Goal: Communication & Community: Answer question/provide support

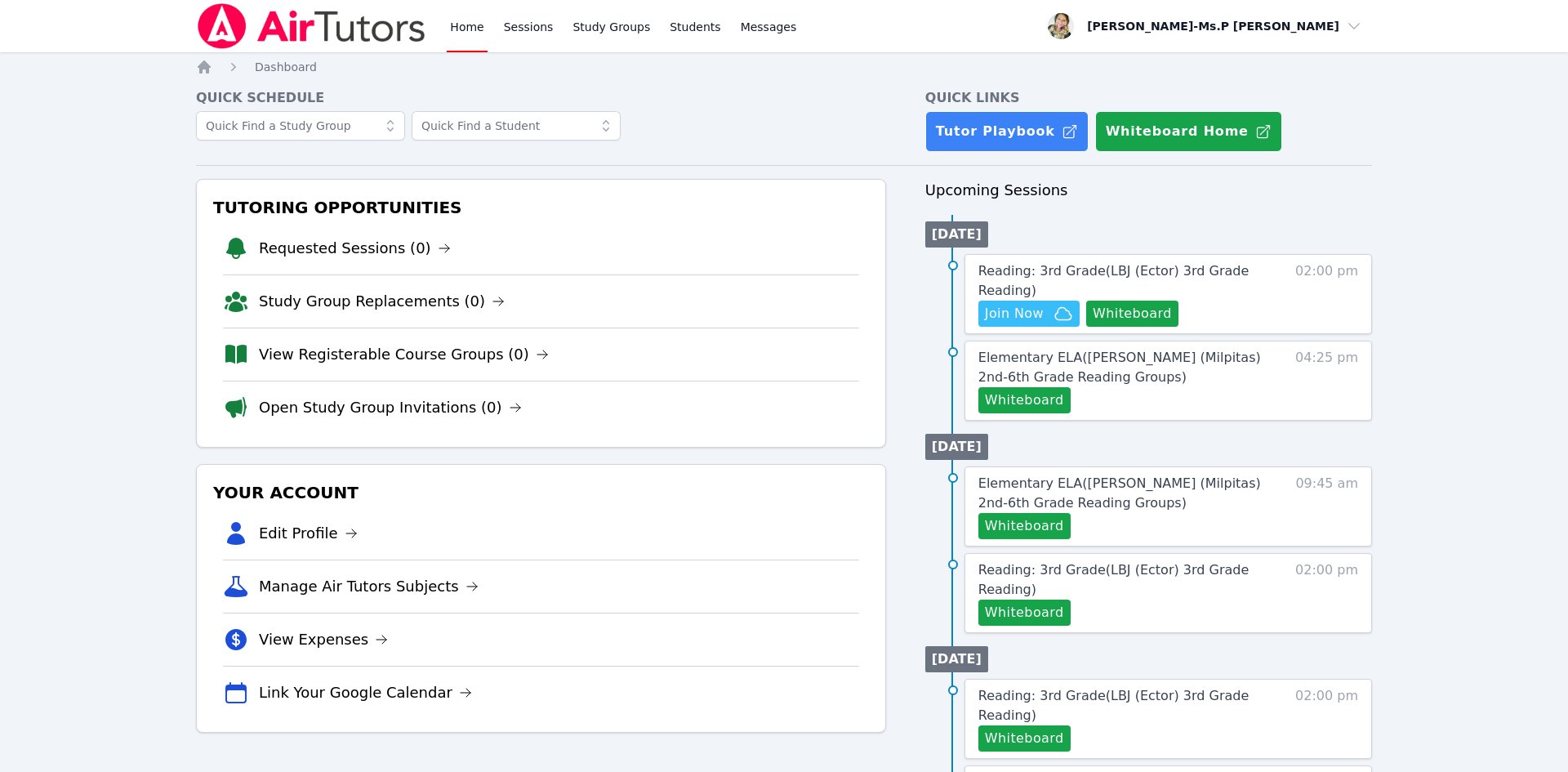
click at [1225, 287] on link "Reading: 3rd Grade ( LBJ (Ector) 3rd Grade Reading )" at bounding box center [1120, 280] width 285 height 39
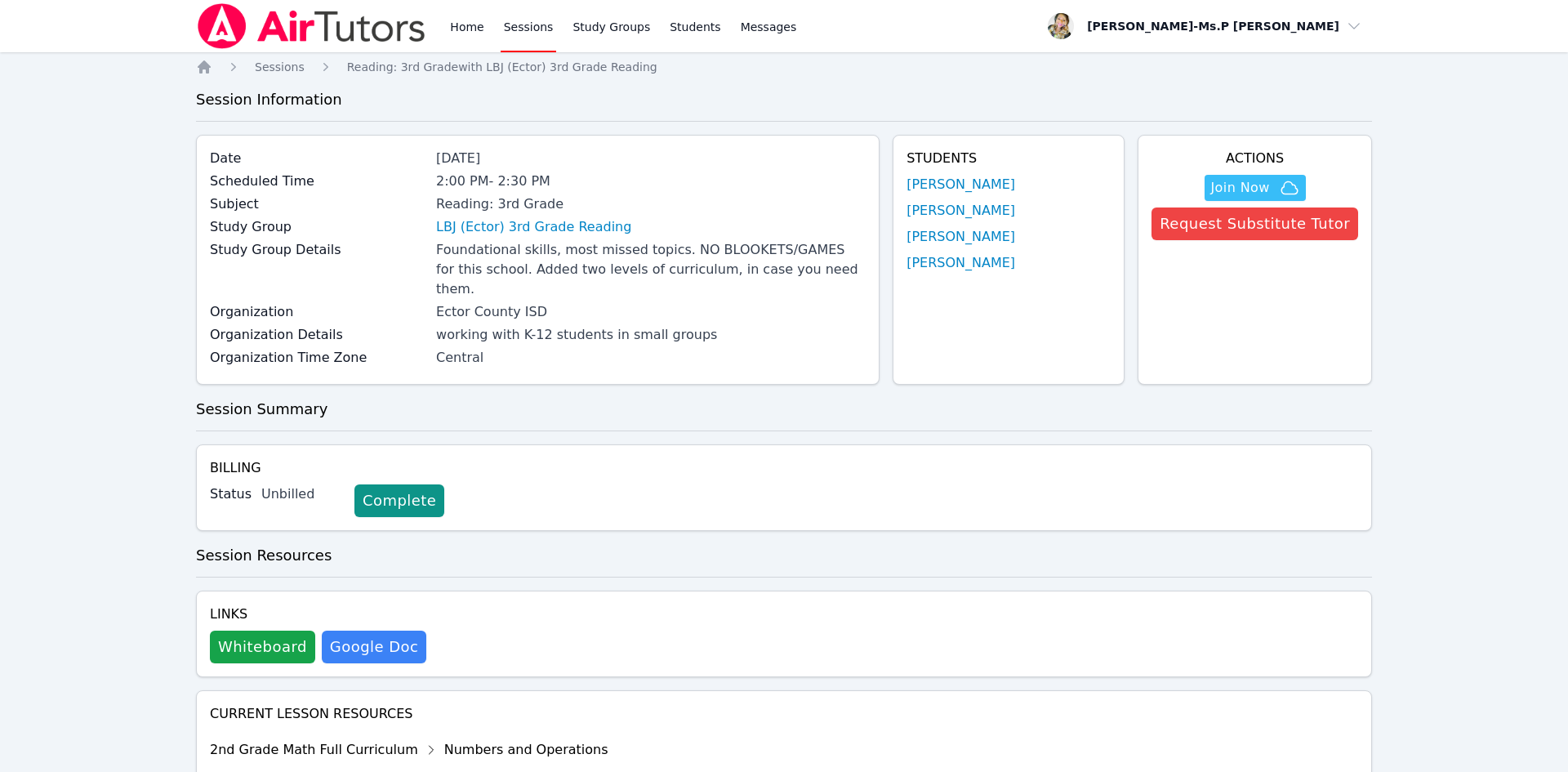
click at [963, 190] on link "[PERSON_NAME]" at bounding box center [960, 184] width 108 height 20
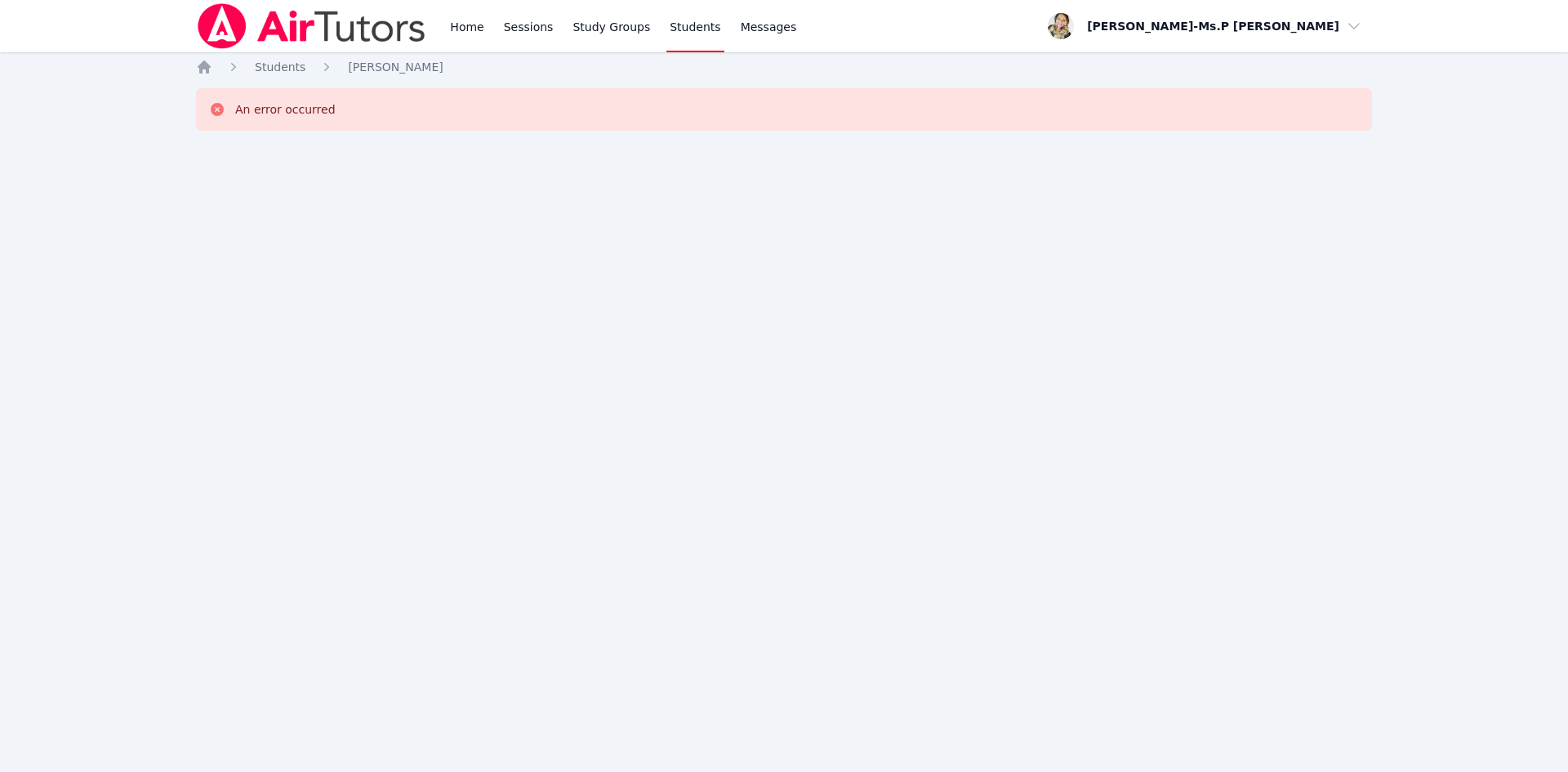
click at [204, 68] on icon "Breadcrumb" at bounding box center [203, 67] width 13 height 13
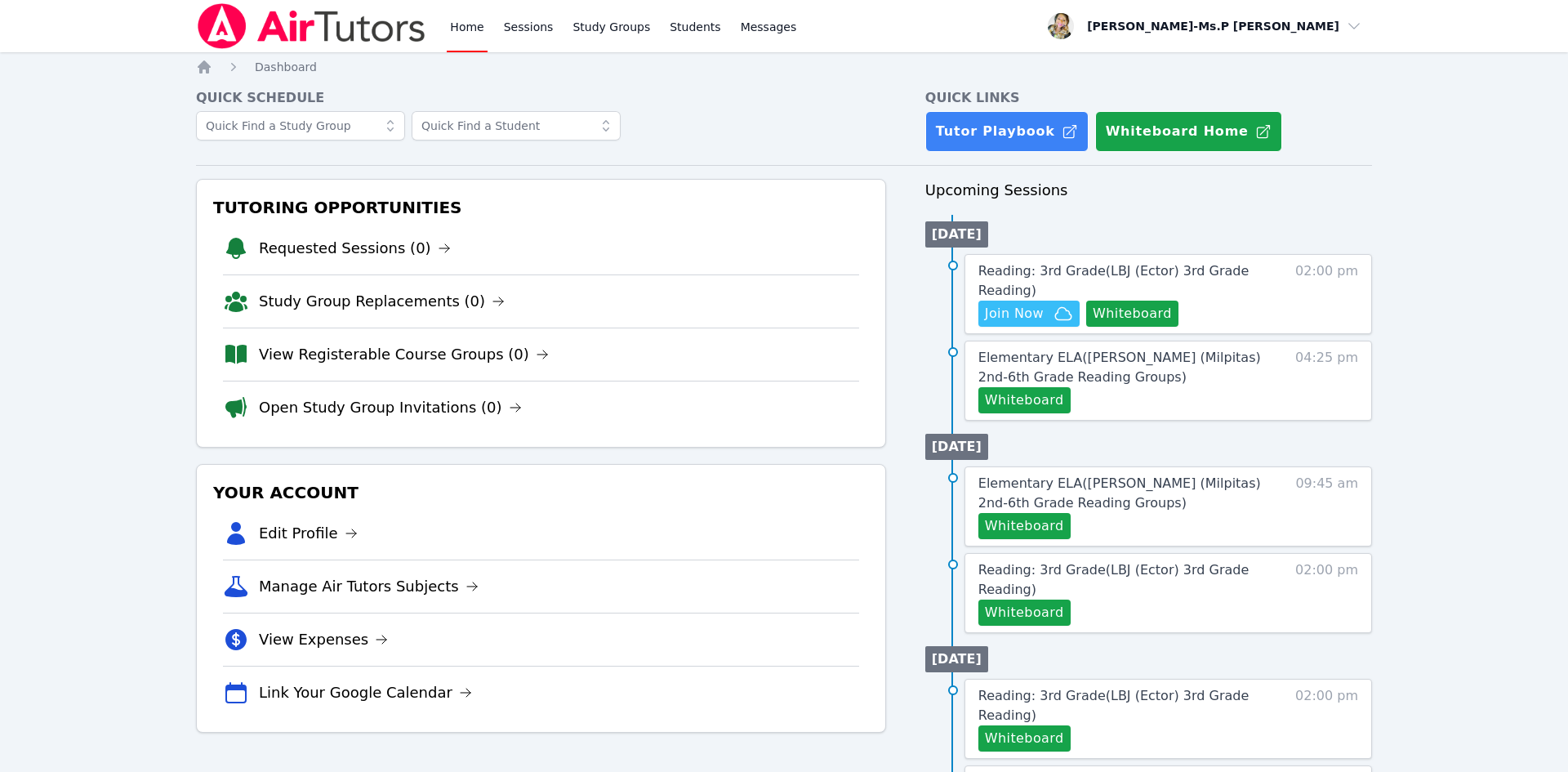
click at [1094, 270] on span "Reading: 3rd Grade ( LBJ (Ector) 3rd Grade Reading )" at bounding box center [1113, 280] width 270 height 35
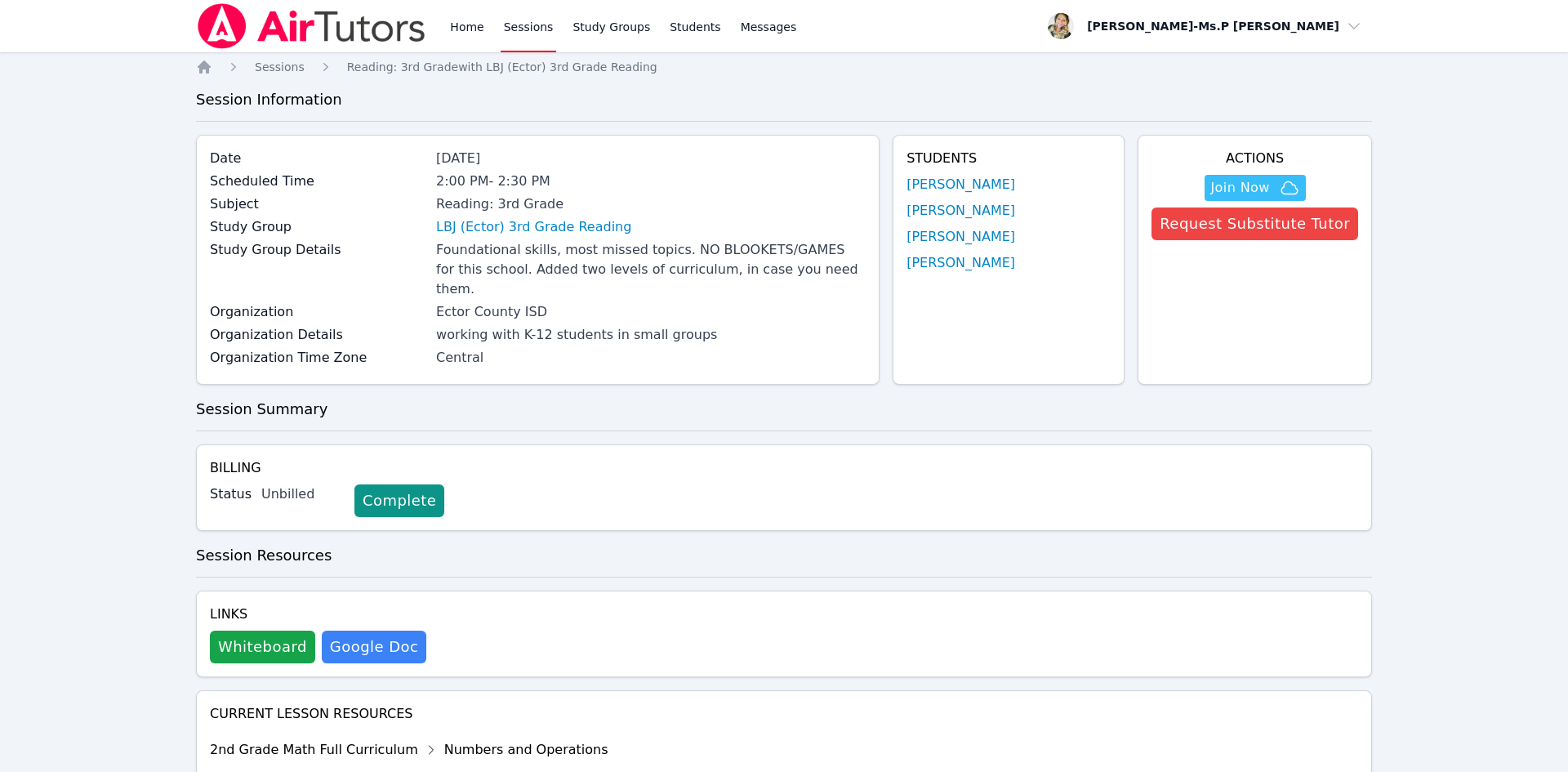
click at [946, 177] on link "[PERSON_NAME]" at bounding box center [960, 184] width 108 height 20
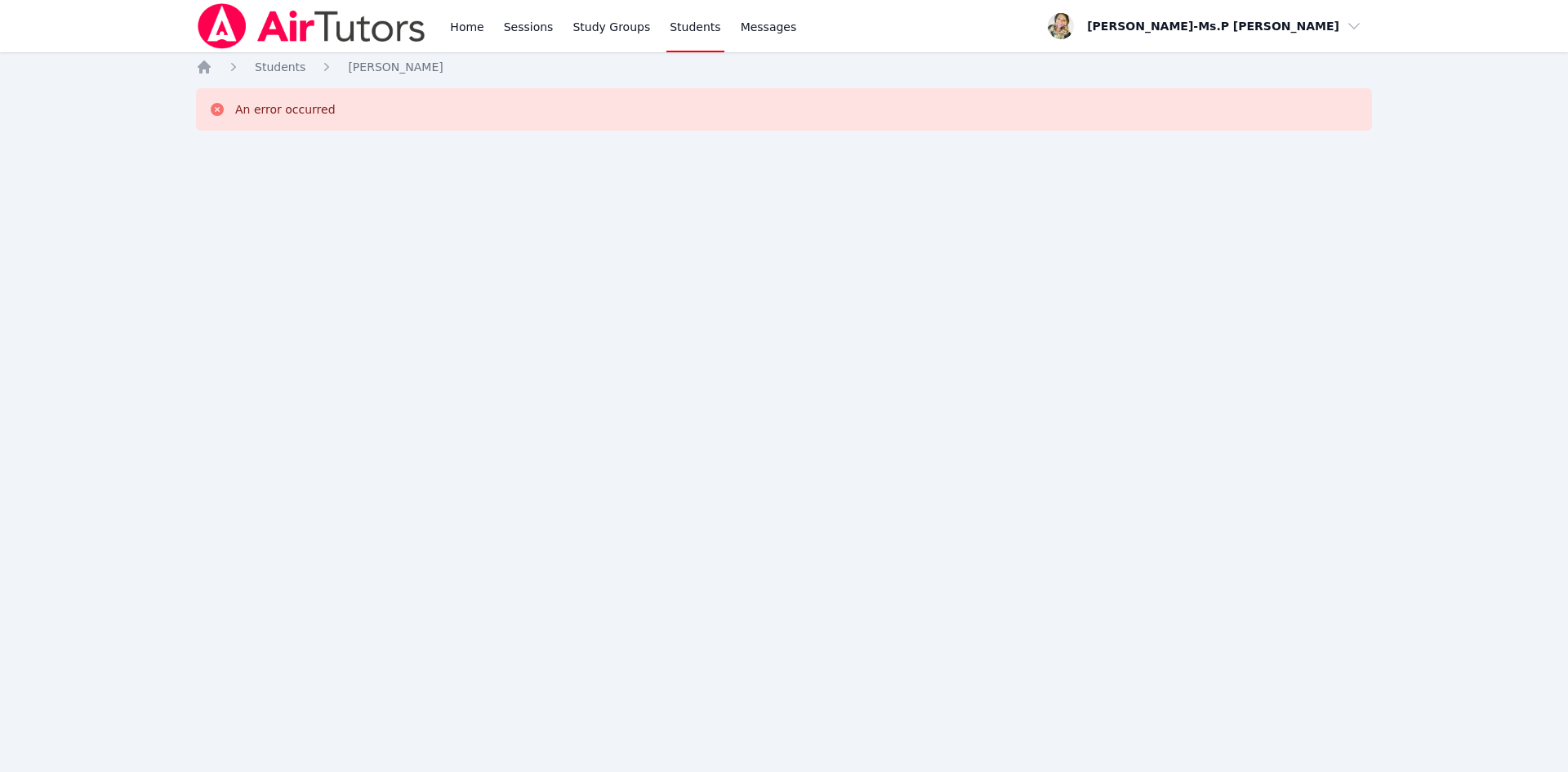
click at [204, 67] on icon "Breadcrumb" at bounding box center [203, 67] width 13 height 13
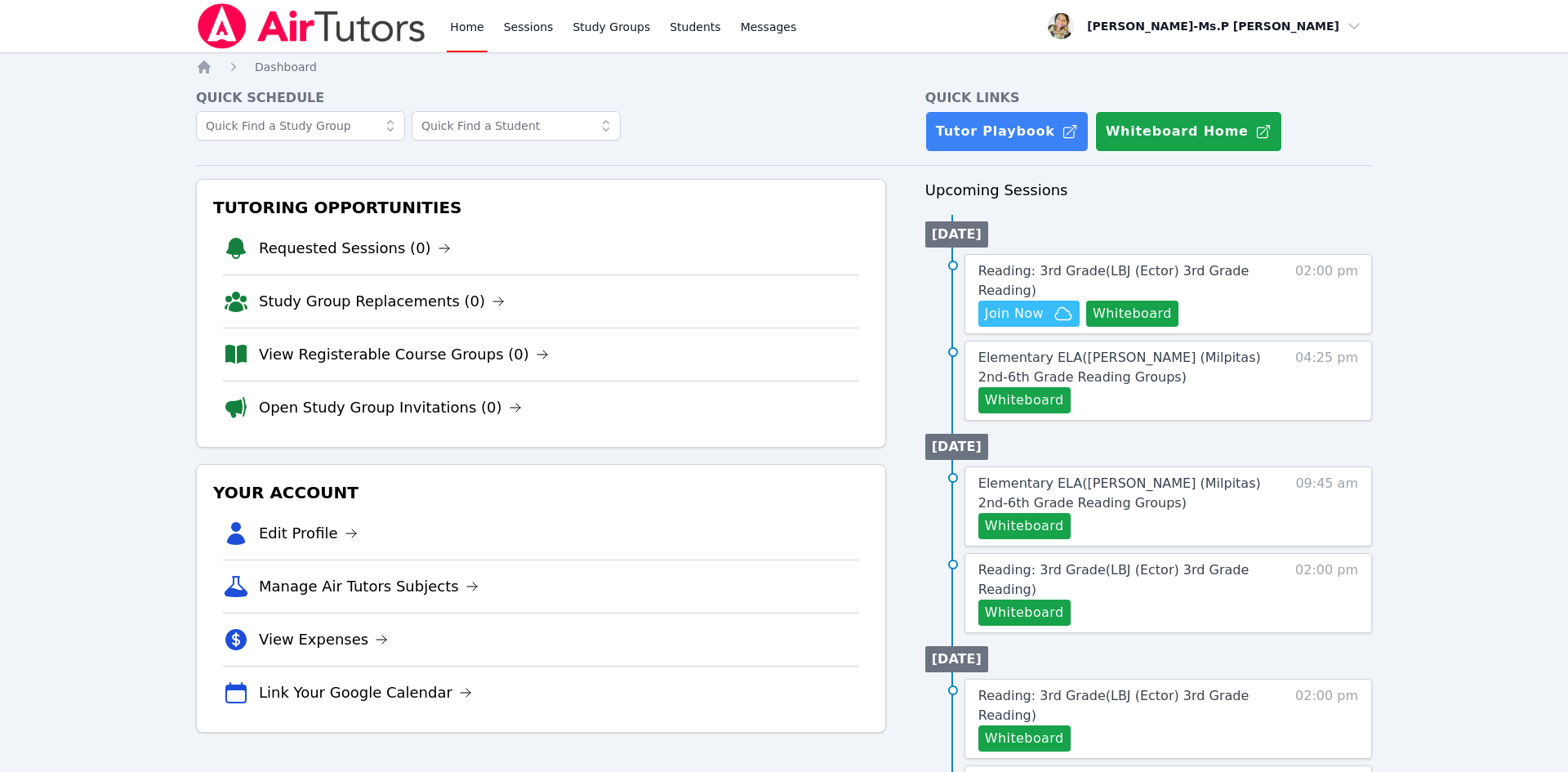
click at [1240, 297] on link "Reading: 3rd Grade ( LBJ (Ector) 3rd Grade Reading )" at bounding box center [1120, 280] width 285 height 39
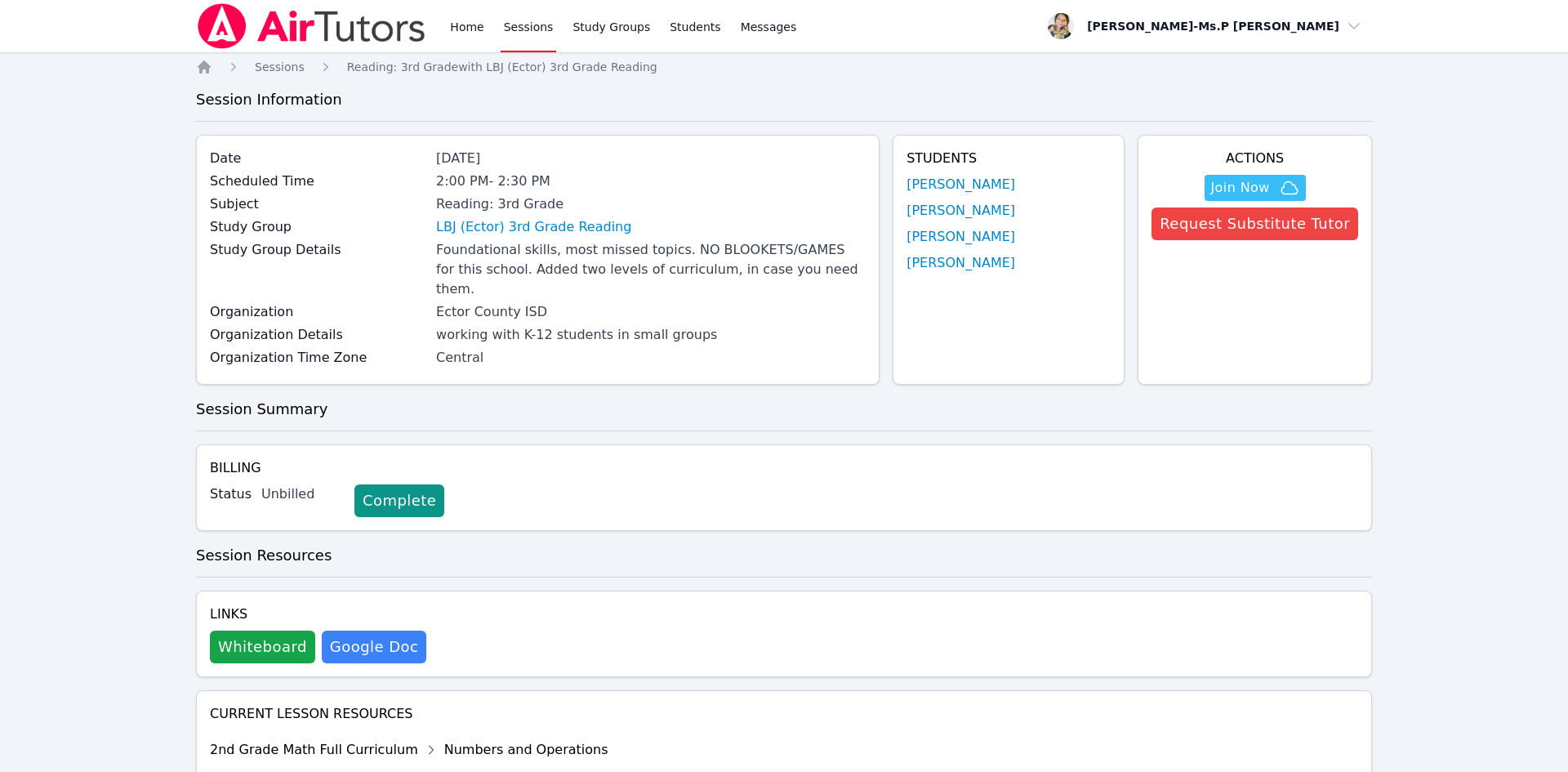
click at [988, 266] on link "[PERSON_NAME]" at bounding box center [960, 262] width 108 height 20
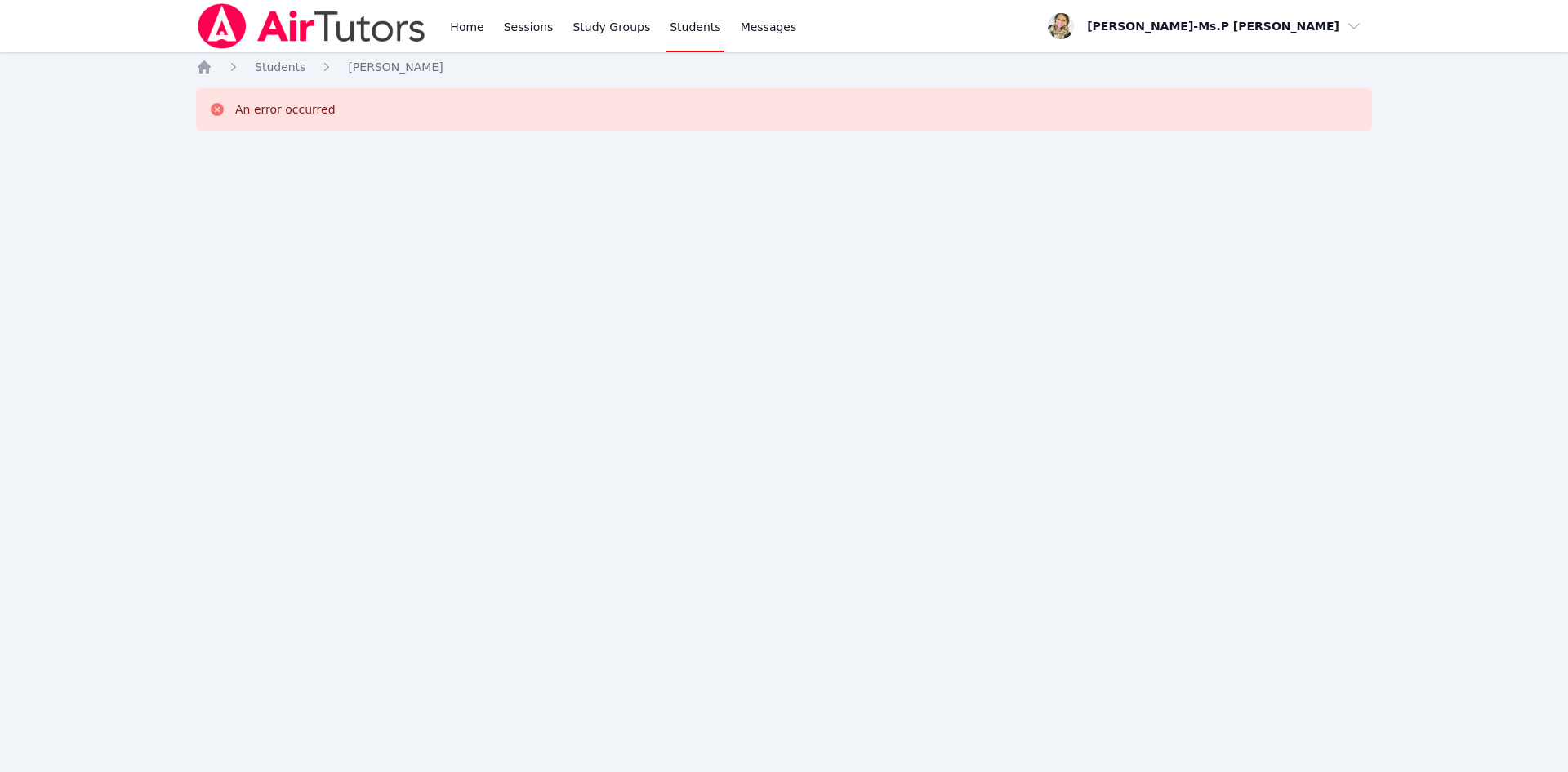
click at [252, 73] on div "Students" at bounding box center [265, 67] width 80 height 16
click at [273, 56] on div "Home Sessions Study Groups Students Messages Open user menu Priscilla-Ms.P Hard…" at bounding box center [784, 386] width 1568 height 772
click at [488, 27] on div "Home Sessions Study Groups Students Messages" at bounding box center [623, 26] width 353 height 52
click at [543, 27] on link "Sessions" at bounding box center [528, 26] width 56 height 52
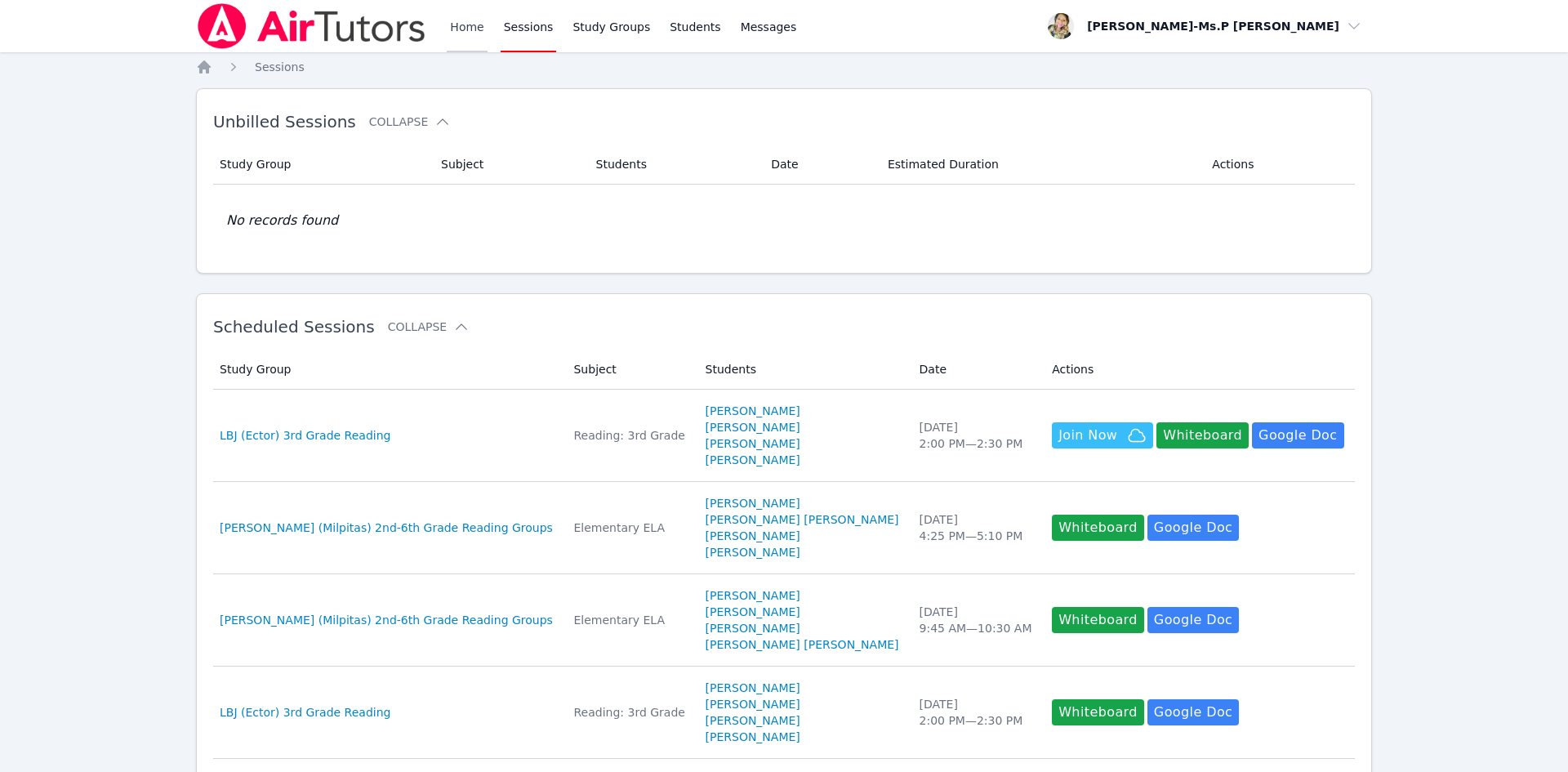
click at [474, 29] on link "Home" at bounding box center [467, 26] width 40 height 52
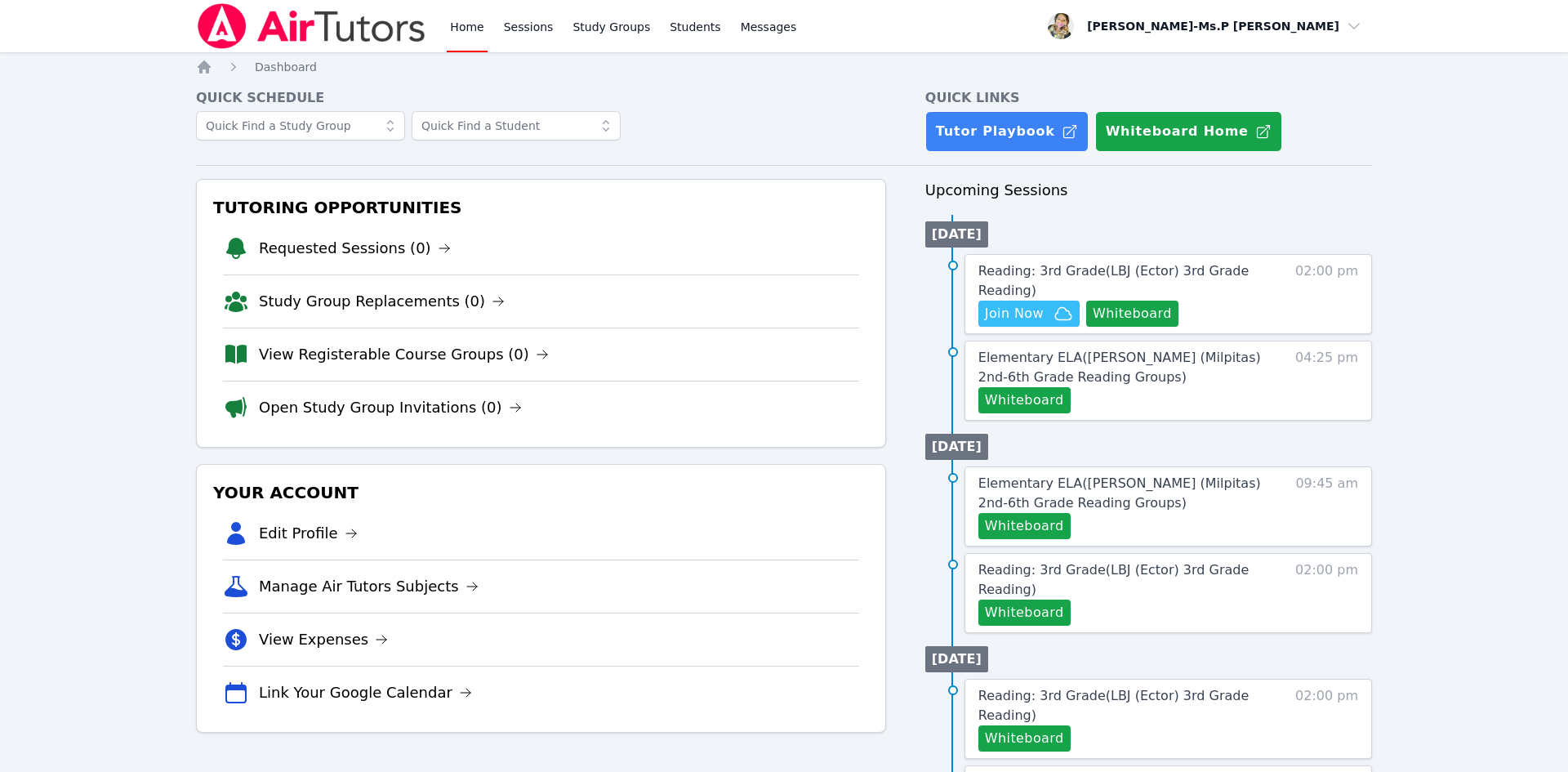
click at [1150, 258] on div "Reading: 3rd Grade ( LBJ (Ector) 3rd Grade Reading ) Hidden Join Now Whiteboard…" at bounding box center [1168, 293] width 408 height 80
click at [1158, 271] on span "Reading: 3rd Grade ( LBJ (Ector) 3rd Grade Reading )" at bounding box center [1113, 280] width 270 height 35
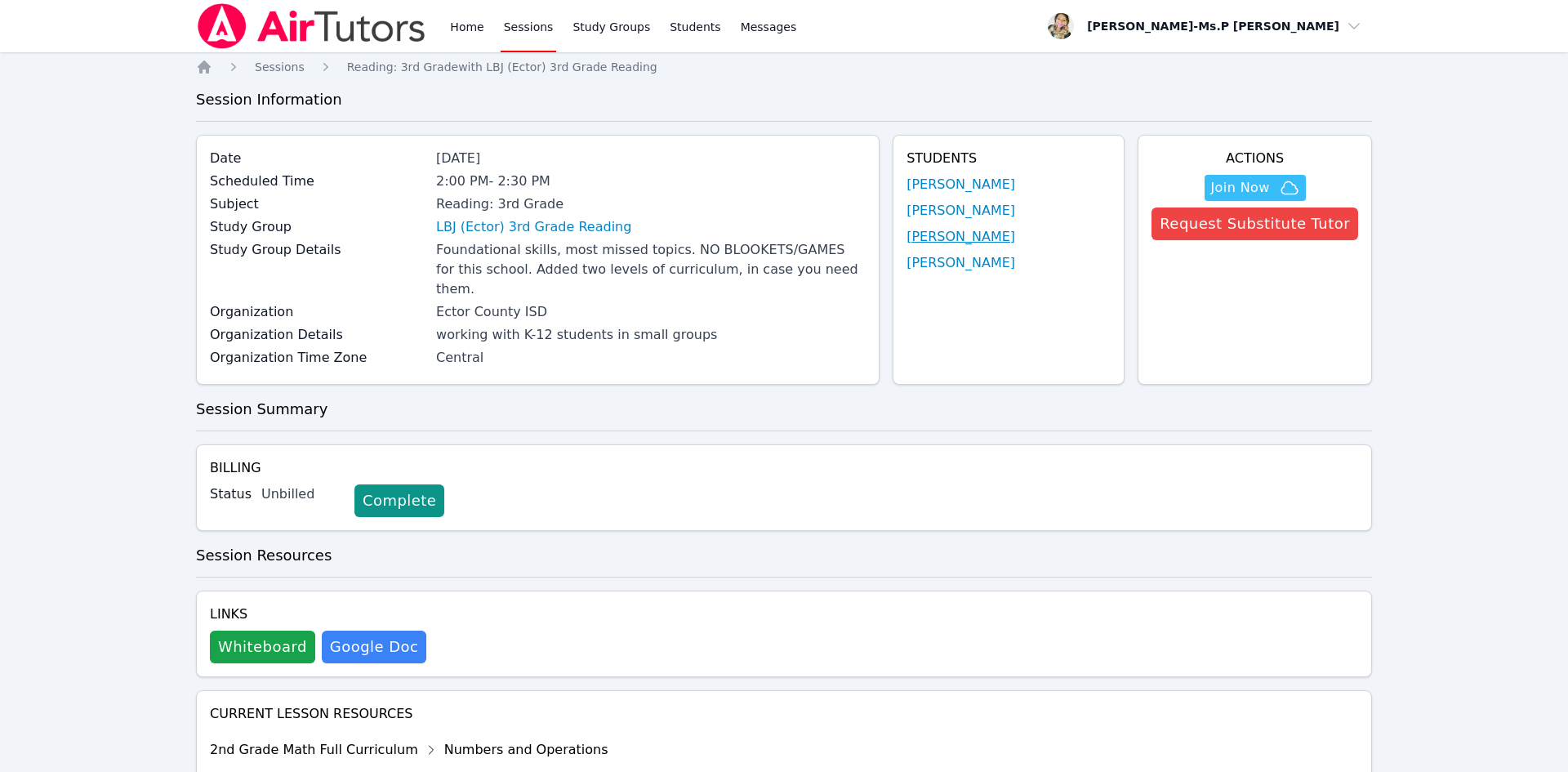
click at [932, 231] on link "[PERSON_NAME]" at bounding box center [960, 236] width 108 height 20
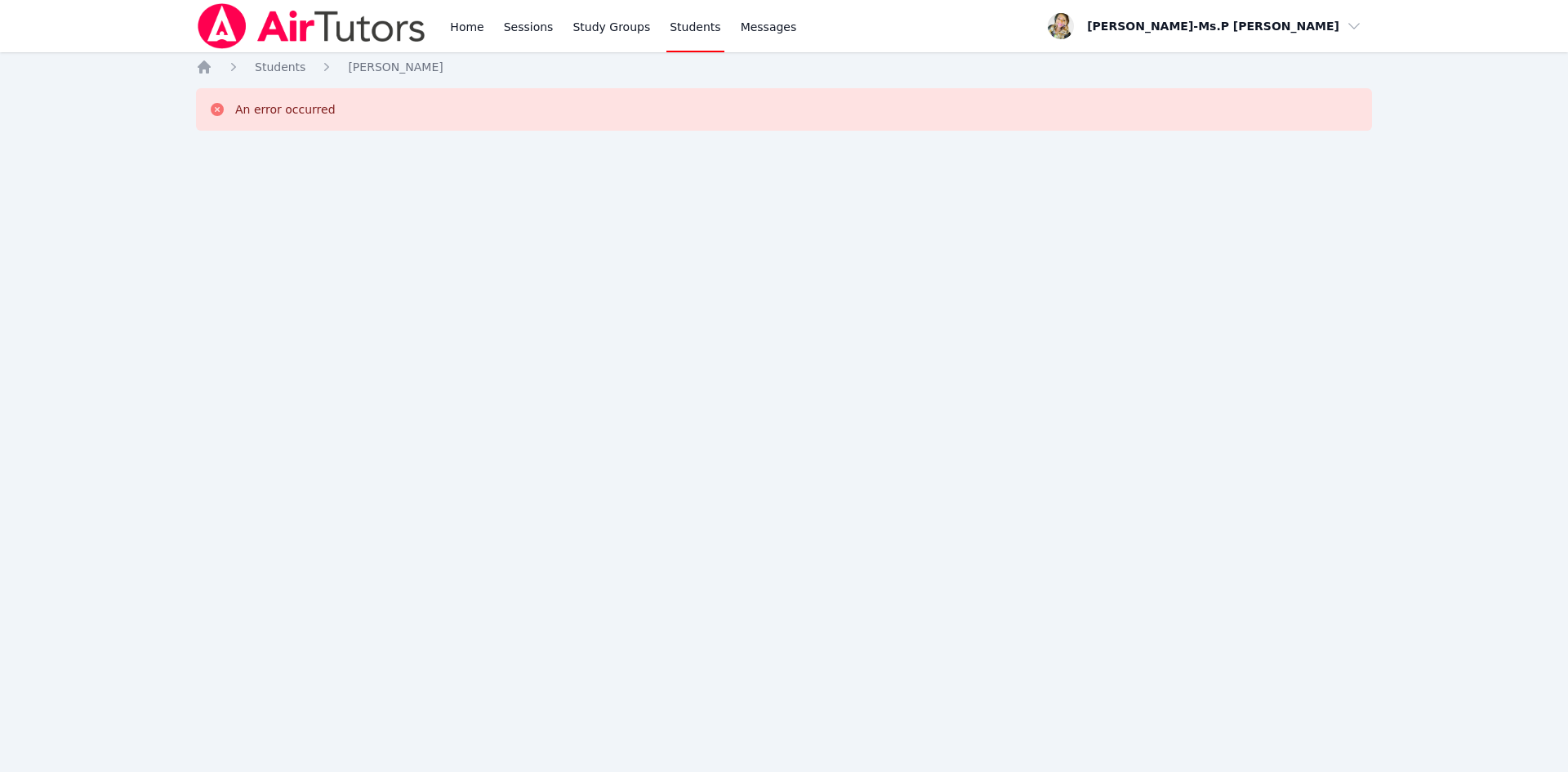
click at [307, 79] on div "Home Students Oscar Avila An error occurred" at bounding box center [784, 114] width 1177 height 111
click at [298, 68] on span "Students" at bounding box center [280, 67] width 50 height 13
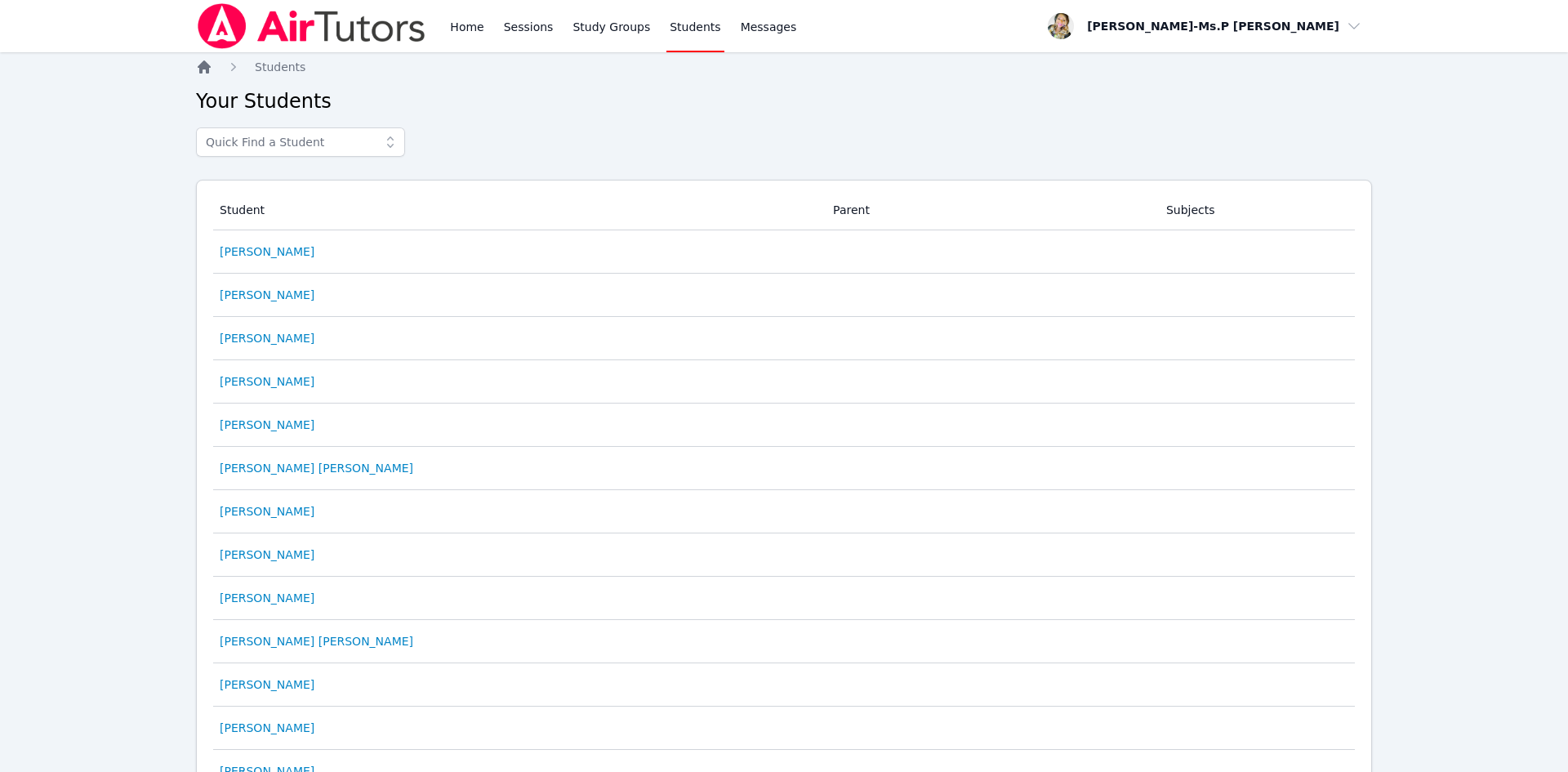
click at [206, 69] on icon "Breadcrumb" at bounding box center [203, 67] width 13 height 13
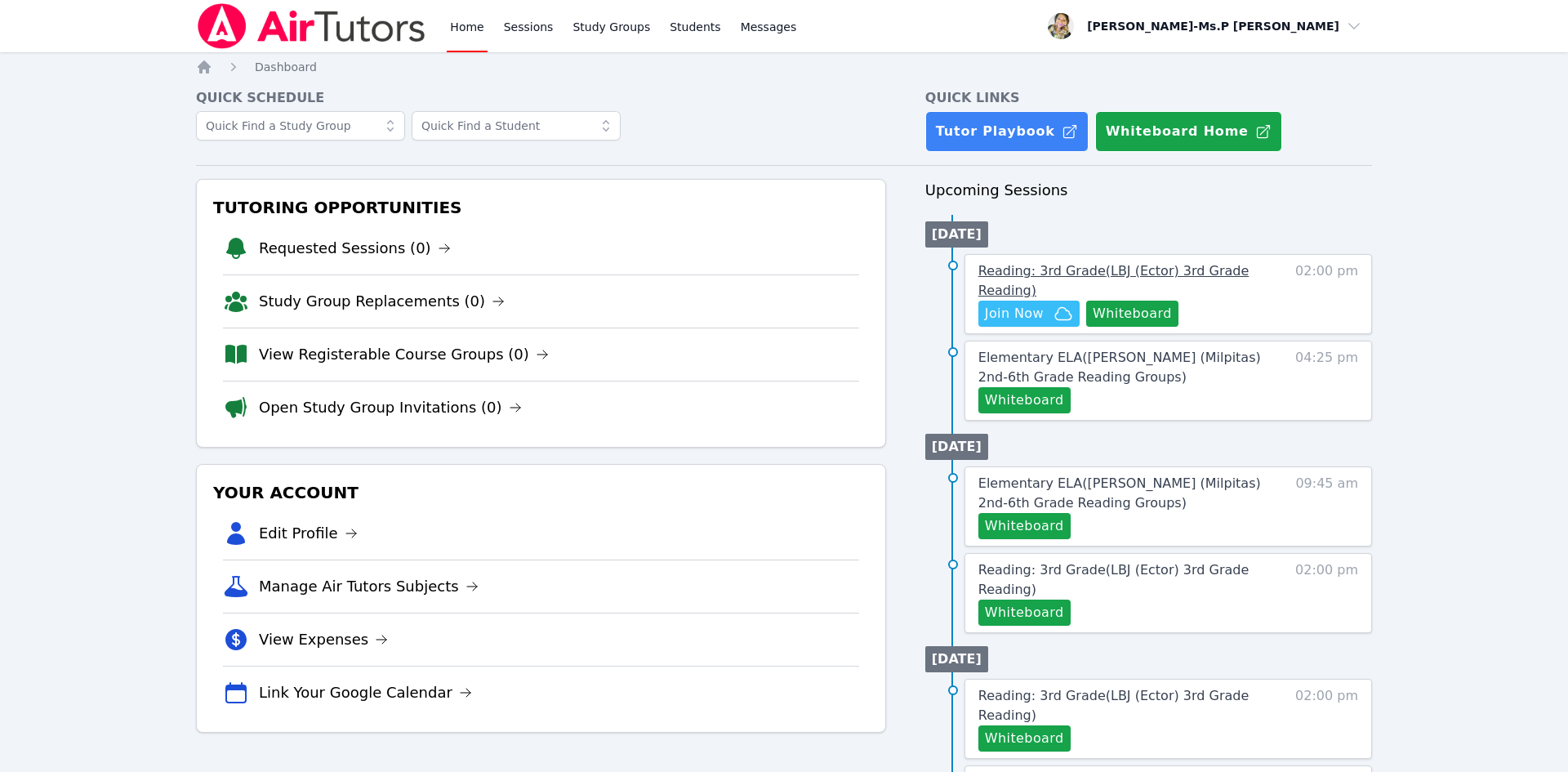
click at [1121, 264] on span "Reading: 3rd Grade ( LBJ (Ector) 3rd Grade Reading )" at bounding box center [1113, 280] width 270 height 35
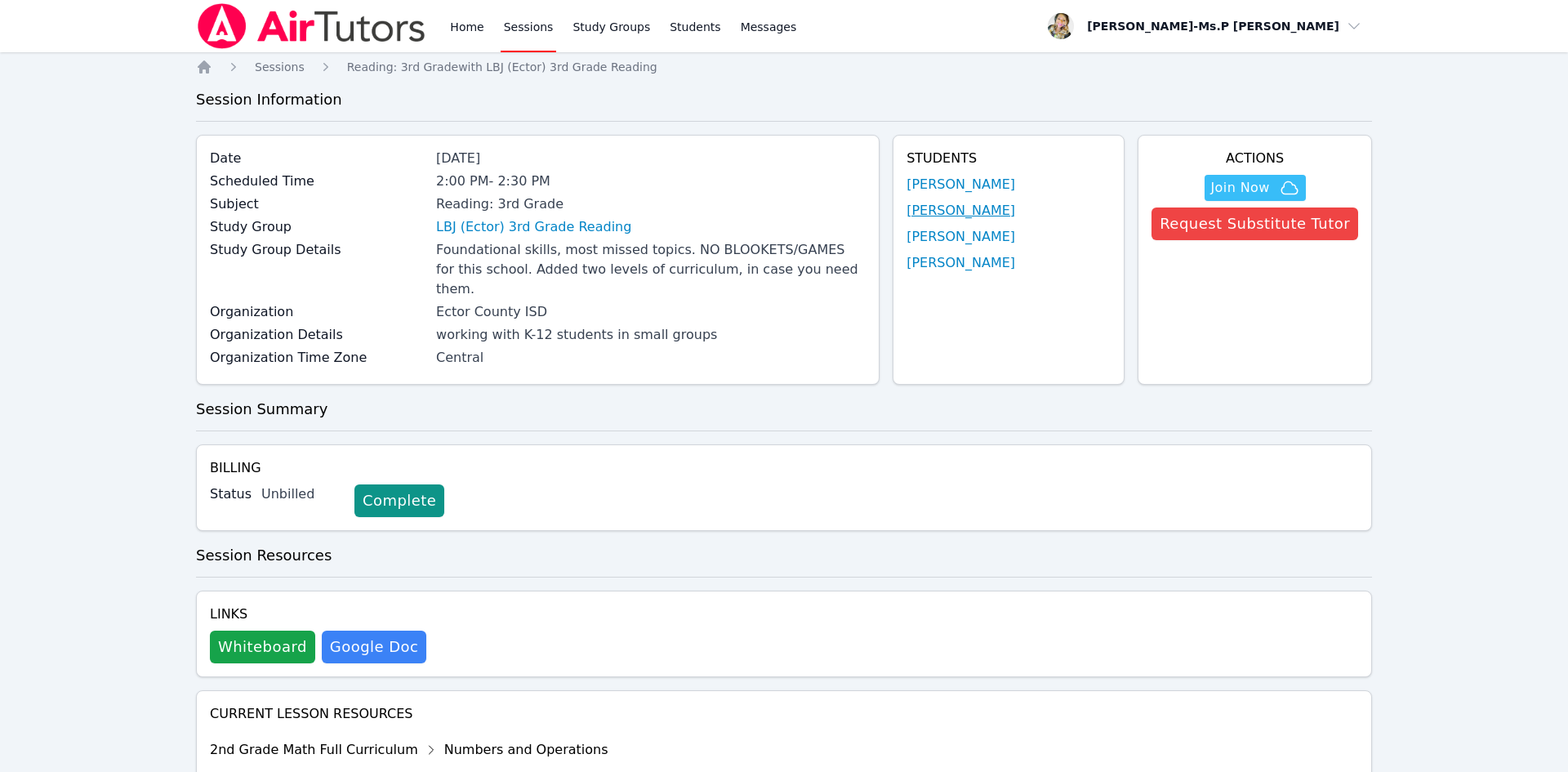
click at [960, 216] on link "[PERSON_NAME]" at bounding box center [960, 210] width 108 height 20
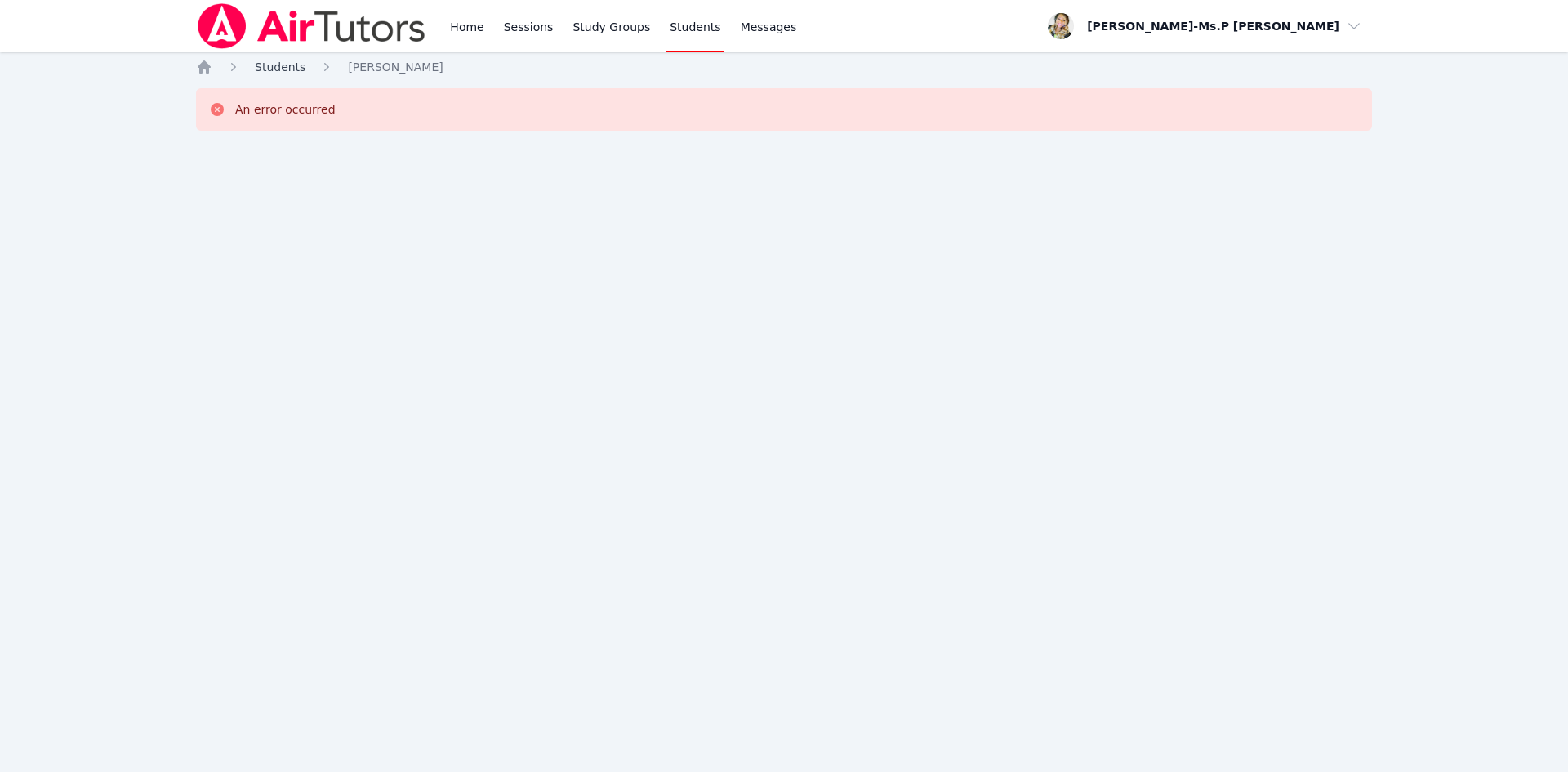
click at [260, 71] on span "Students" at bounding box center [280, 67] width 50 height 13
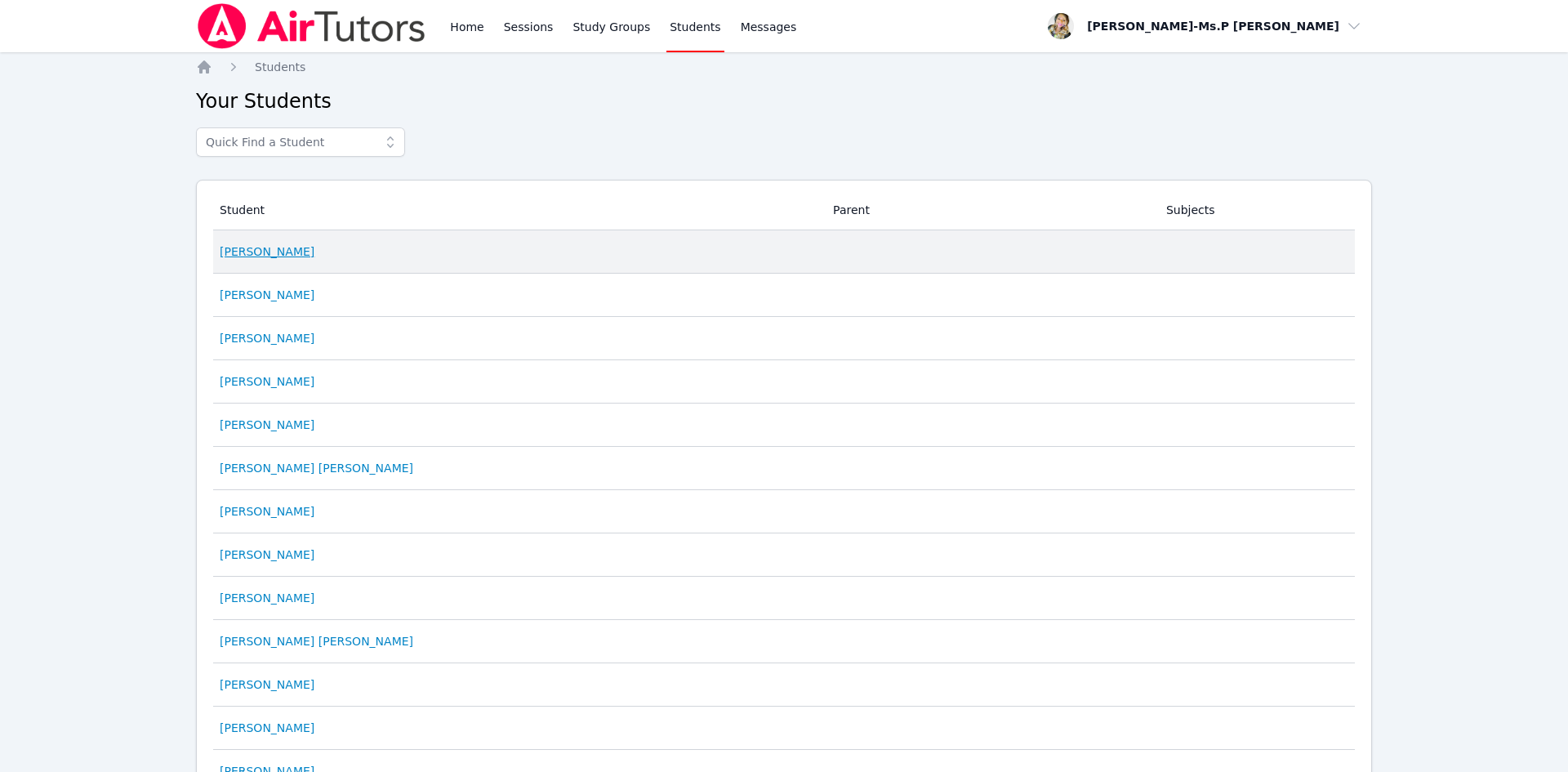
click at [266, 249] on link "[PERSON_NAME]" at bounding box center [267, 251] width 94 height 16
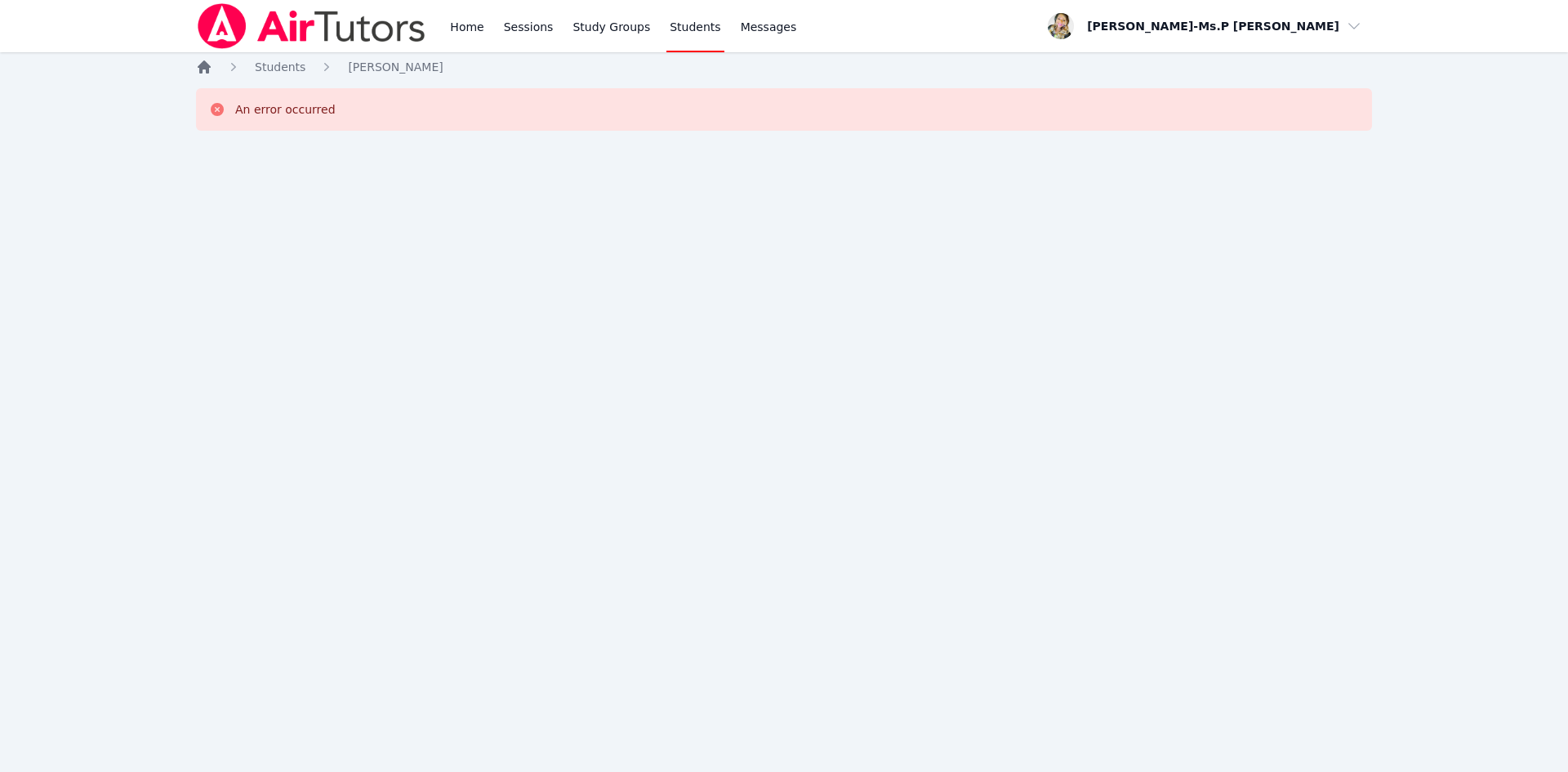
click at [204, 69] on icon "Breadcrumb" at bounding box center [203, 67] width 16 height 16
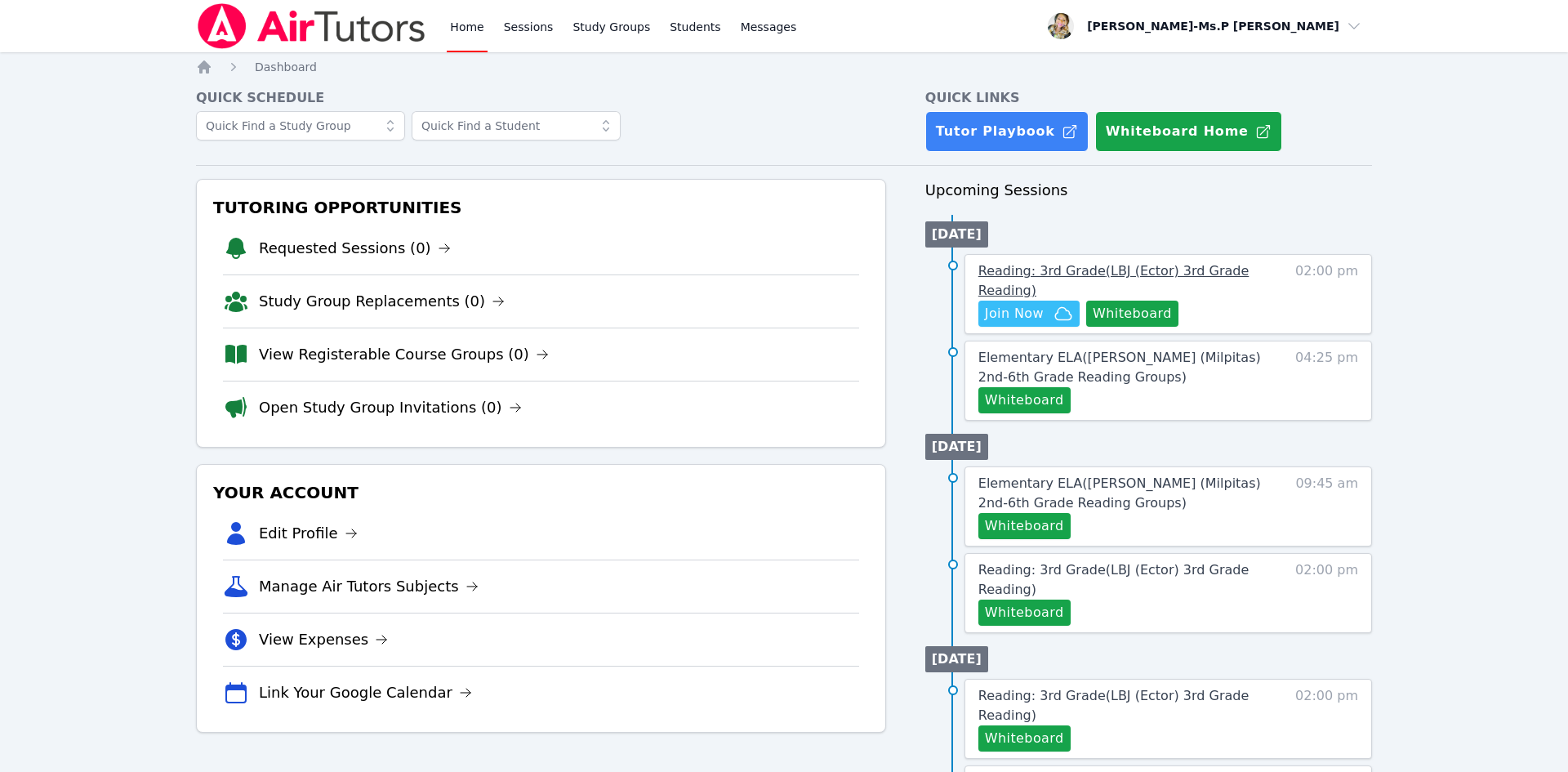
click at [1103, 274] on span "Reading: 3rd Grade ( LBJ (Ector) 3rd Grade Reading )" at bounding box center [1113, 280] width 270 height 35
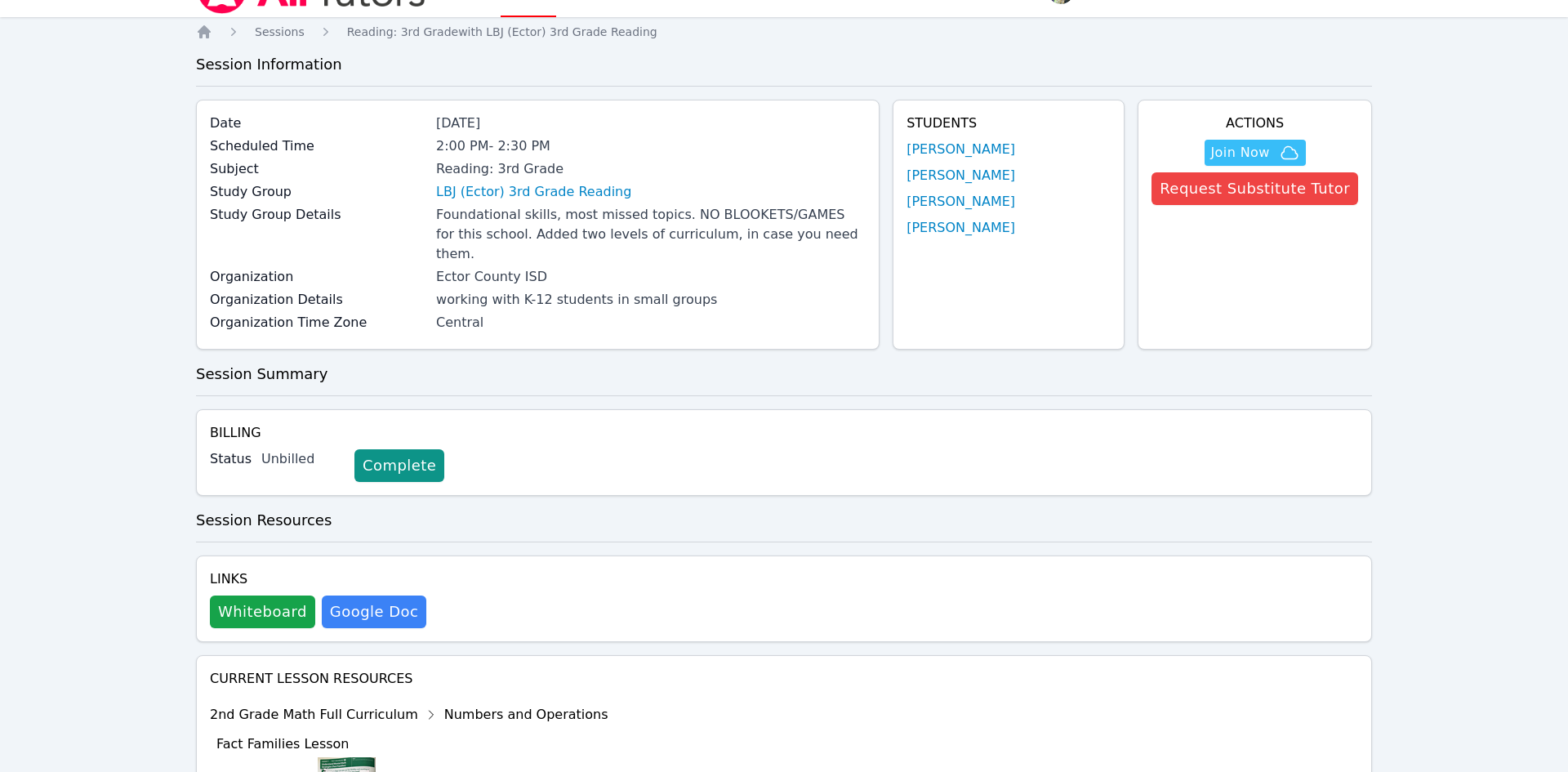
scroll to position [988, 0]
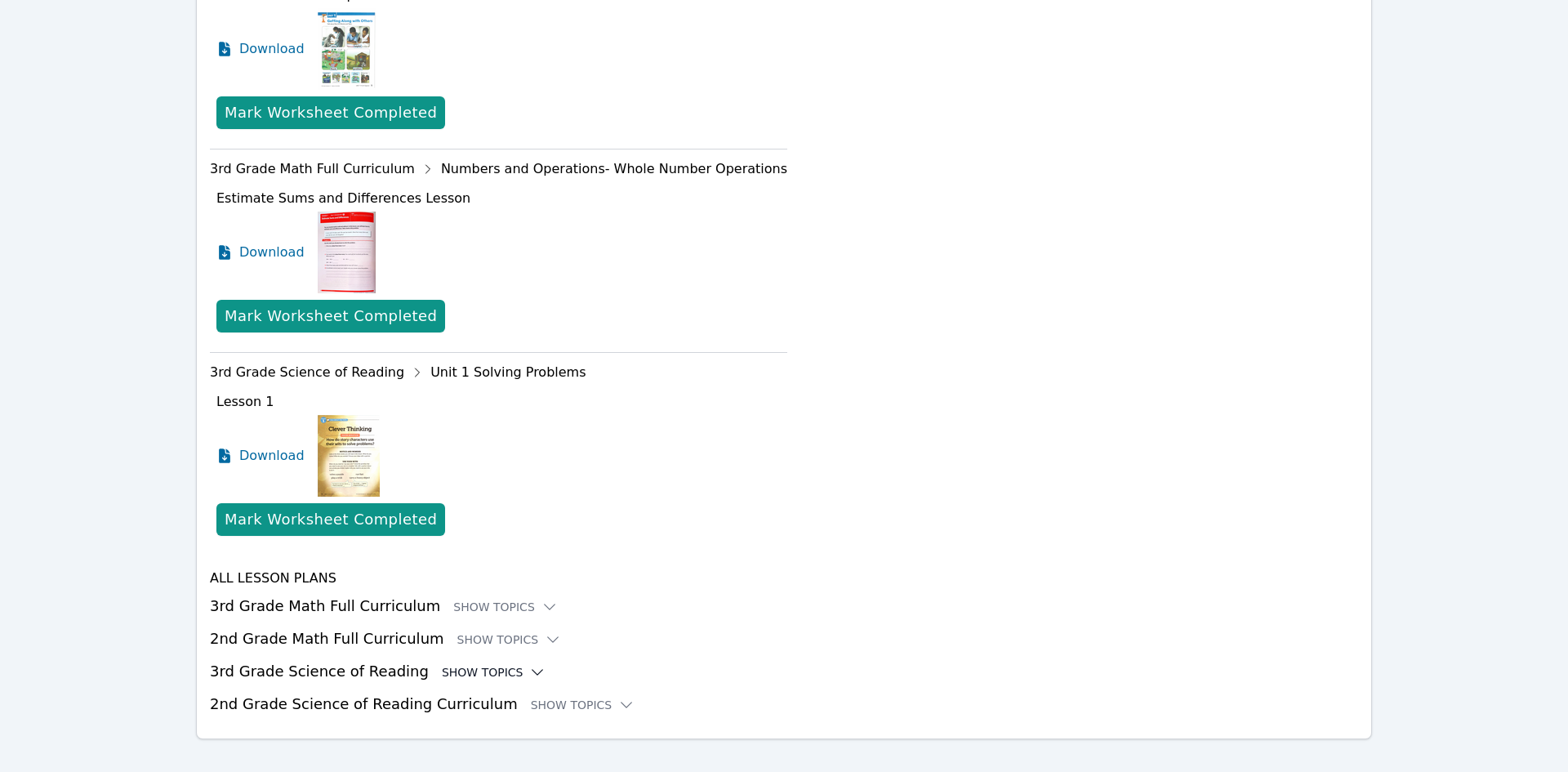
click at [529, 664] on icon at bounding box center [537, 672] width 16 height 16
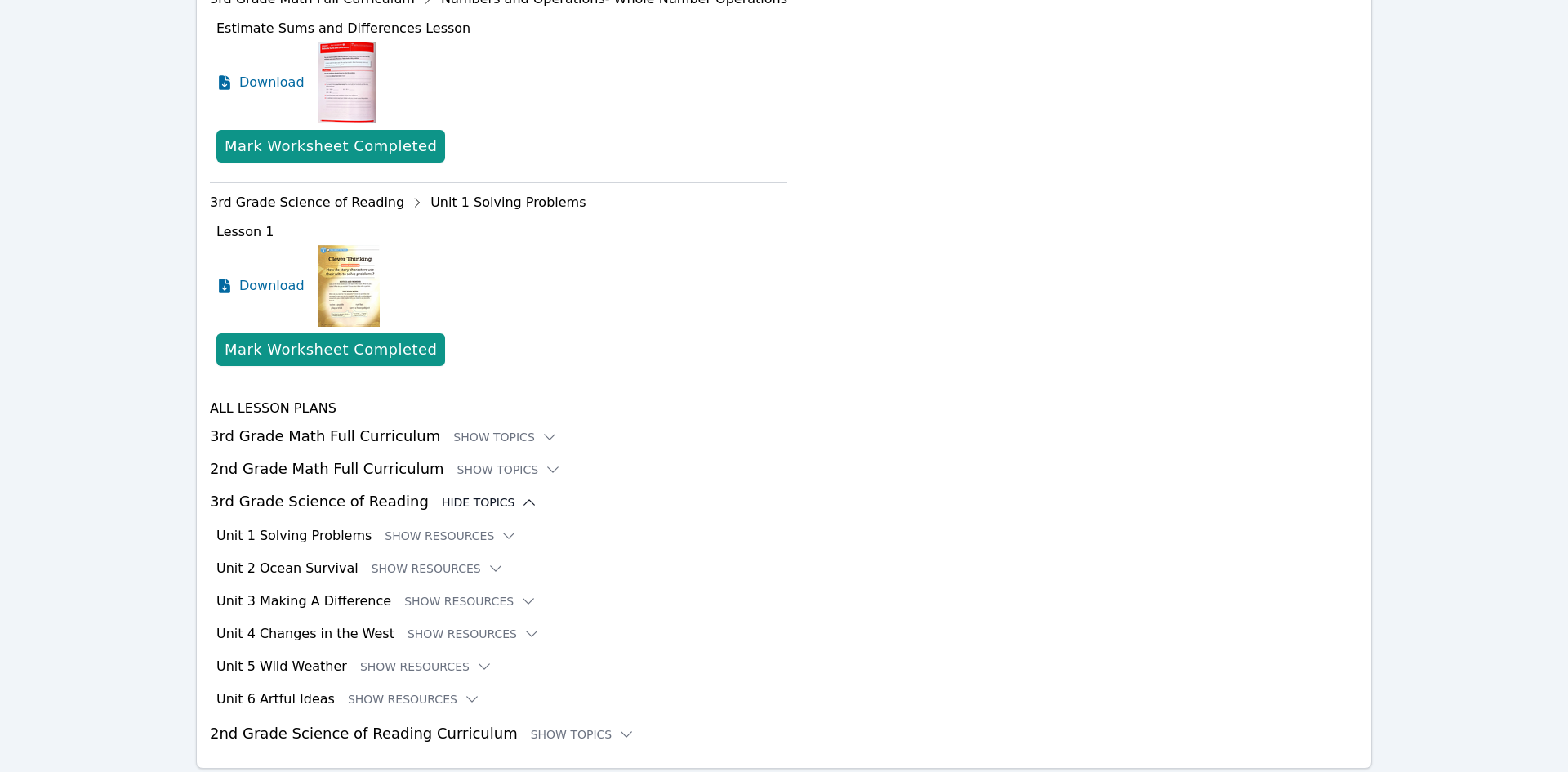
scroll to position [1187, 0]
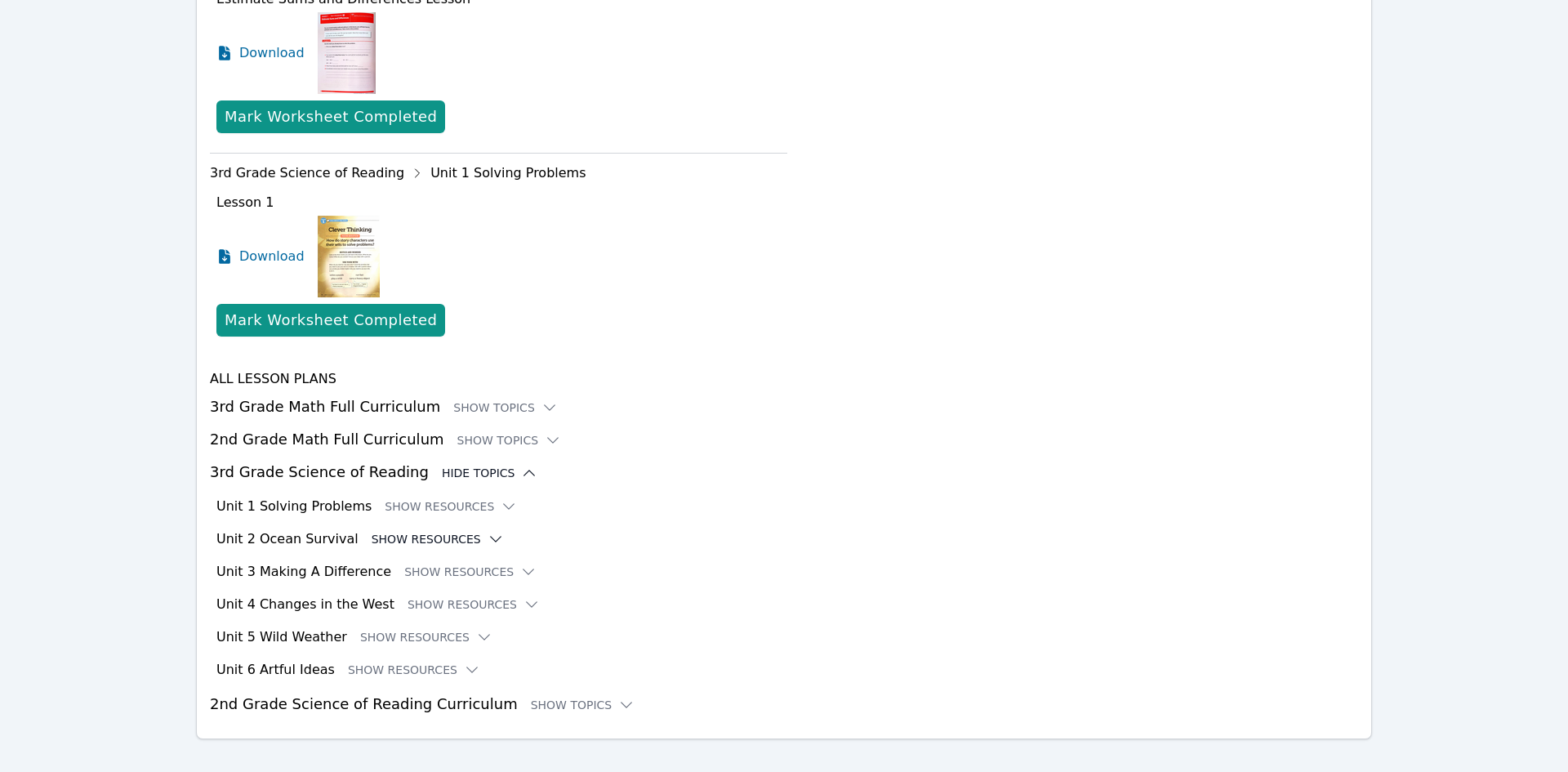
click at [487, 531] on icon at bounding box center [495, 538] width 16 height 16
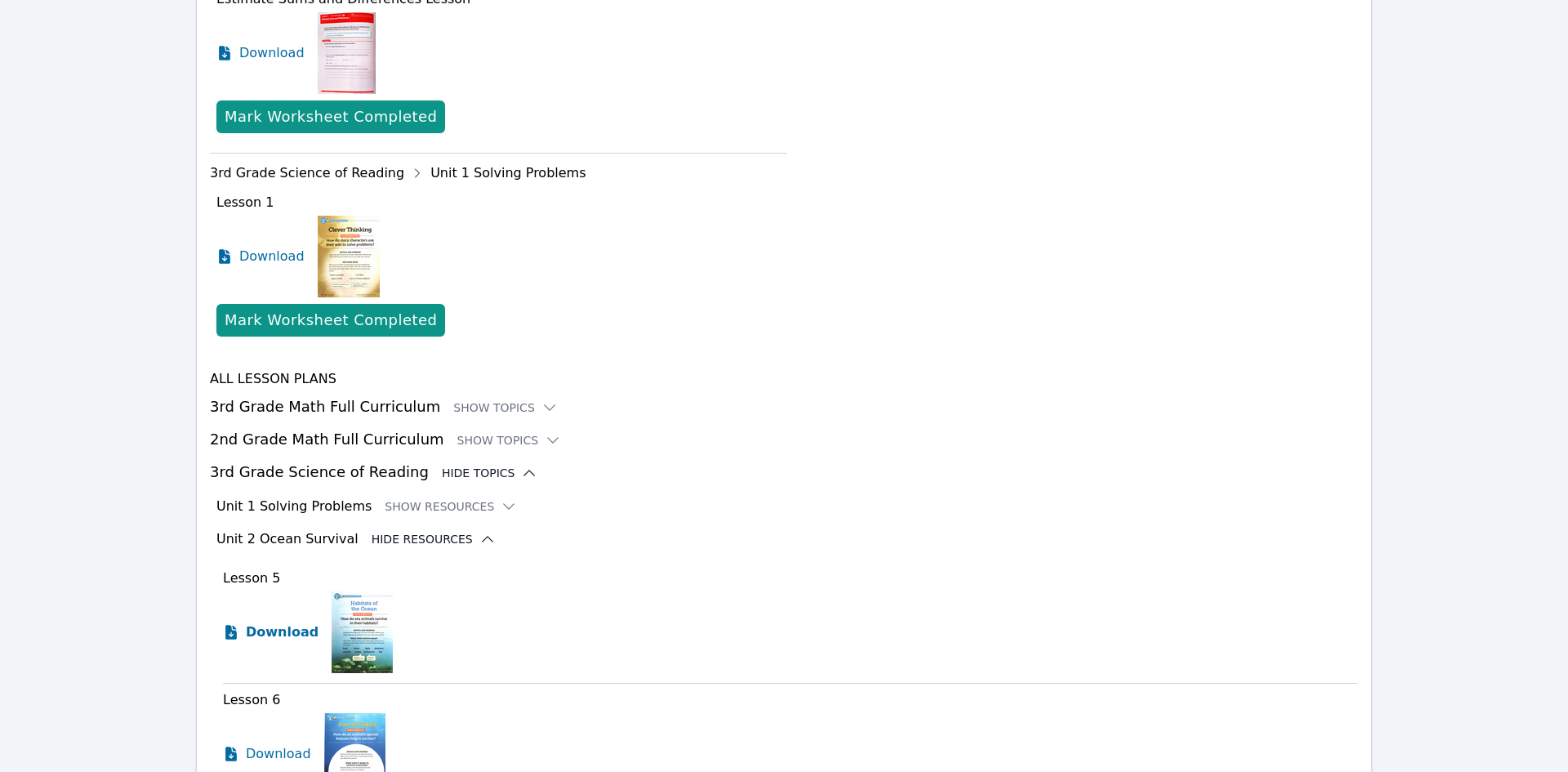
click at [234, 625] on icon at bounding box center [230, 632] width 11 height 15
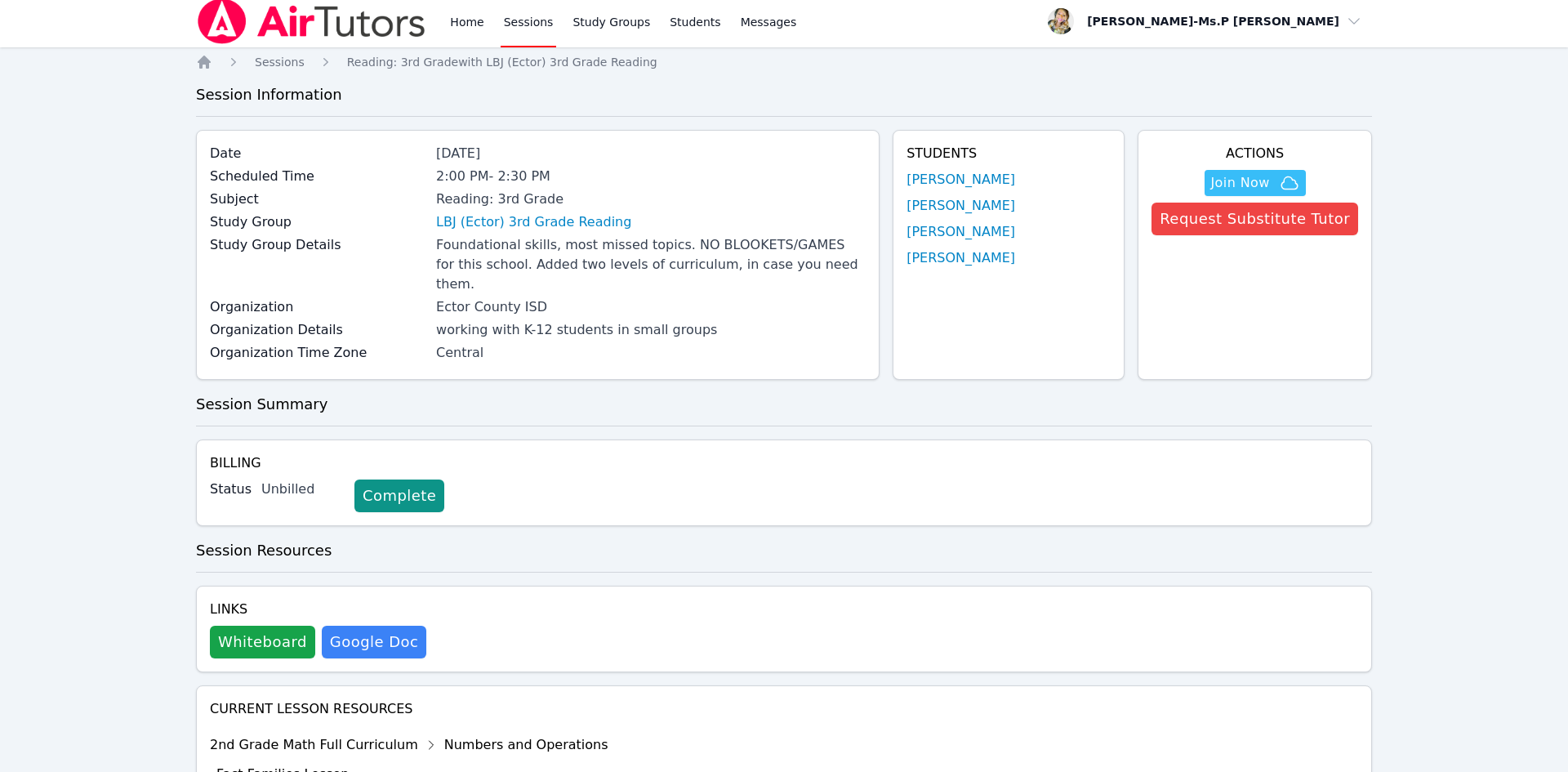
scroll to position [0, 0]
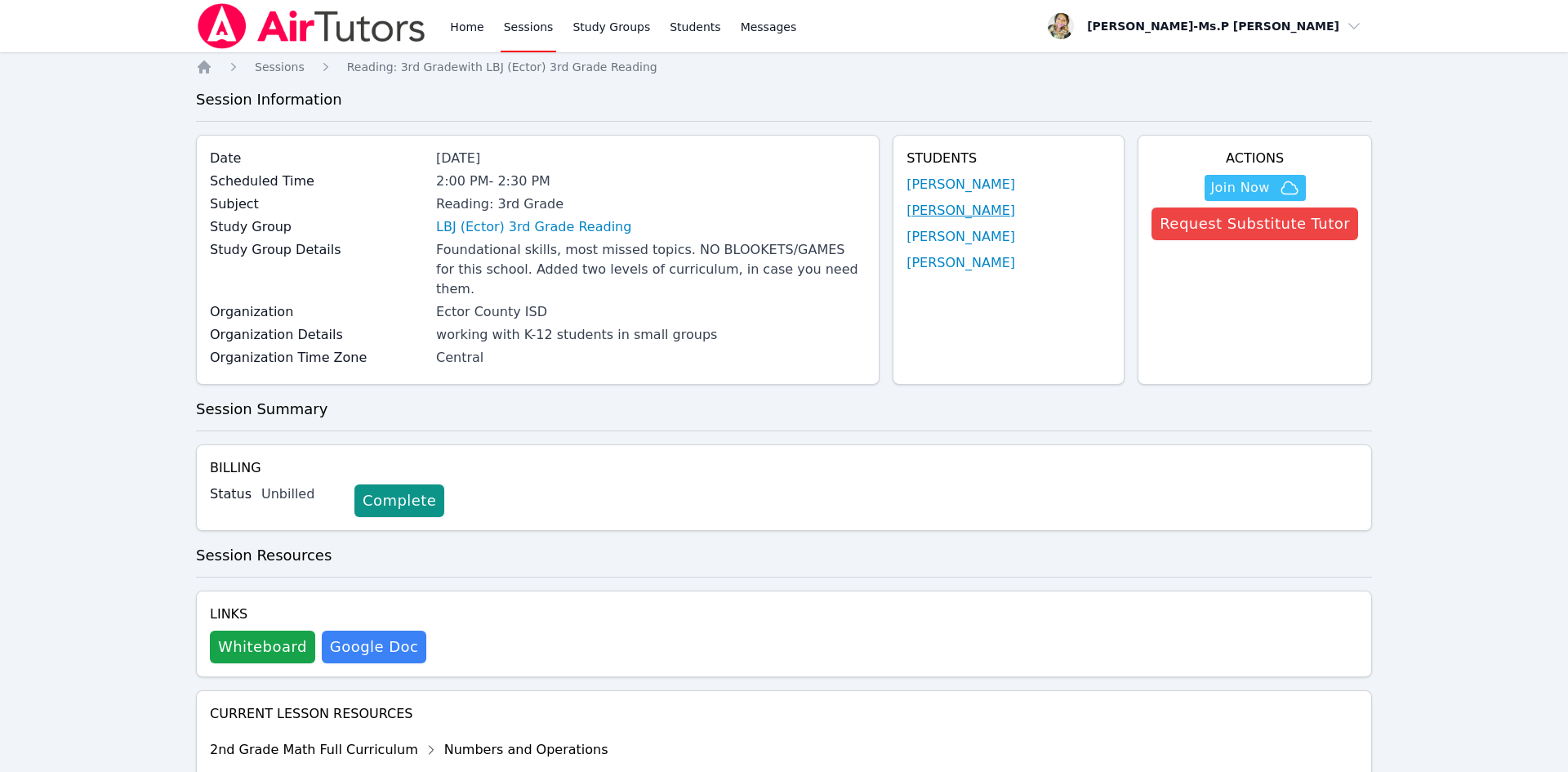
click at [961, 206] on link "[PERSON_NAME]" at bounding box center [960, 210] width 108 height 20
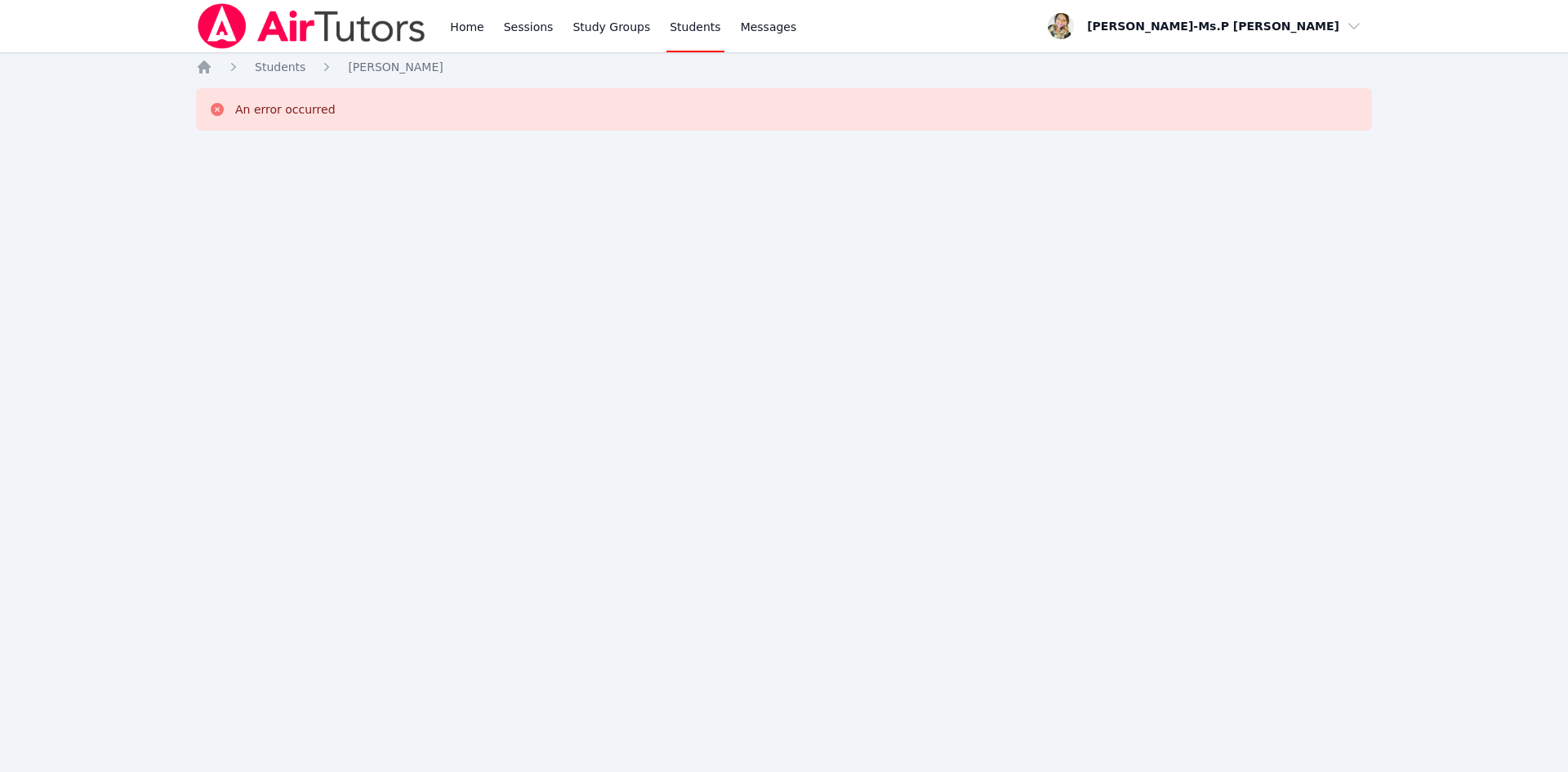
click at [435, 25] on div "Home Sessions Study Groups Students Messages" at bounding box center [497, 26] width 603 height 52
click at [489, 28] on div "Home Sessions Study Groups Students Messages" at bounding box center [623, 26] width 353 height 52
click at [470, 31] on link "Home" at bounding box center [467, 26] width 40 height 52
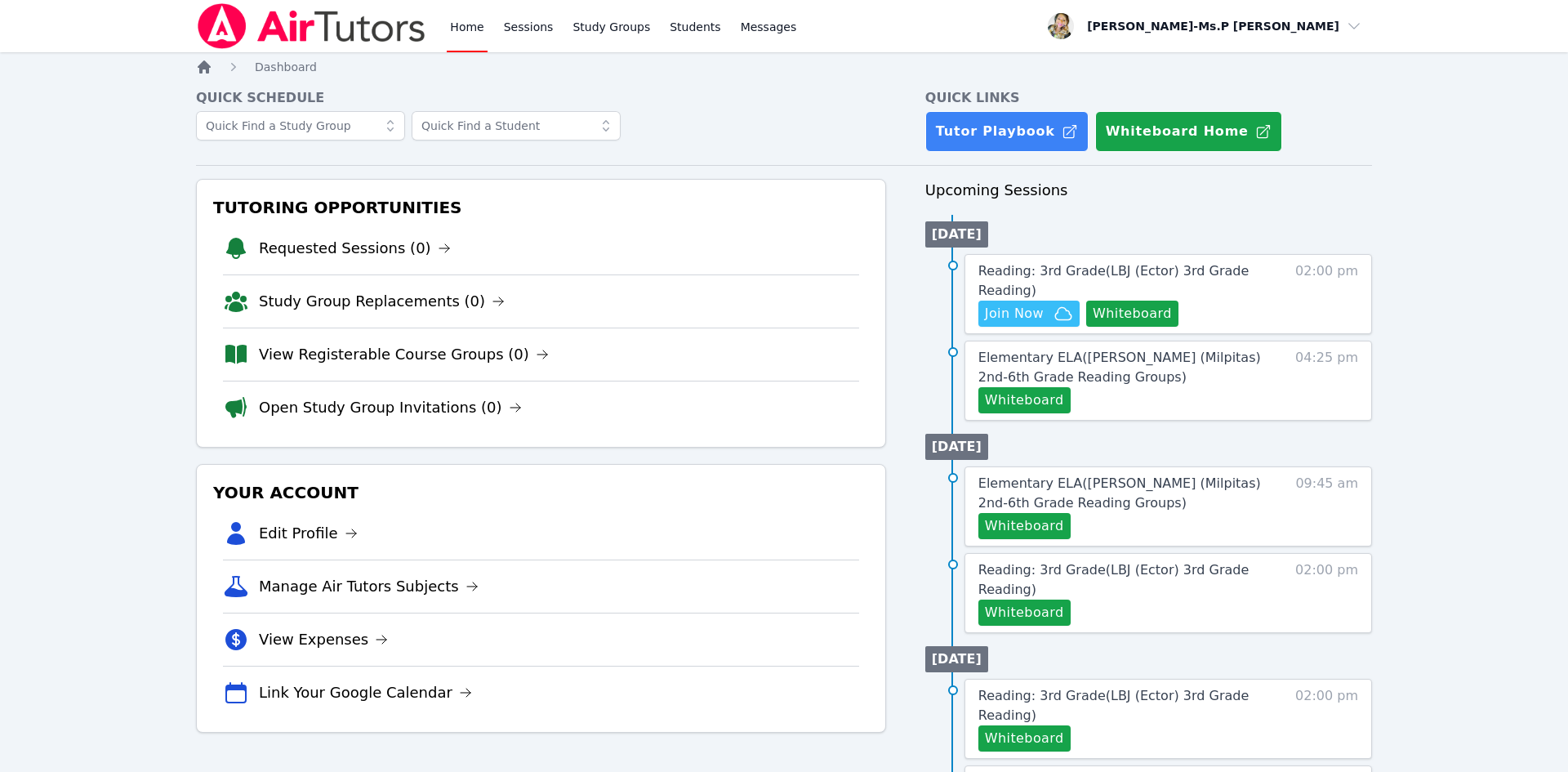
click at [203, 68] on icon "Breadcrumb" at bounding box center [203, 67] width 13 height 13
click at [282, 65] on span "Dashboard" at bounding box center [286, 67] width 62 height 13
click at [216, 68] on ol "Home Dashboard" at bounding box center [256, 67] width 121 height 16
click at [210, 65] on icon "Breadcrumb" at bounding box center [203, 67] width 13 height 13
click at [1132, 306] on button "Whiteboard" at bounding box center [1132, 313] width 93 height 26
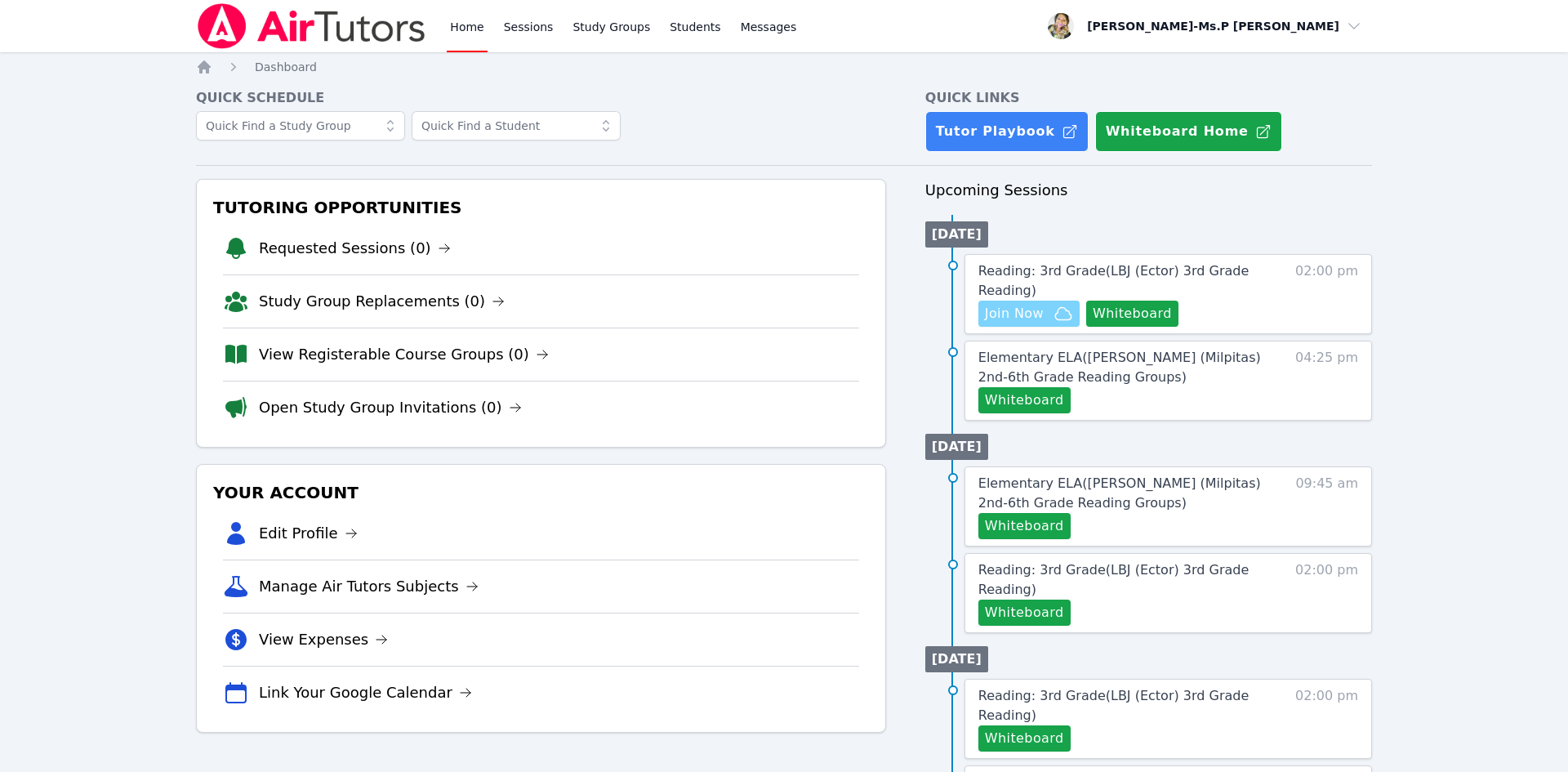
click at [1021, 314] on span "Join Now" at bounding box center [1015, 313] width 59 height 20
click at [1163, 270] on span "Reading: 3rd Grade ( LBJ (Ector) 3rd Grade Reading )" at bounding box center [1113, 280] width 270 height 35
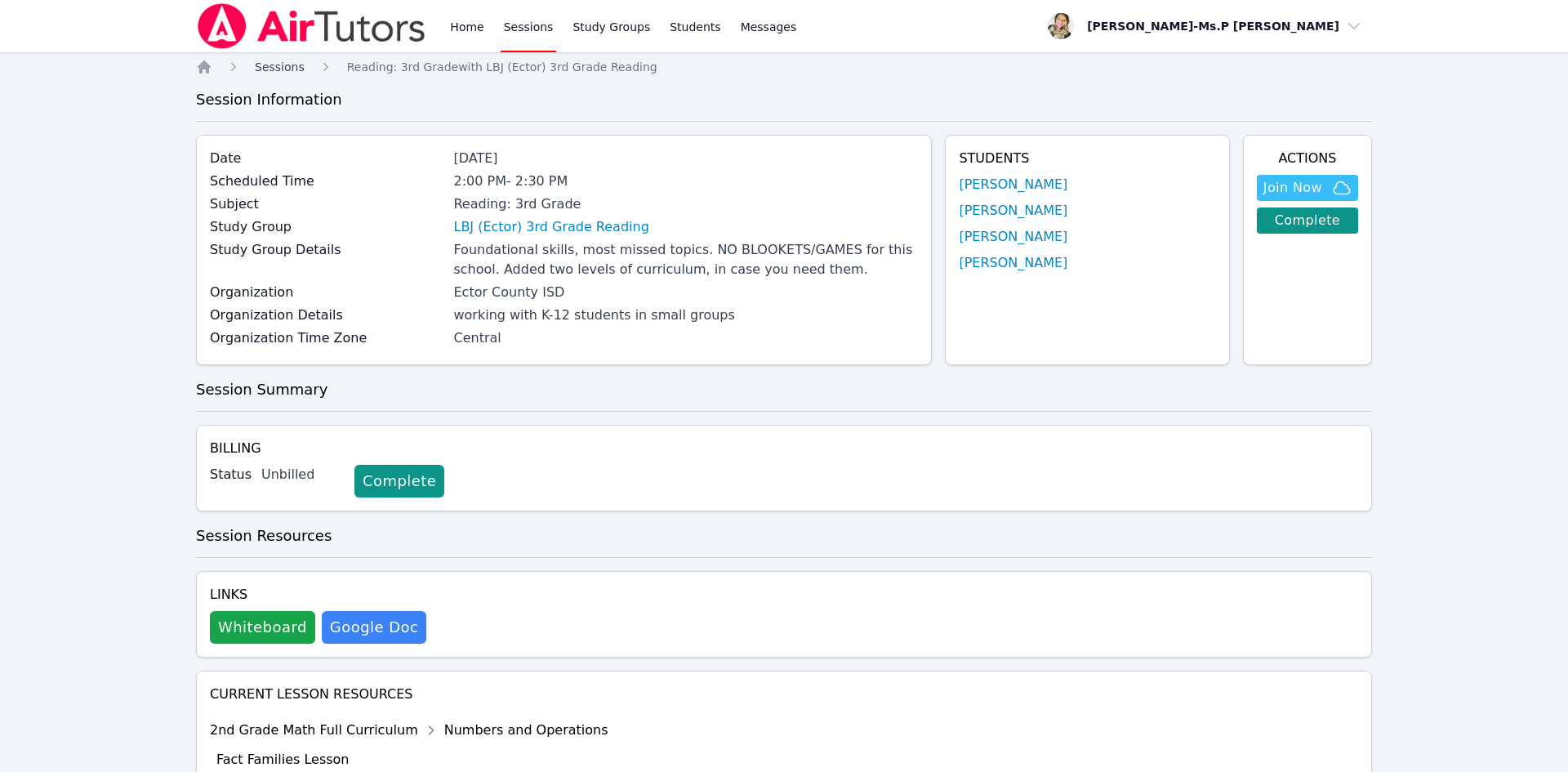
click at [284, 65] on span "Sessions" at bounding box center [280, 67] width 50 height 13
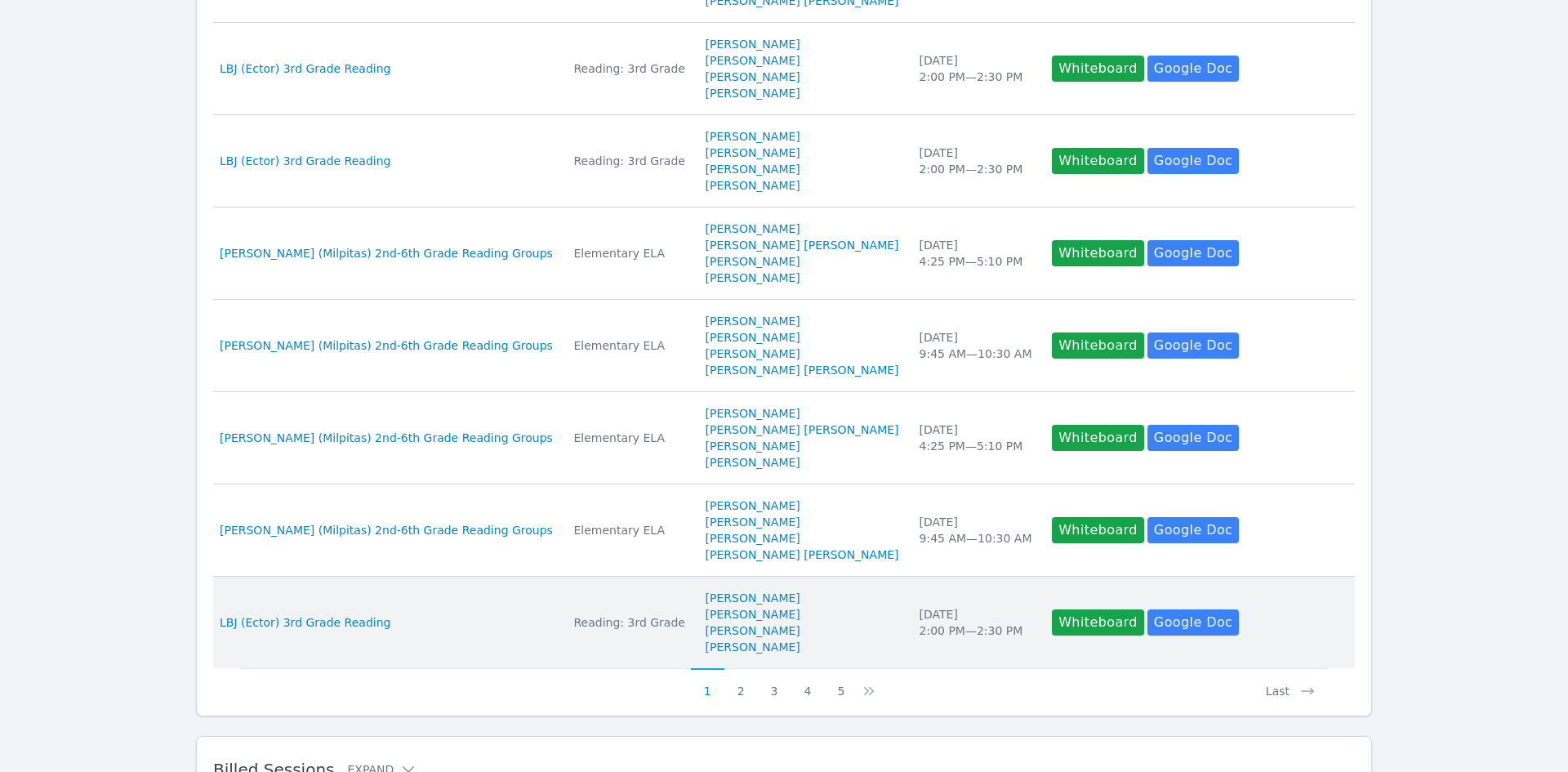
scroll to position [740, 0]
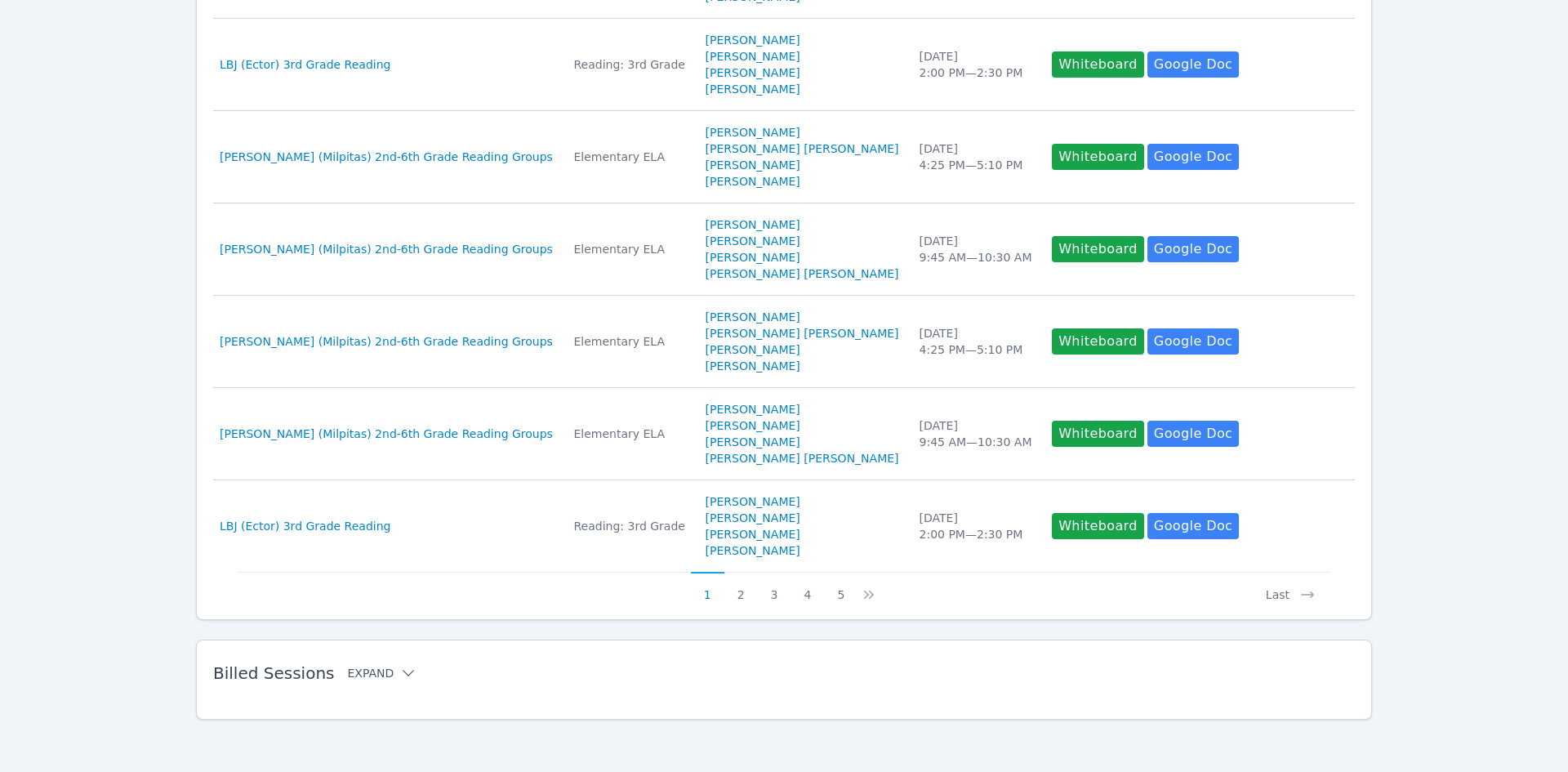
click at [400, 669] on icon at bounding box center [408, 672] width 16 height 16
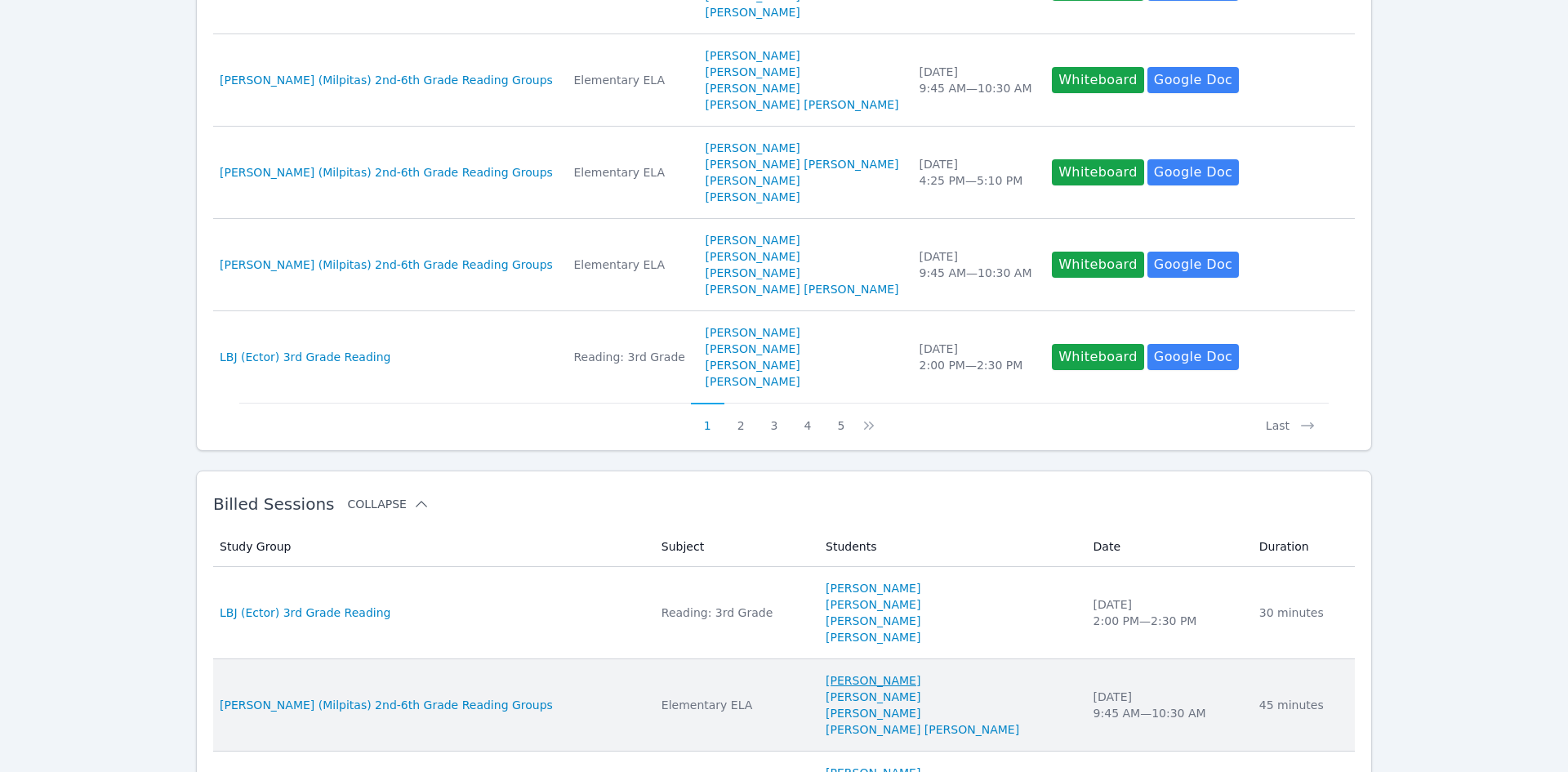
scroll to position [966, 0]
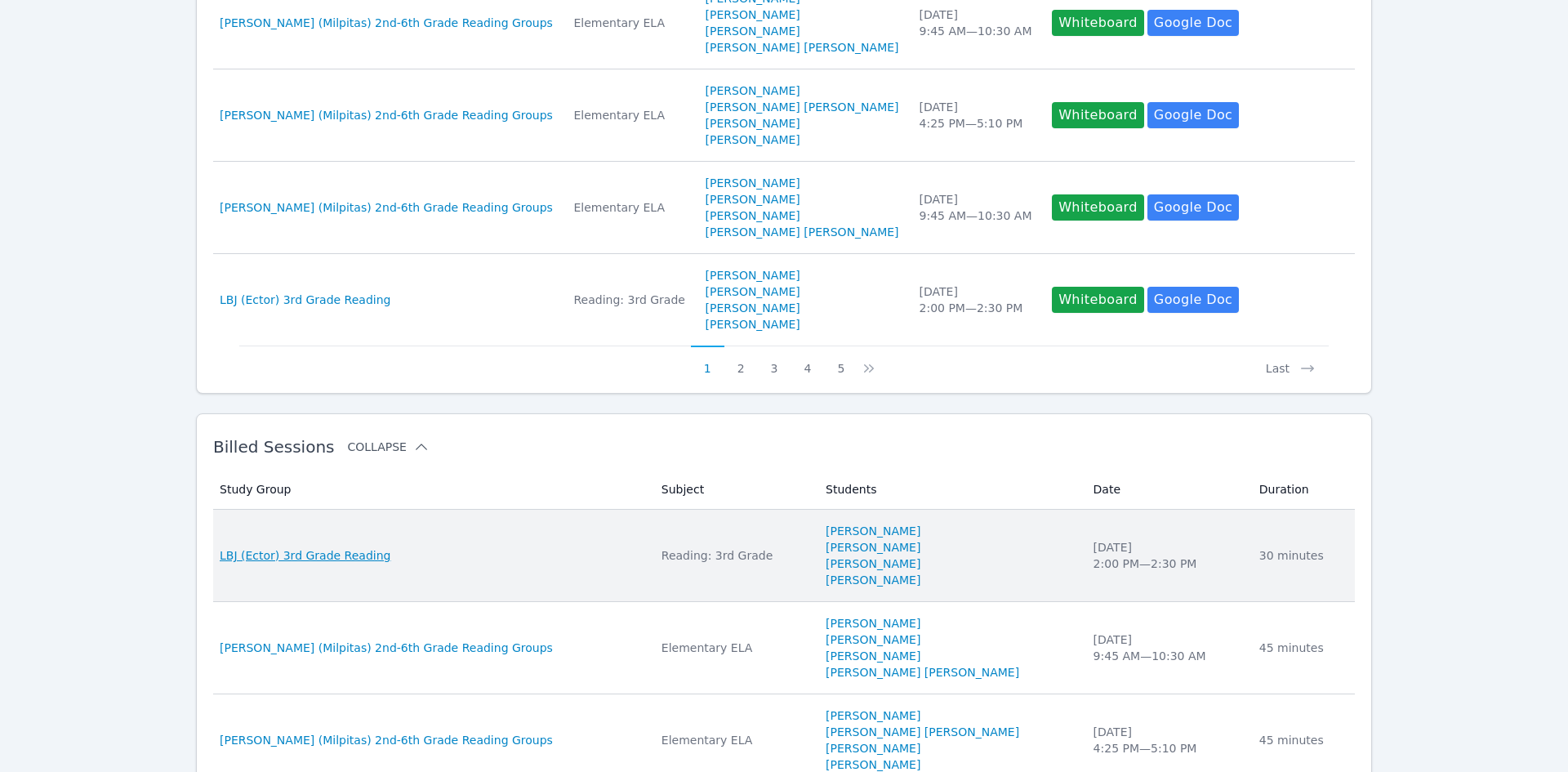
click at [360, 551] on span "LBJ (Ector) 3rd Grade Reading" at bounding box center [305, 555] width 171 height 16
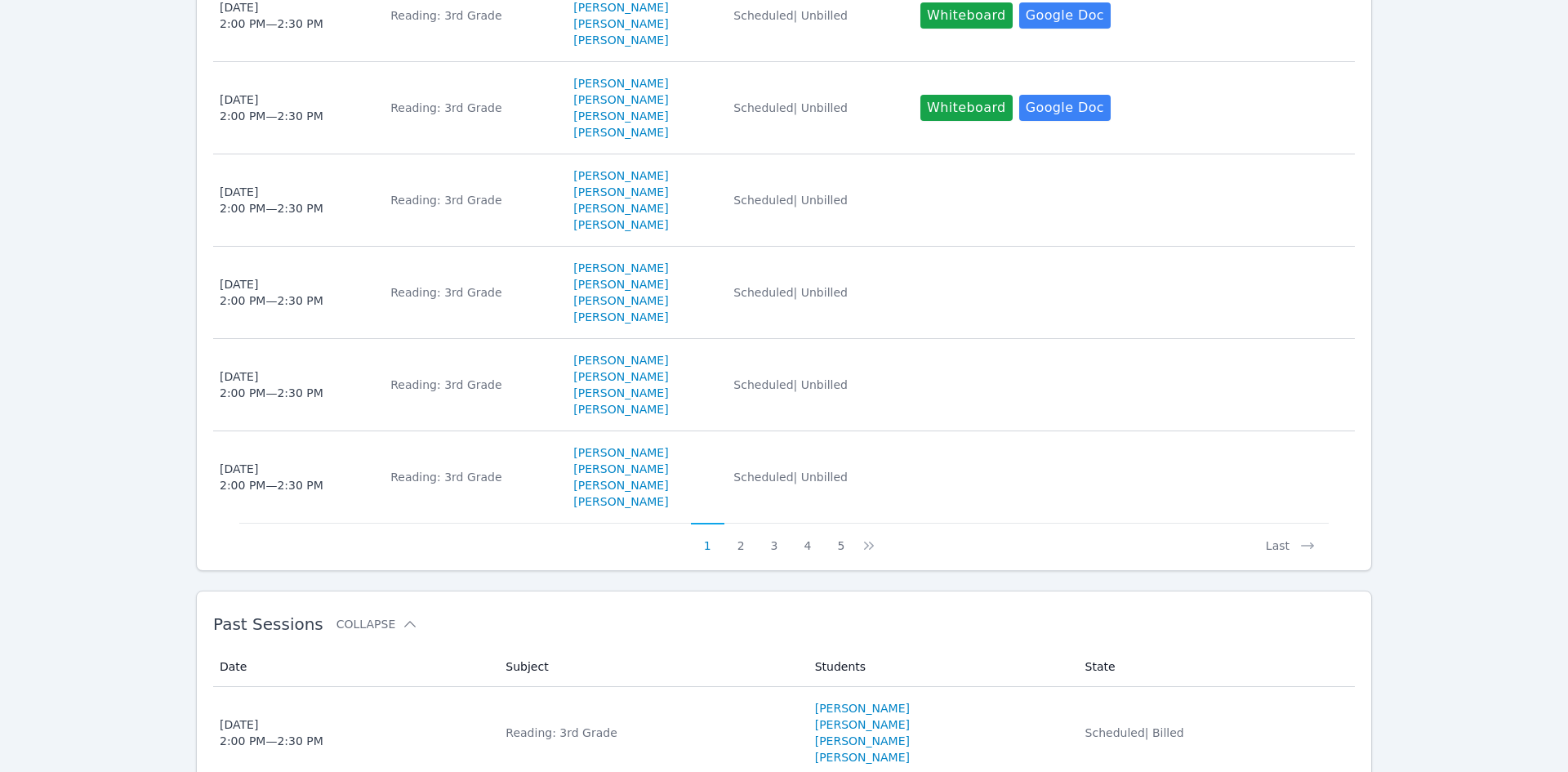
scroll to position [1230, 0]
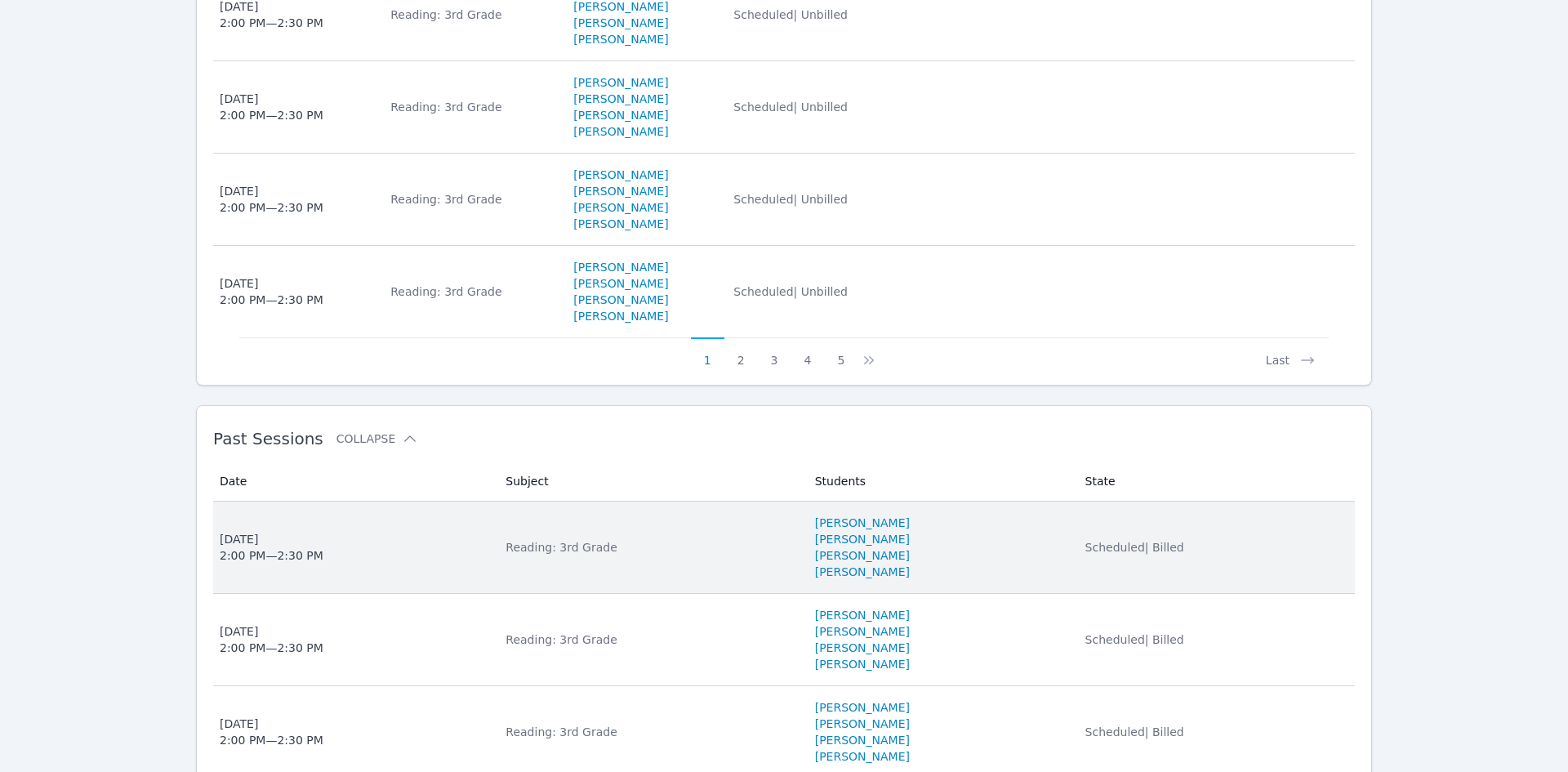
click at [275, 548] on div "Mon Oct 6, 2025 2:00 PM — 2:30 PM" at bounding box center [272, 547] width 104 height 33
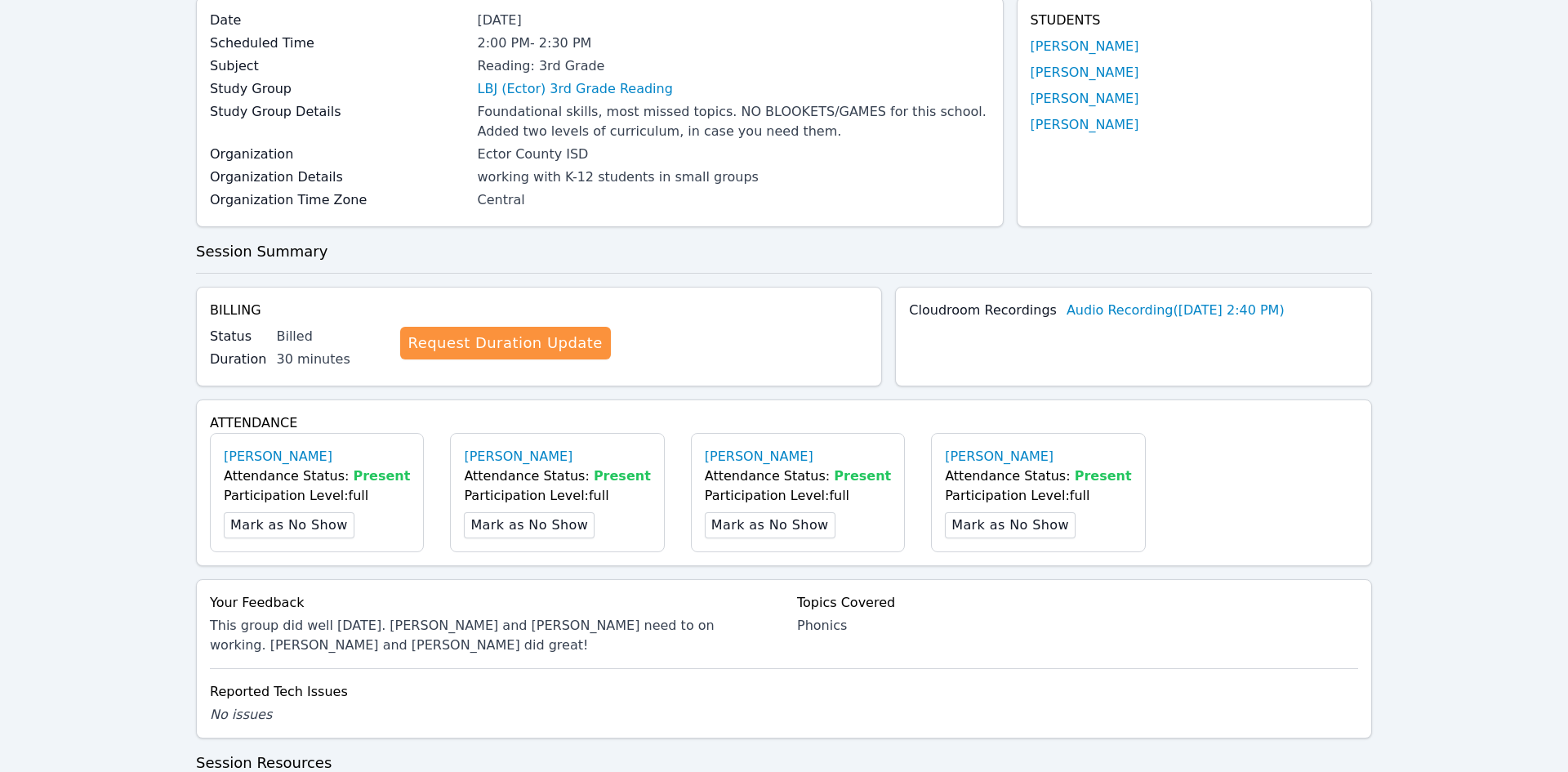
scroll to position [652, 0]
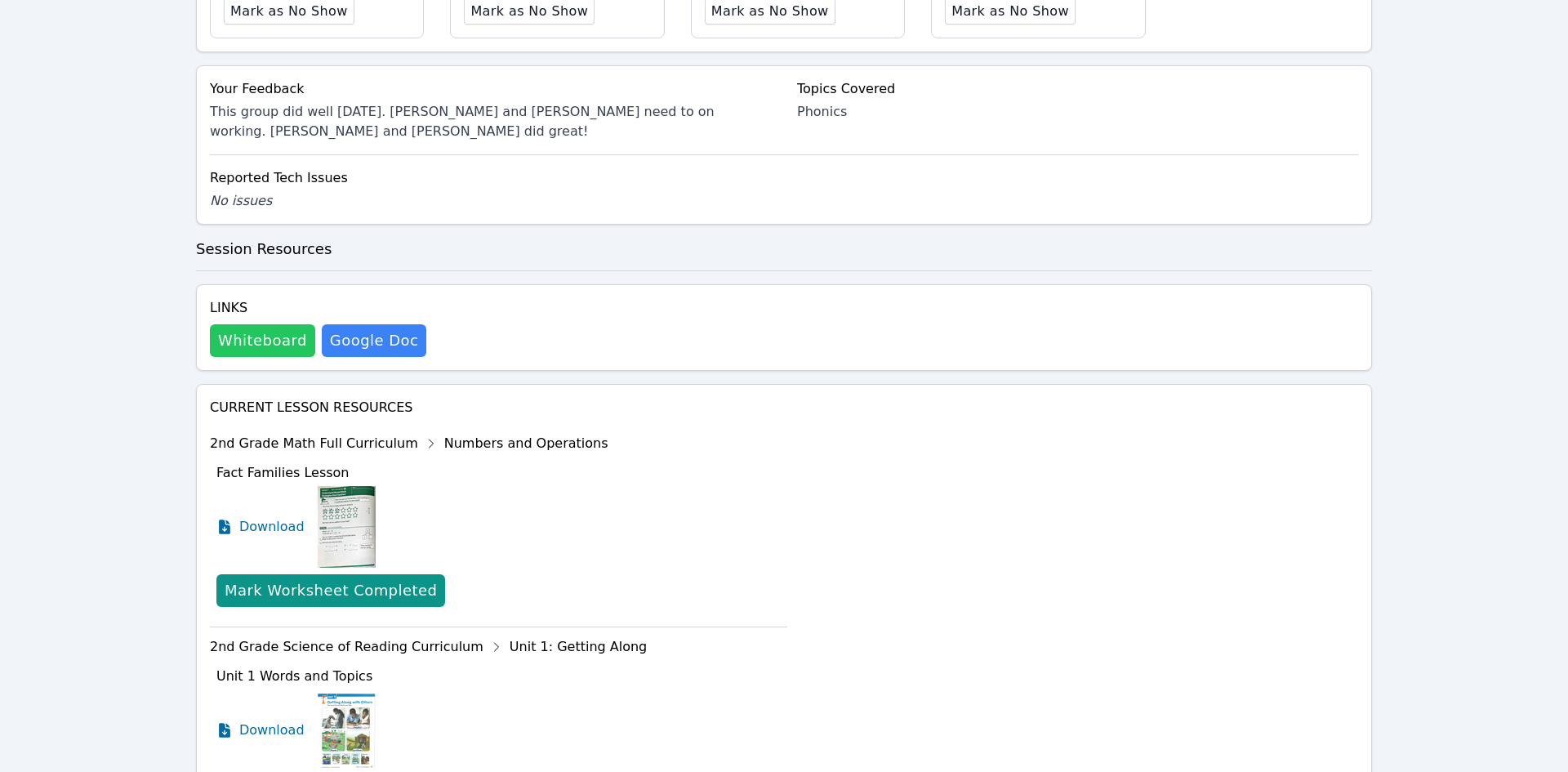
click at [262, 334] on button "Whiteboard" at bounding box center [262, 341] width 106 height 33
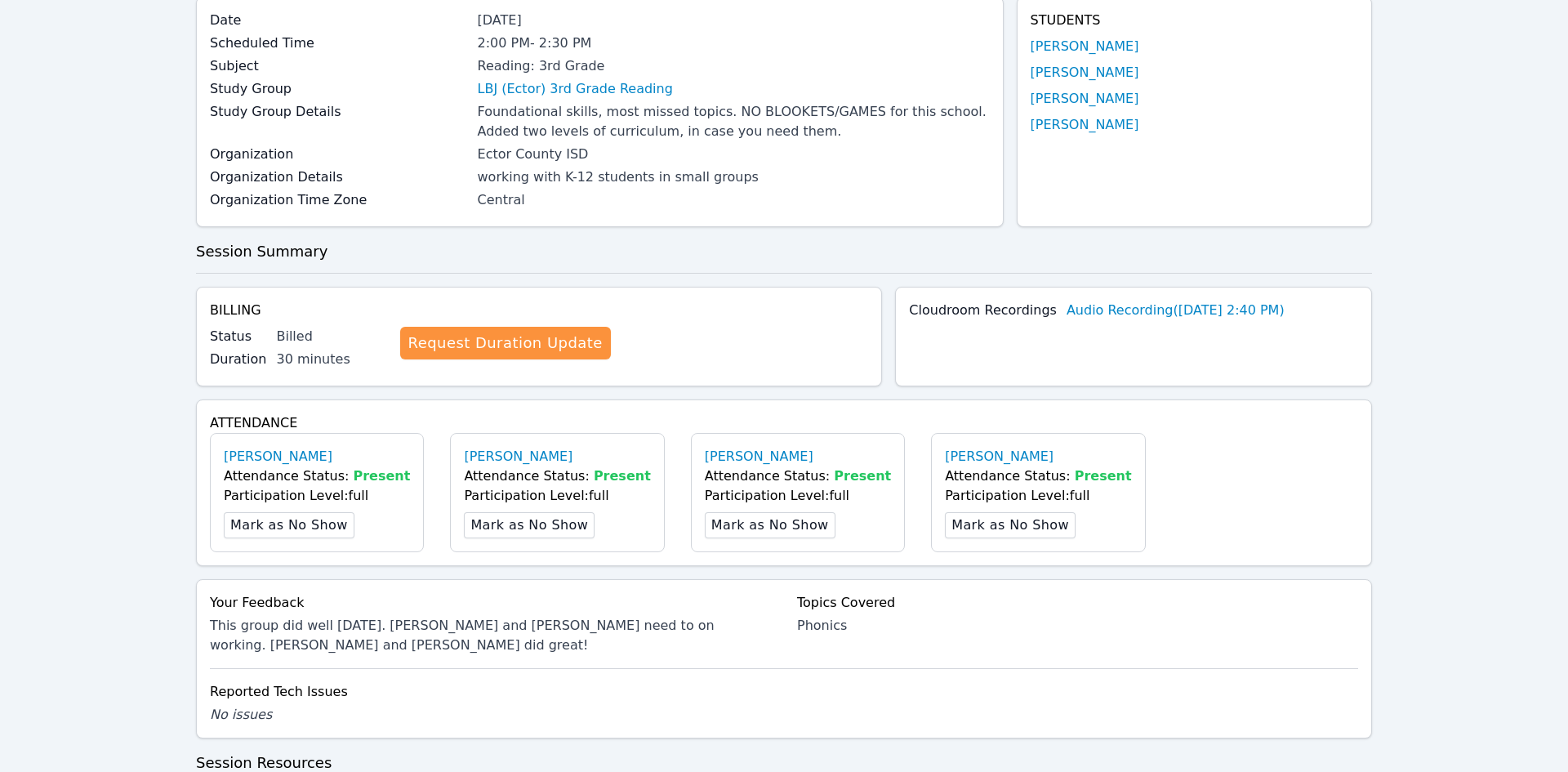
scroll to position [0, 0]
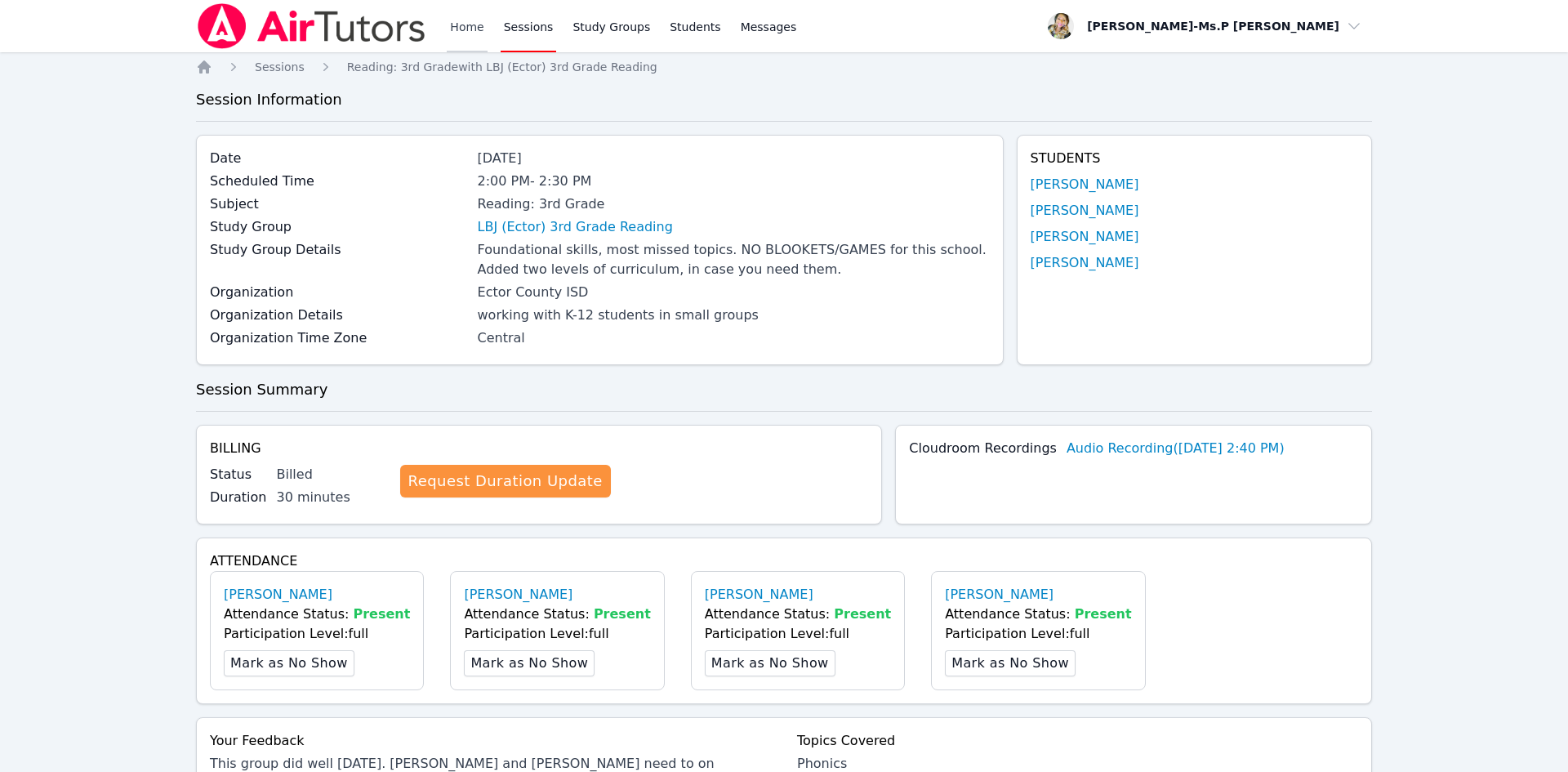
click at [447, 33] on link "Home" at bounding box center [467, 26] width 40 height 52
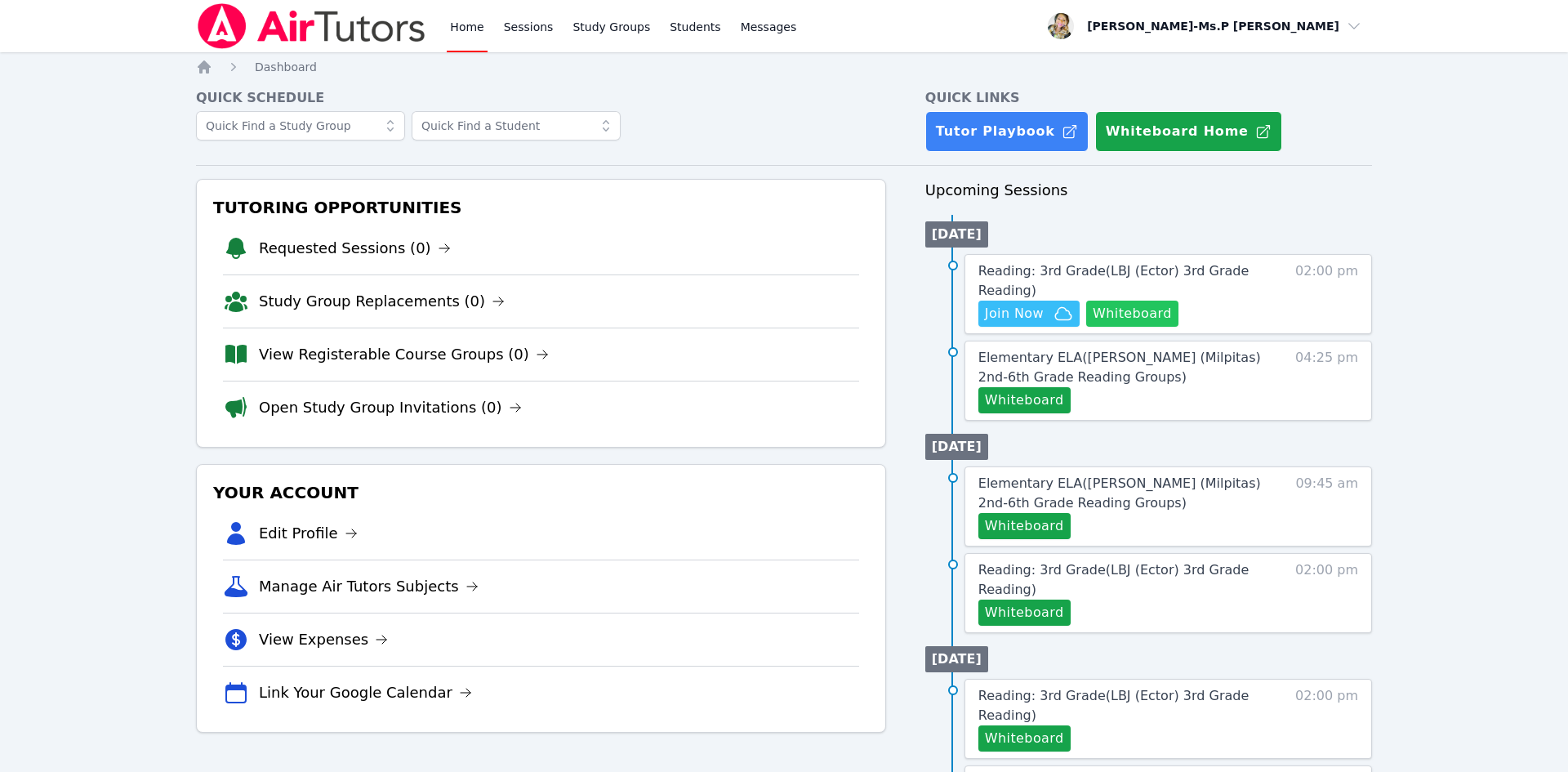
click at [1111, 314] on button "Whiteboard" at bounding box center [1132, 313] width 93 height 26
click at [539, 21] on link "Sessions" at bounding box center [528, 26] width 56 height 52
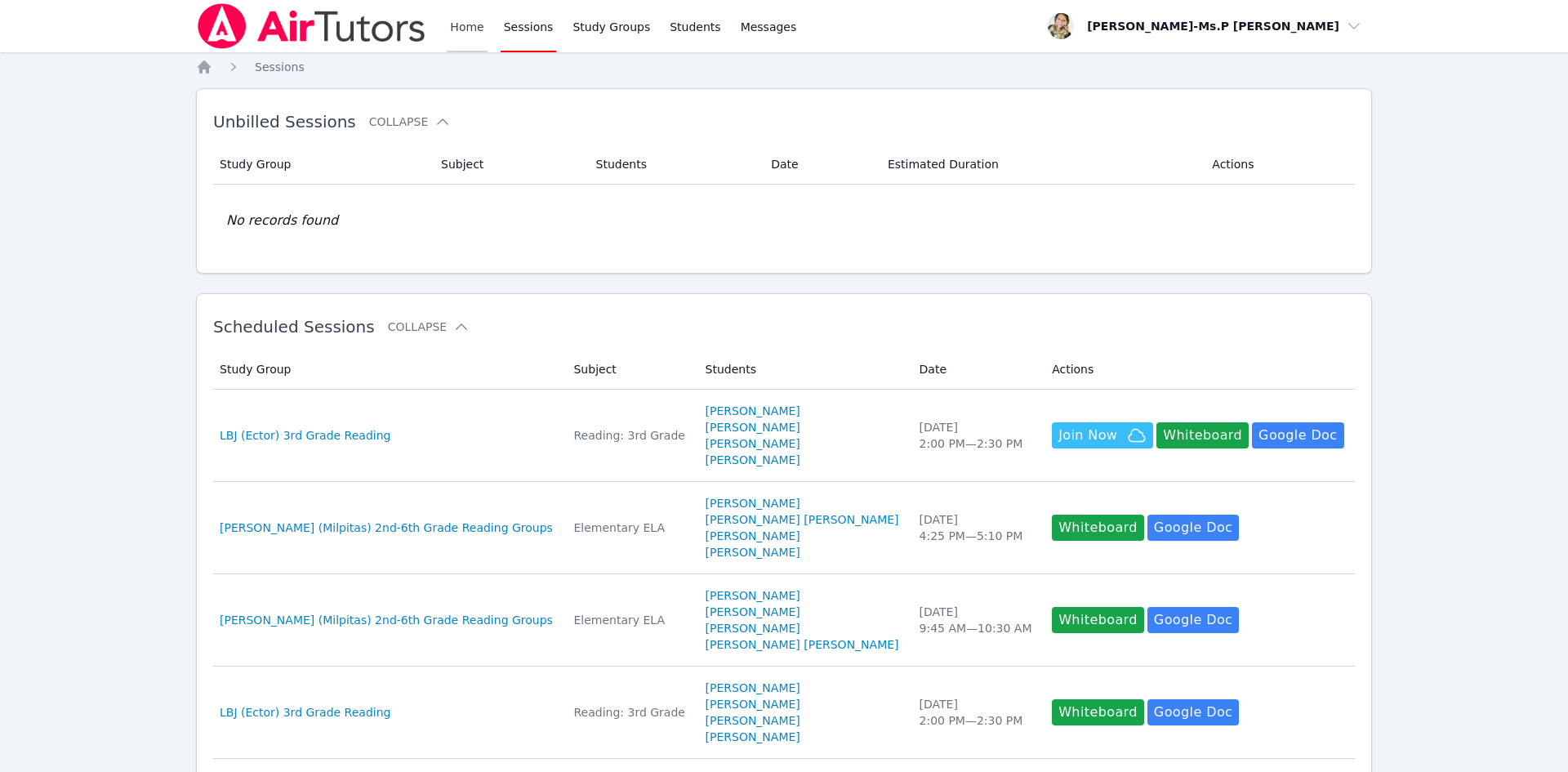
click at [462, 31] on link "Home" at bounding box center [467, 26] width 40 height 52
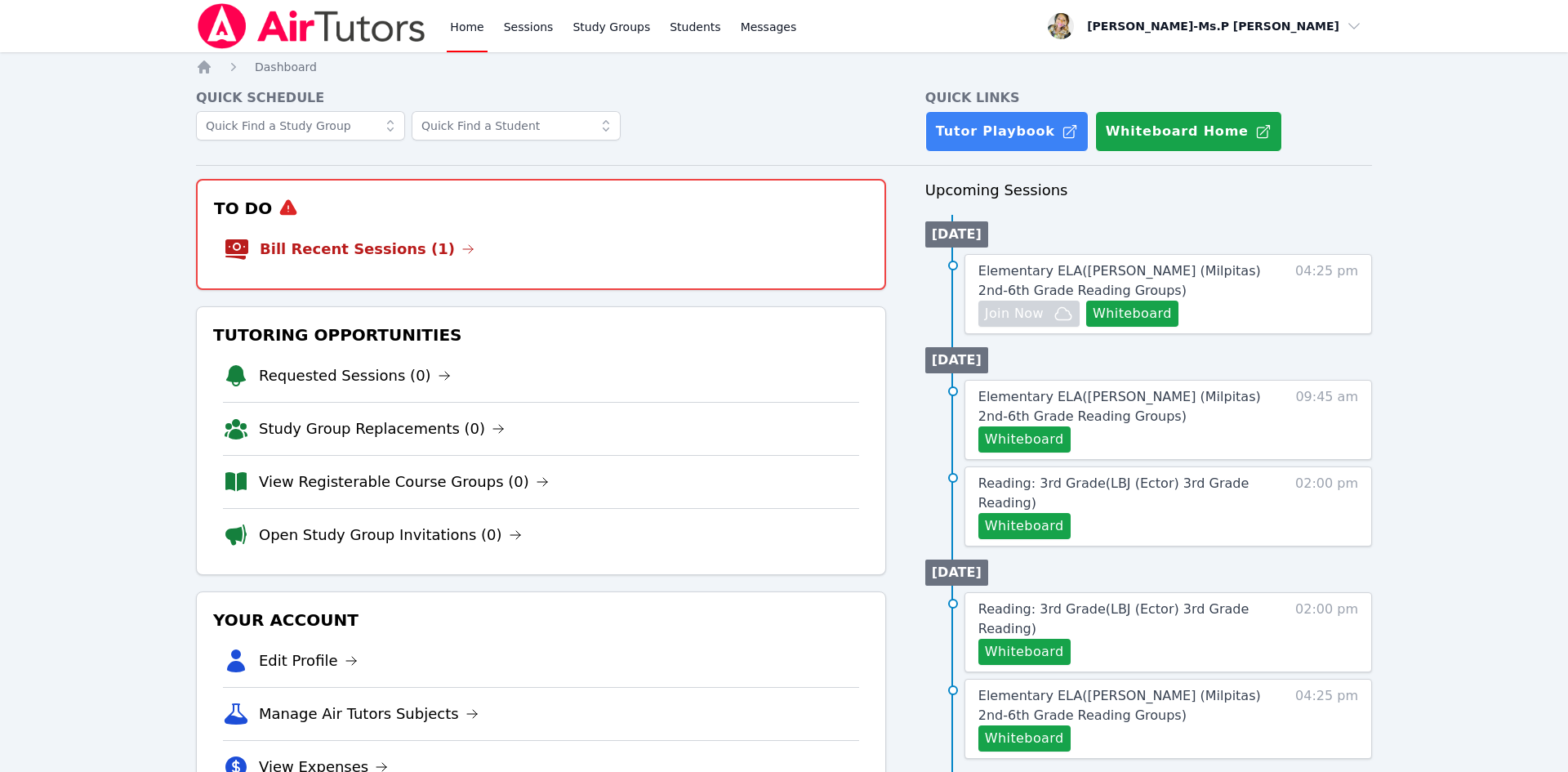
click at [472, 27] on link "Home" at bounding box center [467, 26] width 40 height 52
click at [501, 30] on link "Sessions" at bounding box center [528, 26] width 56 height 52
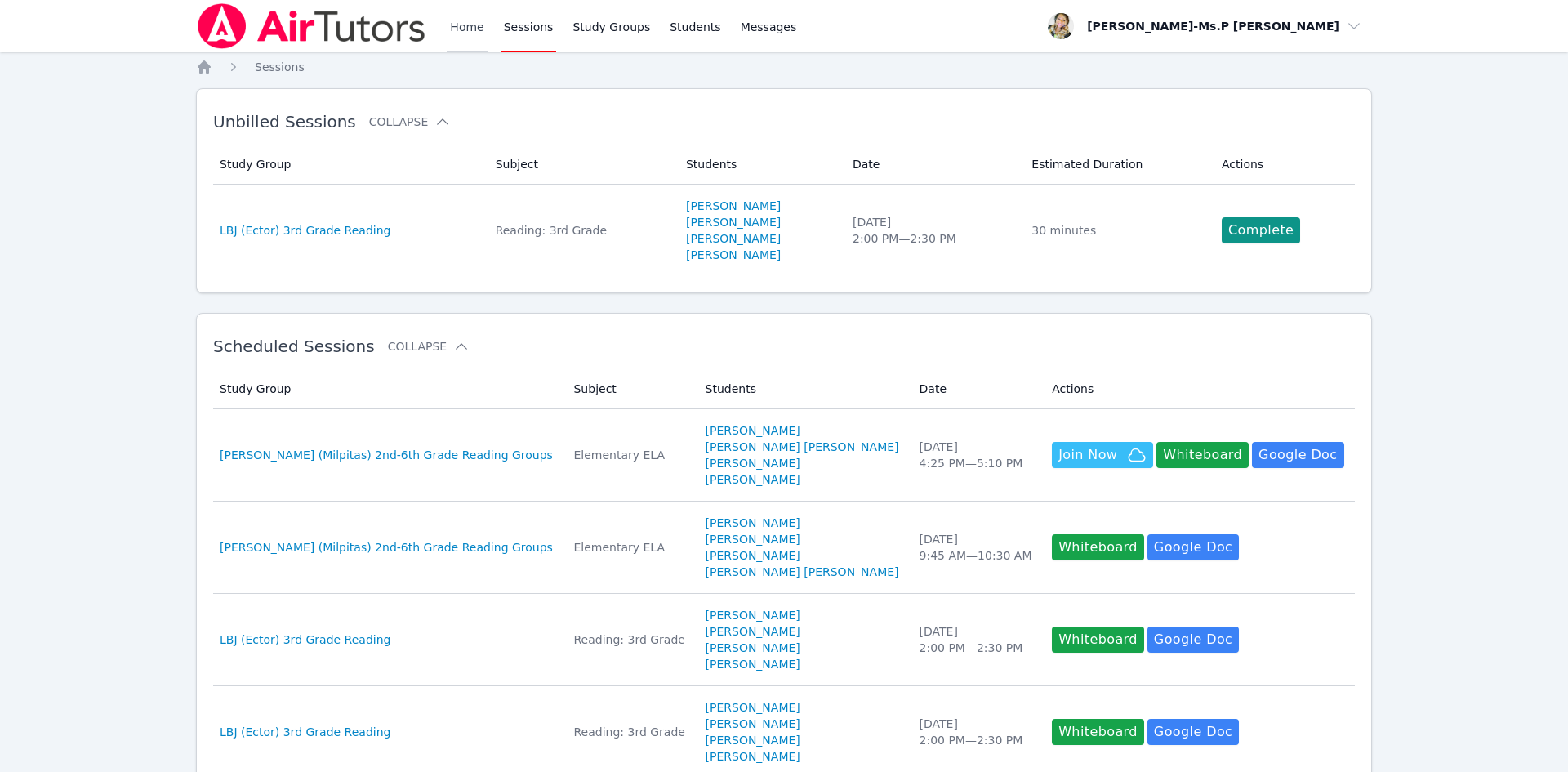
click at [459, 31] on link "Home" at bounding box center [467, 26] width 40 height 52
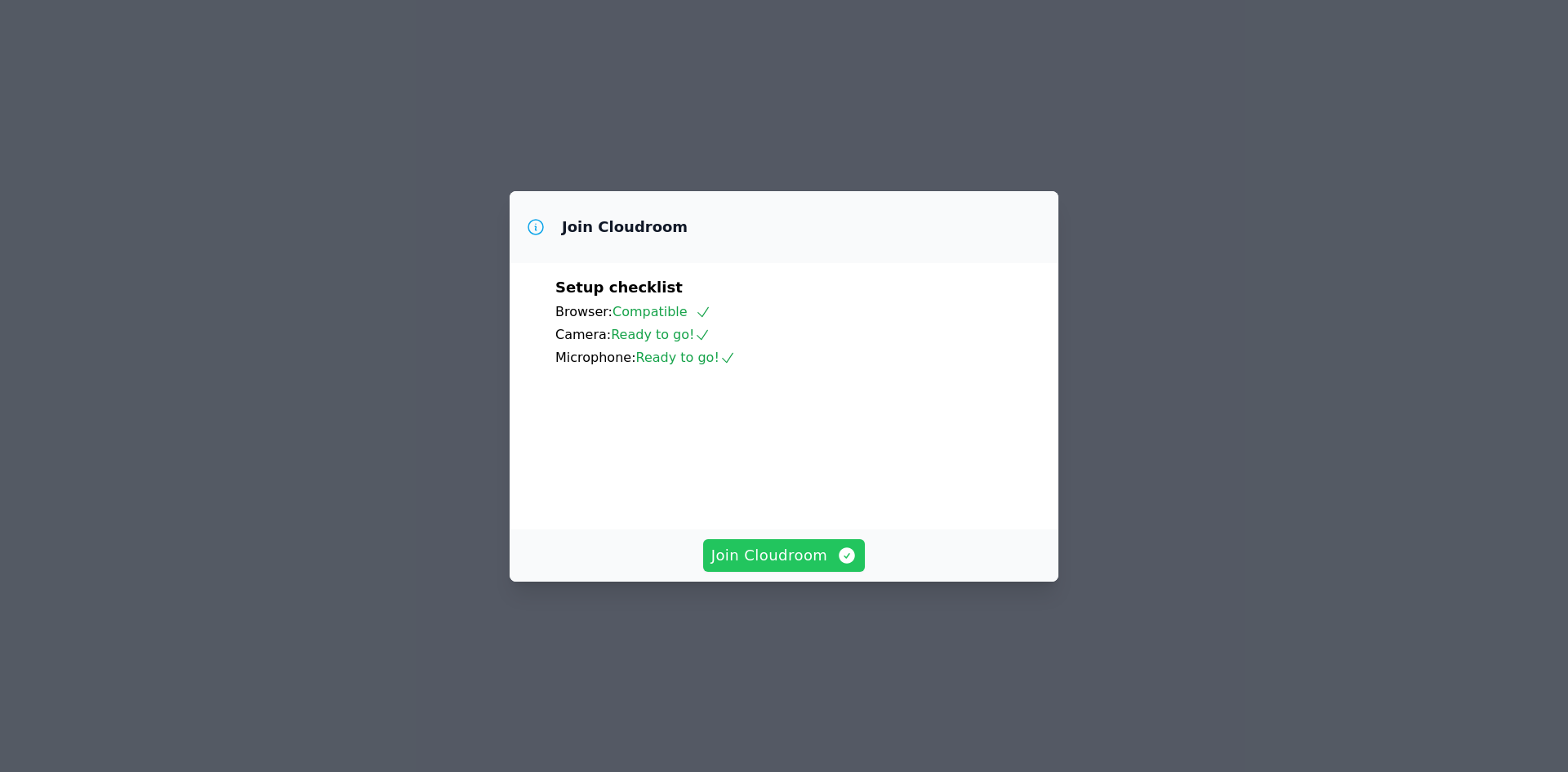
click at [790, 567] on span "Join Cloudroom" at bounding box center [784, 555] width 146 height 23
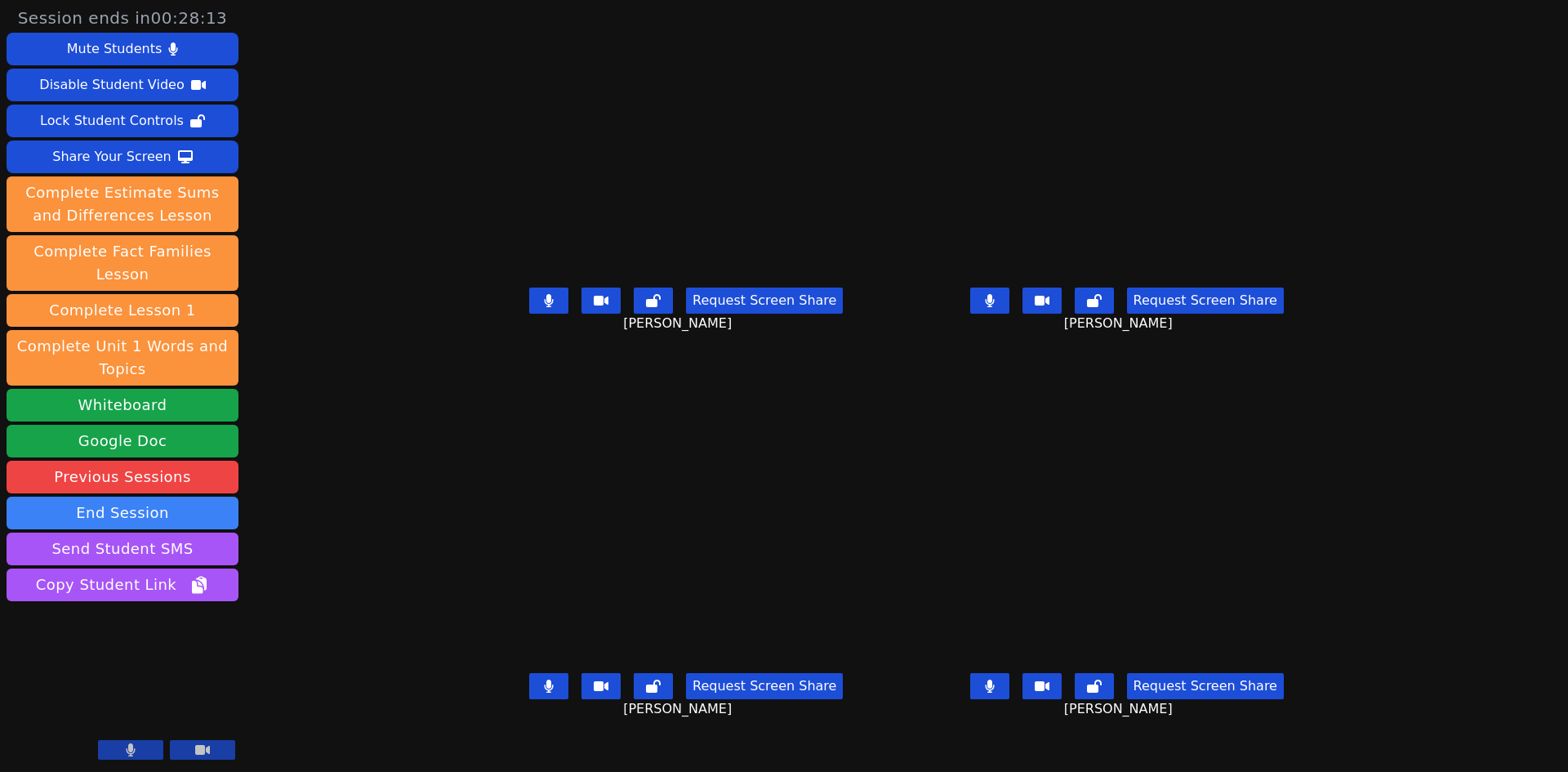
click at [529, 313] on button at bounding box center [548, 300] width 39 height 26
click at [1010, 699] on button at bounding box center [990, 685] width 39 height 26
click at [529, 699] on button at bounding box center [548, 685] width 39 height 26
click at [1010, 313] on button at bounding box center [990, 300] width 39 height 26
click at [541, 307] on icon at bounding box center [549, 300] width 16 height 13
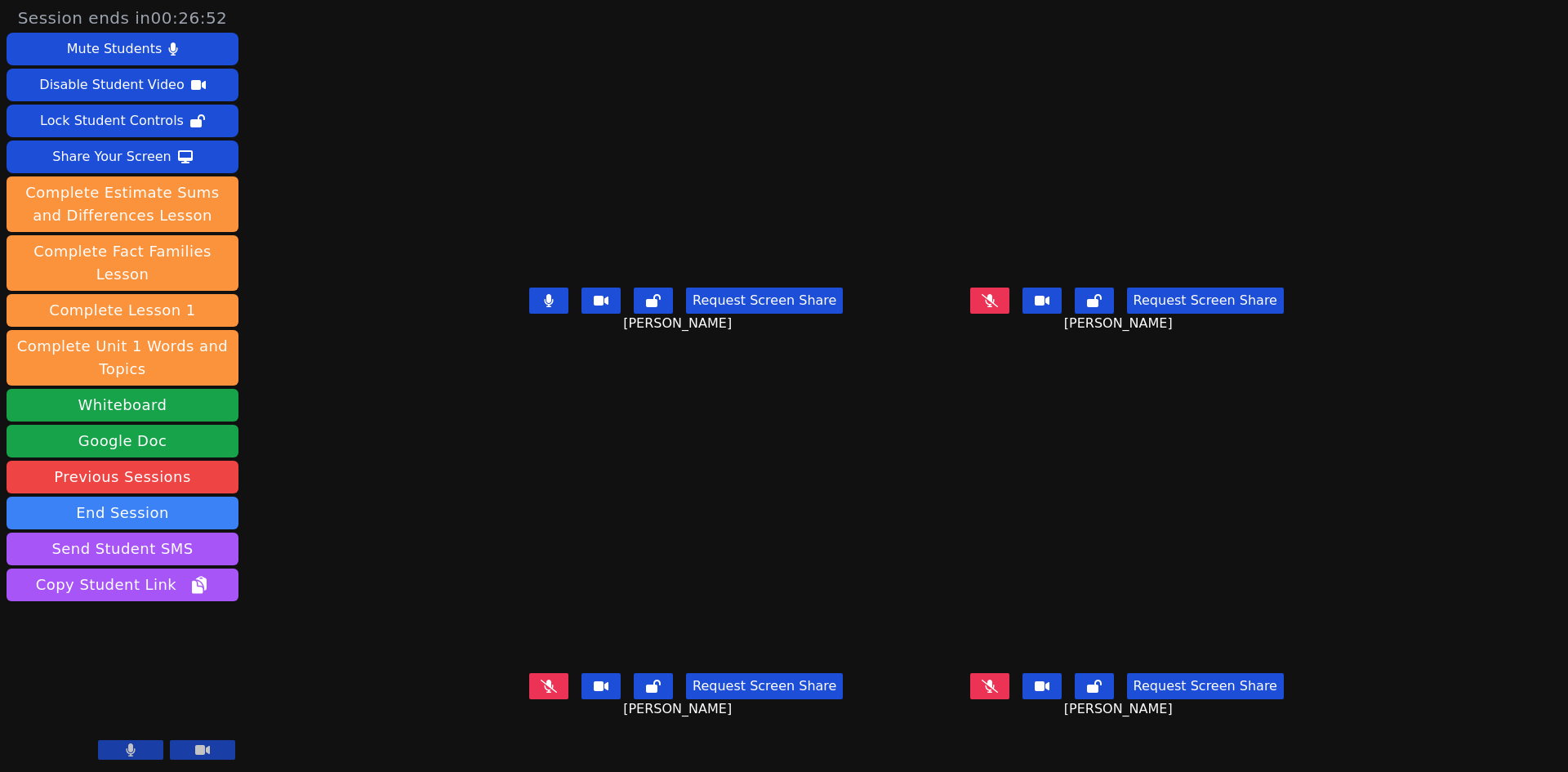
click at [541, 692] on icon at bounding box center [549, 685] width 16 height 13
click at [544, 307] on icon at bounding box center [548, 300] width 10 height 13
click at [544, 692] on icon at bounding box center [548, 685] width 10 height 13
click at [541, 306] on icon at bounding box center [549, 299] width 16 height 13
click at [529, 313] on button at bounding box center [548, 300] width 39 height 26
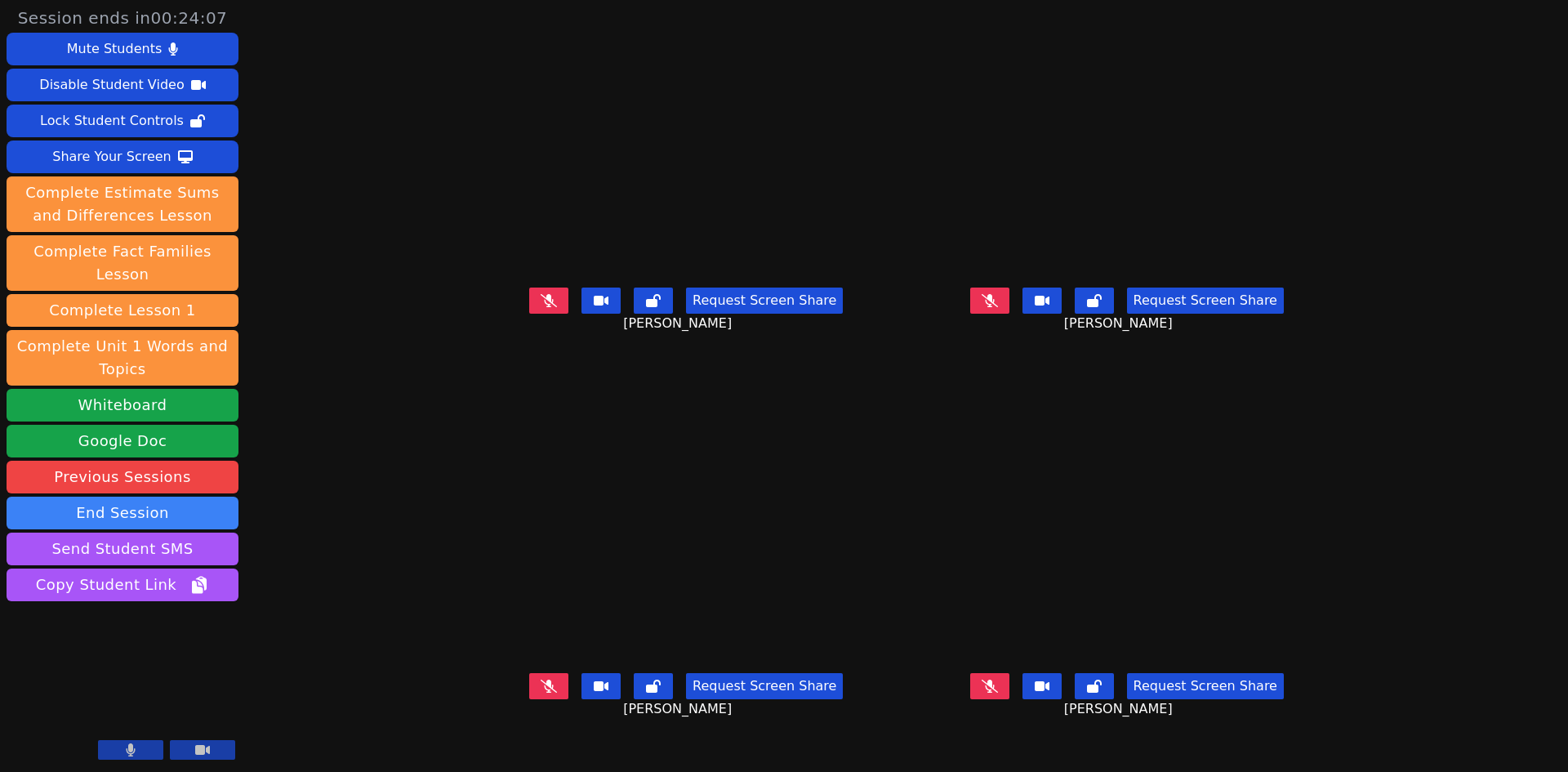
click at [110, 745] on button at bounding box center [130, 749] width 65 height 20
click at [136, 749] on icon at bounding box center [131, 749] width 16 height 13
click at [541, 692] on icon at bounding box center [549, 685] width 16 height 13
click at [545, 692] on icon at bounding box center [549, 685] width 9 height 13
click at [529, 313] on button at bounding box center [548, 300] width 39 height 26
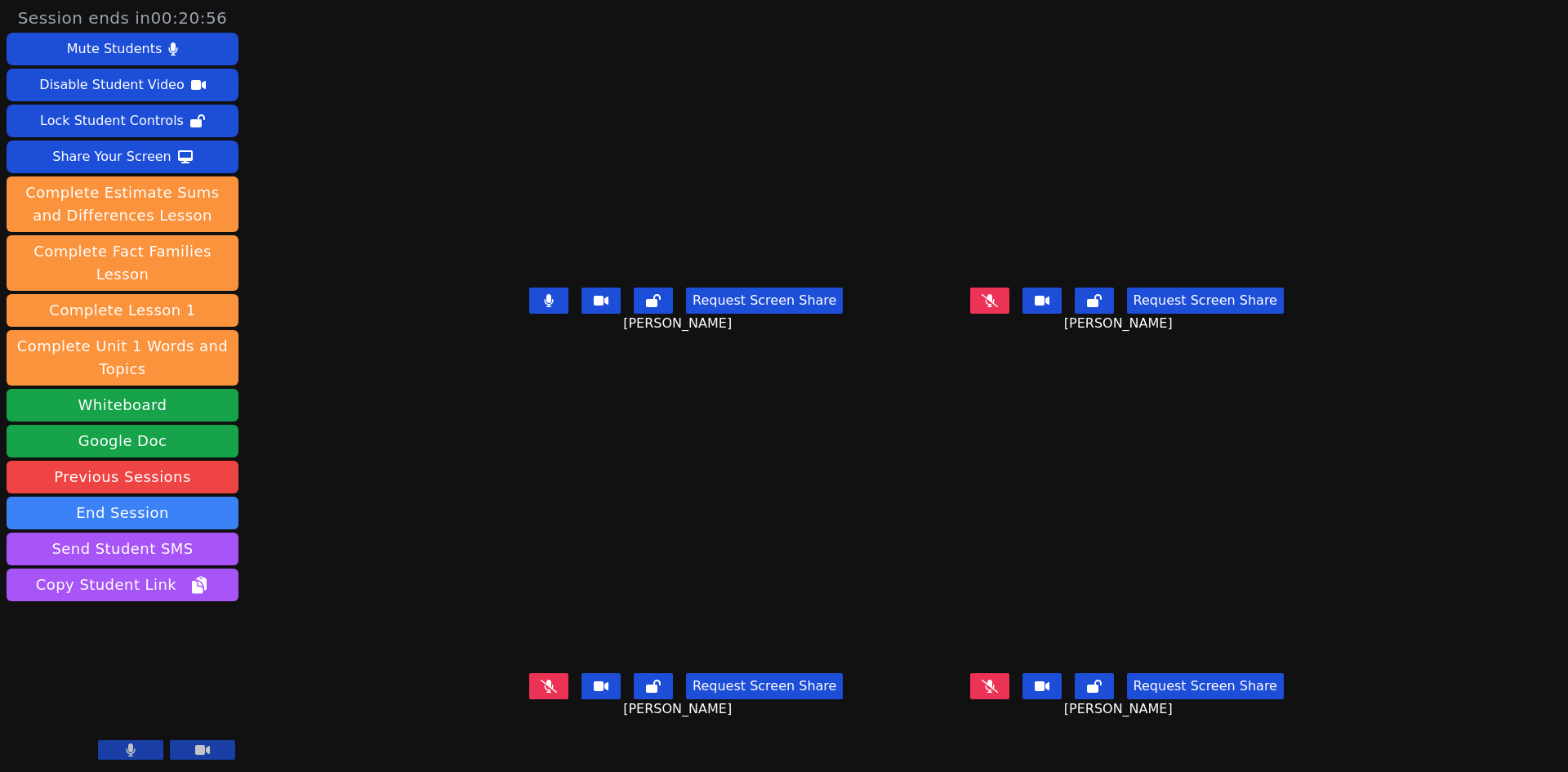
click at [529, 313] on button at bounding box center [548, 300] width 39 height 26
click at [529, 699] on button at bounding box center [548, 685] width 39 height 26
click at [545, 692] on icon at bounding box center [549, 685] width 9 height 13
click at [1010, 313] on button at bounding box center [990, 300] width 39 height 26
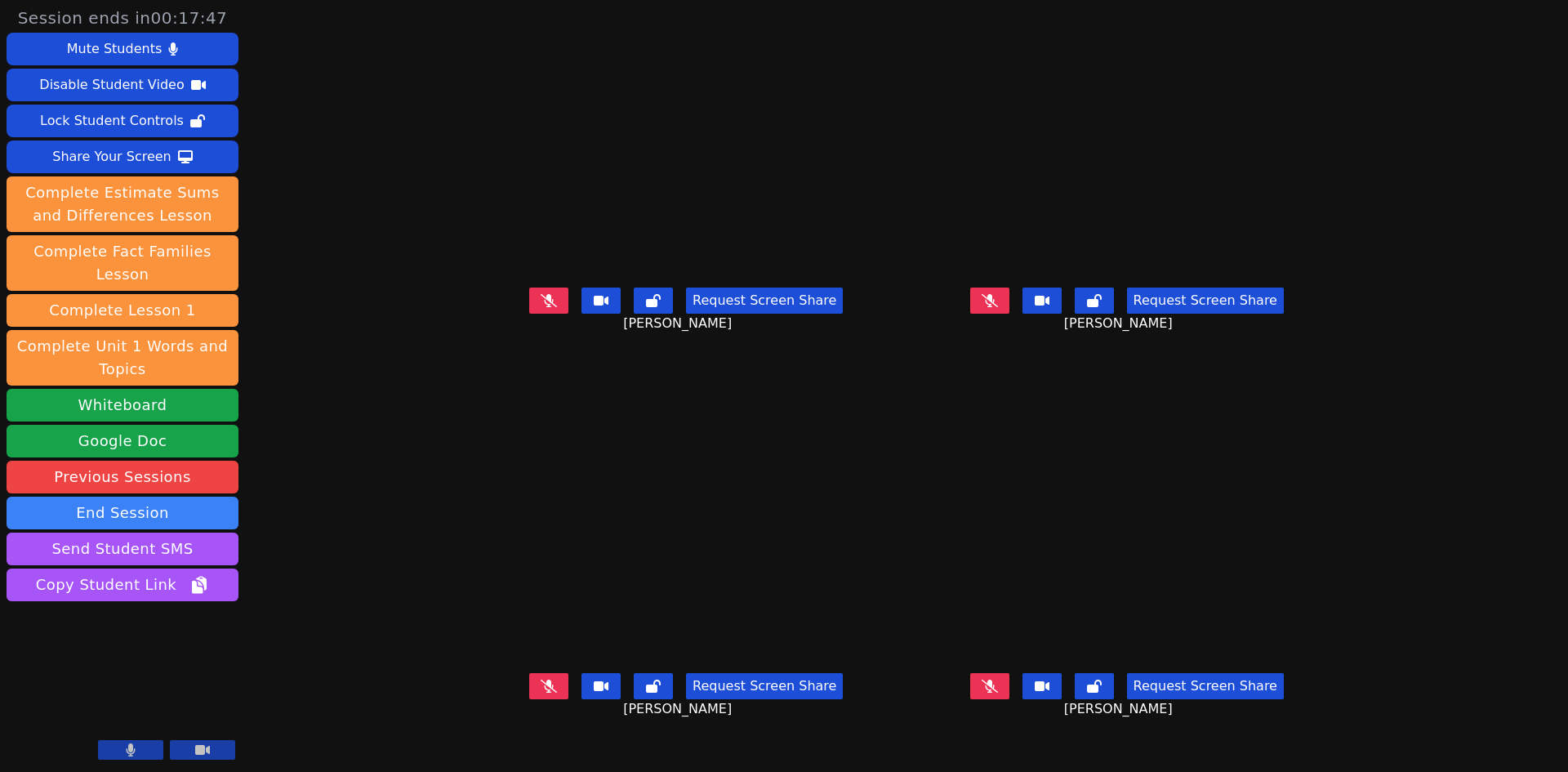
click at [998, 692] on icon at bounding box center [990, 685] width 16 height 13
click at [1010, 699] on button at bounding box center [990, 685] width 39 height 26
click at [541, 692] on icon at bounding box center [549, 685] width 16 height 13
click at [529, 699] on button at bounding box center [548, 685] width 39 height 26
click at [541, 307] on icon at bounding box center [549, 300] width 16 height 13
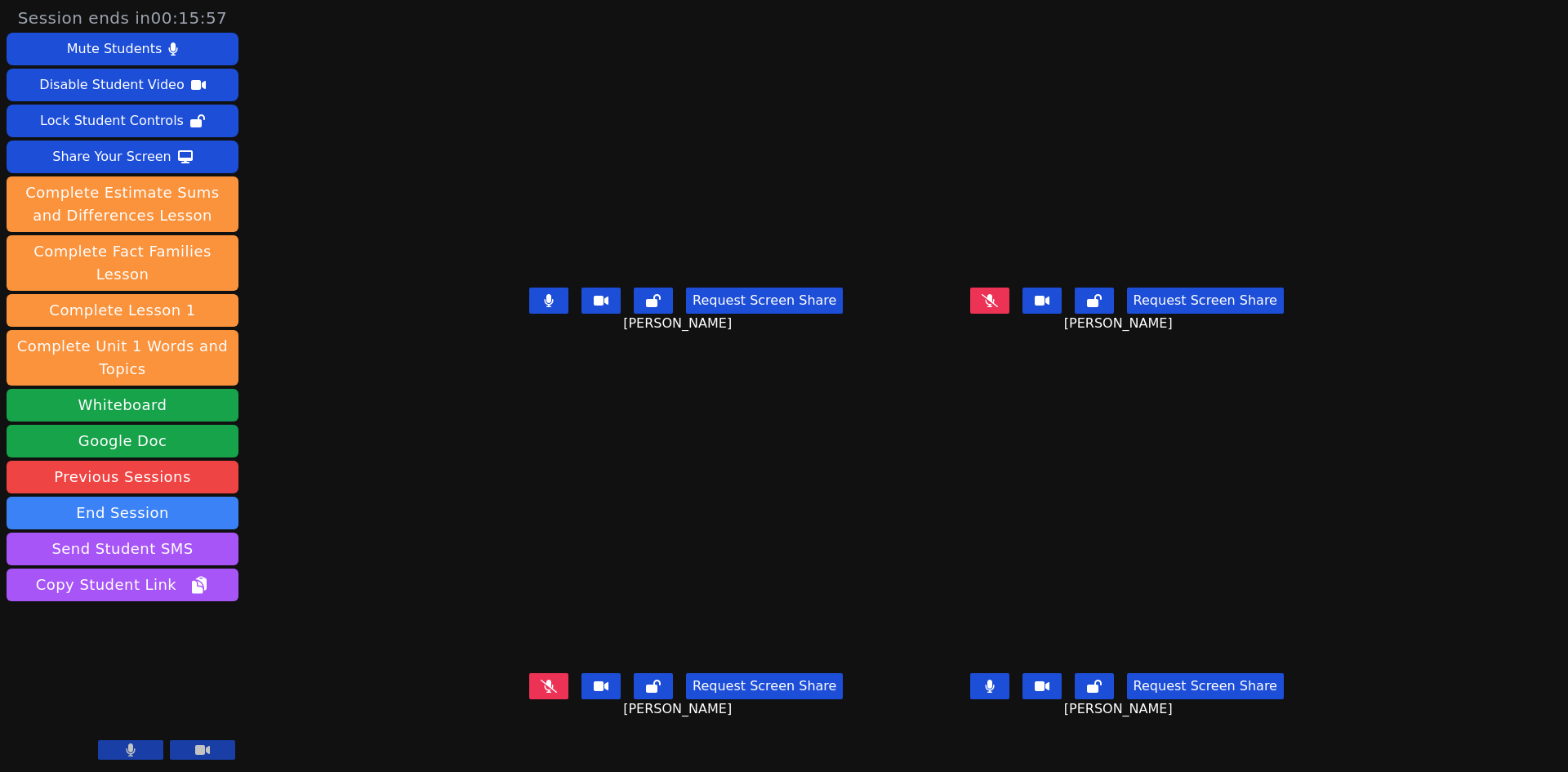
click at [1010, 699] on button at bounding box center [990, 685] width 39 height 26
click at [544, 307] on icon at bounding box center [548, 300] width 10 height 13
click at [998, 307] on icon at bounding box center [990, 300] width 16 height 13
click at [994, 307] on icon at bounding box center [990, 300] width 9 height 13
click at [541, 692] on icon at bounding box center [549, 685] width 16 height 13
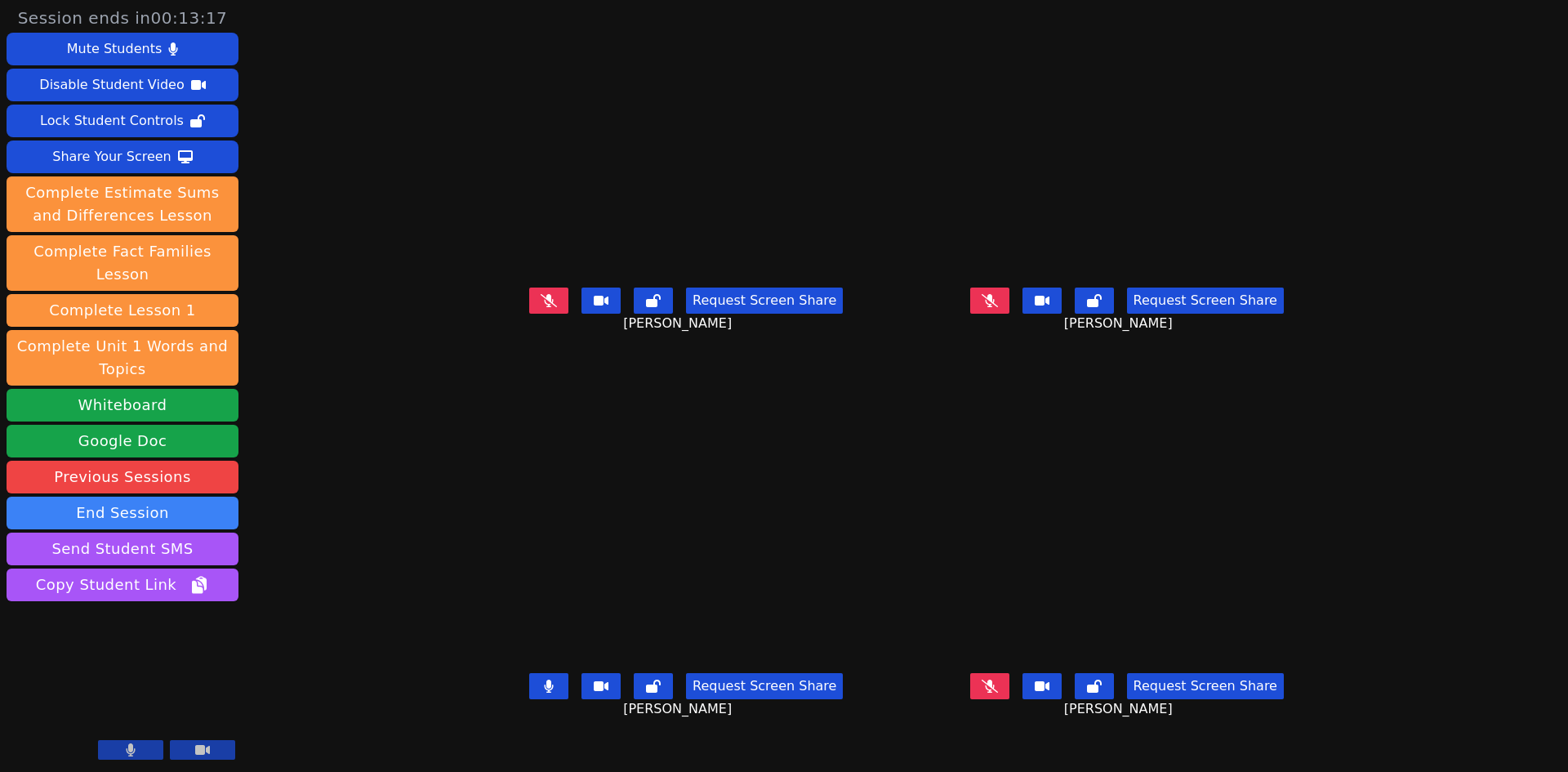
click at [544, 692] on icon at bounding box center [548, 685] width 10 height 13
click at [529, 313] on button at bounding box center [548, 300] width 39 height 26
click at [544, 307] on icon at bounding box center [548, 300] width 10 height 13
click at [998, 692] on icon at bounding box center [990, 685] width 16 height 13
click at [1010, 699] on button at bounding box center [990, 685] width 39 height 26
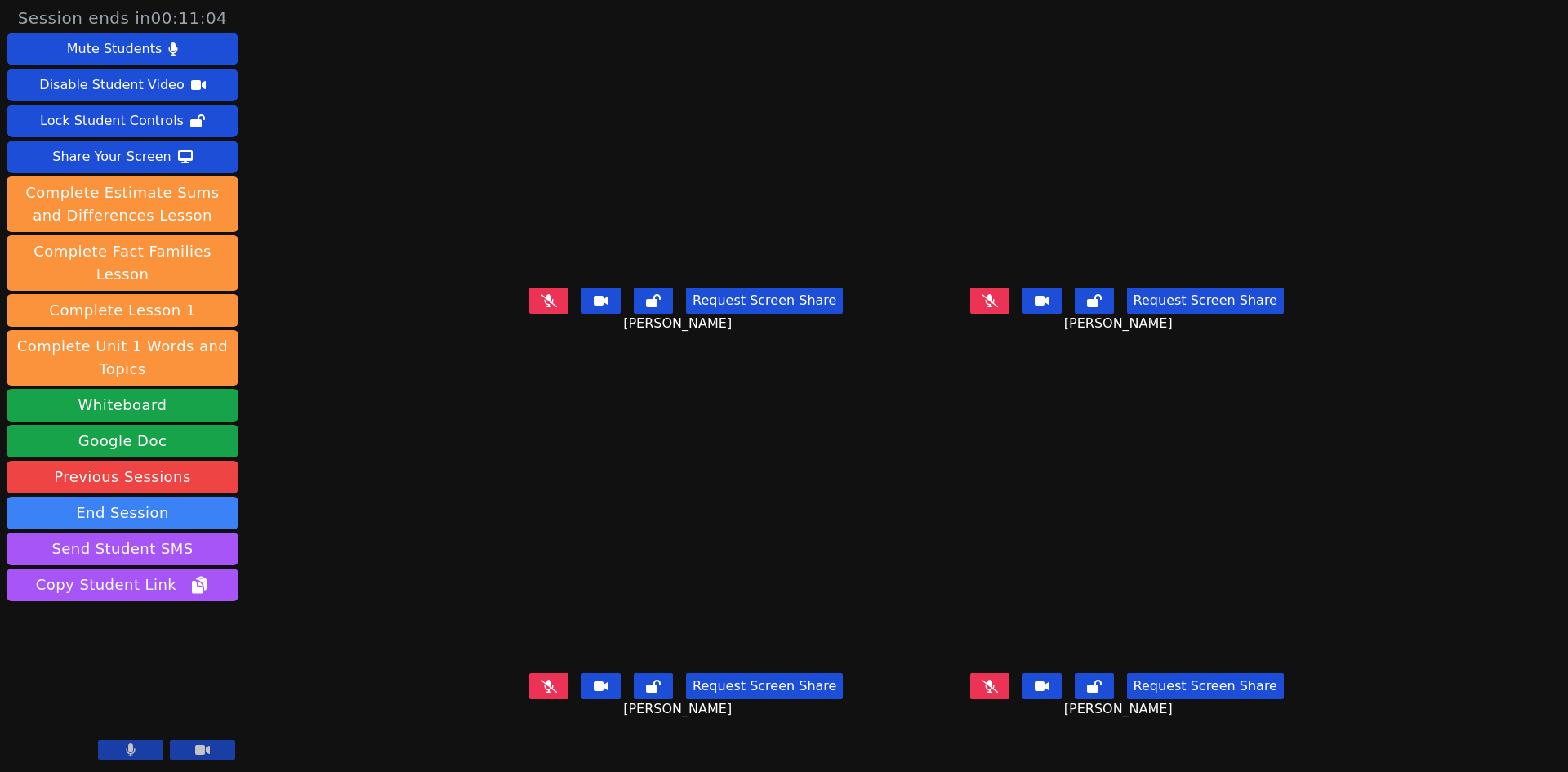
click at [529, 699] on button at bounding box center [548, 685] width 39 height 26
click at [541, 306] on icon at bounding box center [549, 299] width 16 height 13
click at [529, 313] on button at bounding box center [548, 300] width 39 height 26
click at [541, 692] on icon at bounding box center [549, 685] width 16 height 13
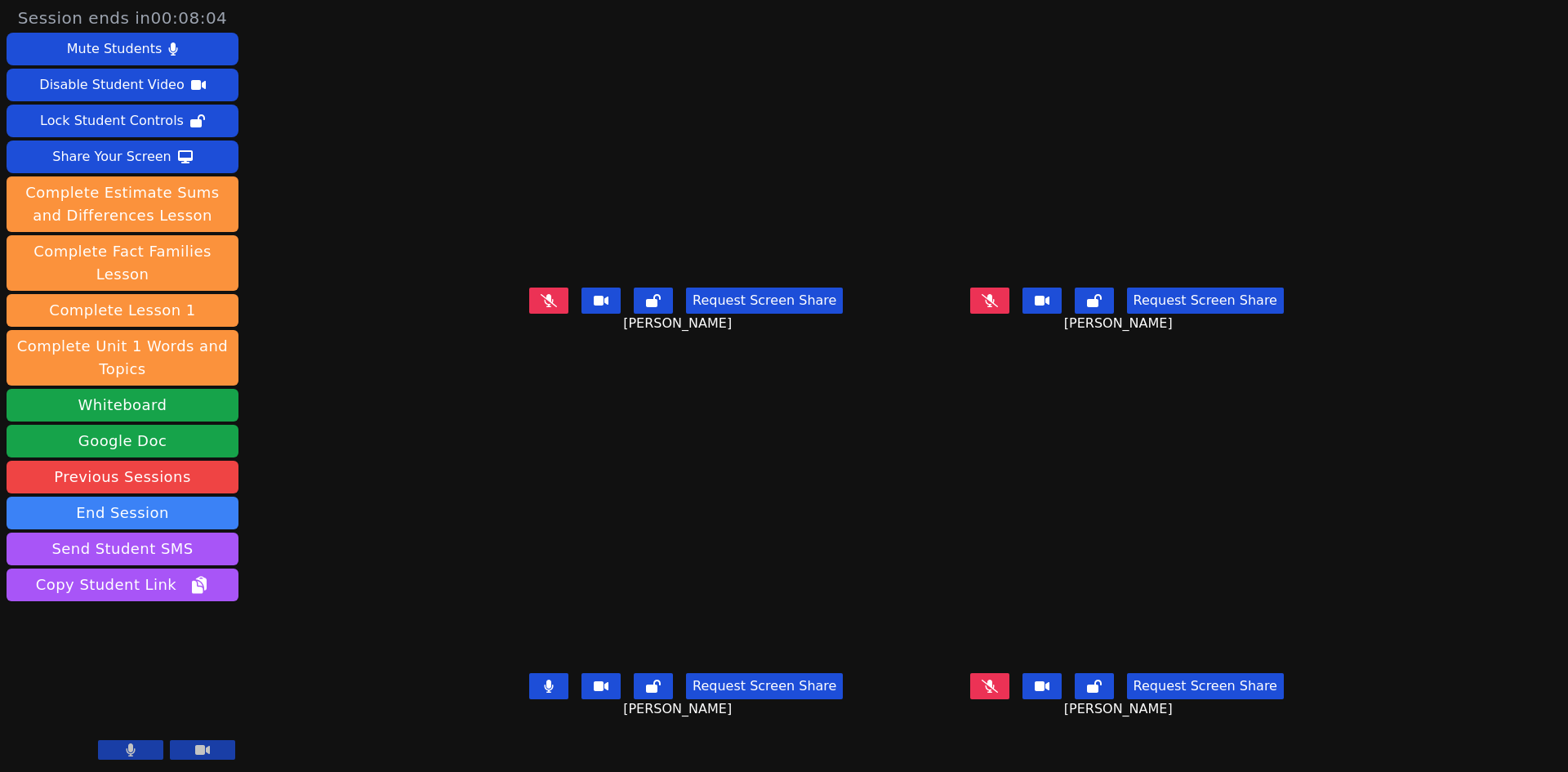
click at [1010, 313] on button at bounding box center [990, 300] width 39 height 26
click at [529, 699] on button at bounding box center [548, 685] width 39 height 26
click at [995, 307] on icon at bounding box center [990, 300] width 10 height 13
click at [1010, 699] on button at bounding box center [990, 685] width 39 height 26
click at [541, 692] on icon at bounding box center [549, 685] width 16 height 13
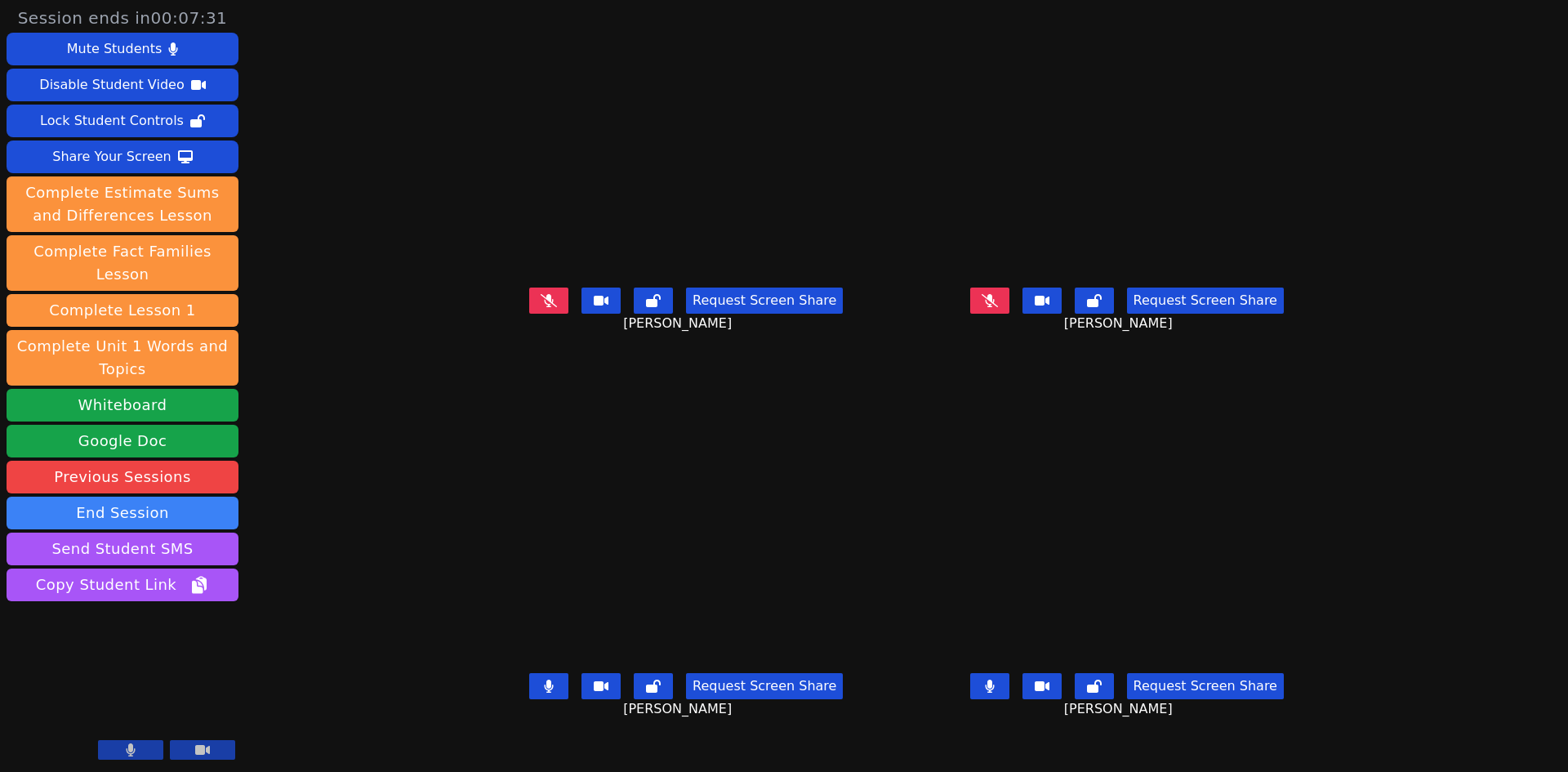
click at [994, 692] on icon at bounding box center [990, 685] width 9 height 13
click at [529, 699] on button at bounding box center [548, 685] width 39 height 26
click at [1010, 313] on button at bounding box center [990, 300] width 39 height 26
click at [998, 692] on icon at bounding box center [990, 685] width 16 height 13
click at [1010, 699] on button at bounding box center [990, 685] width 39 height 26
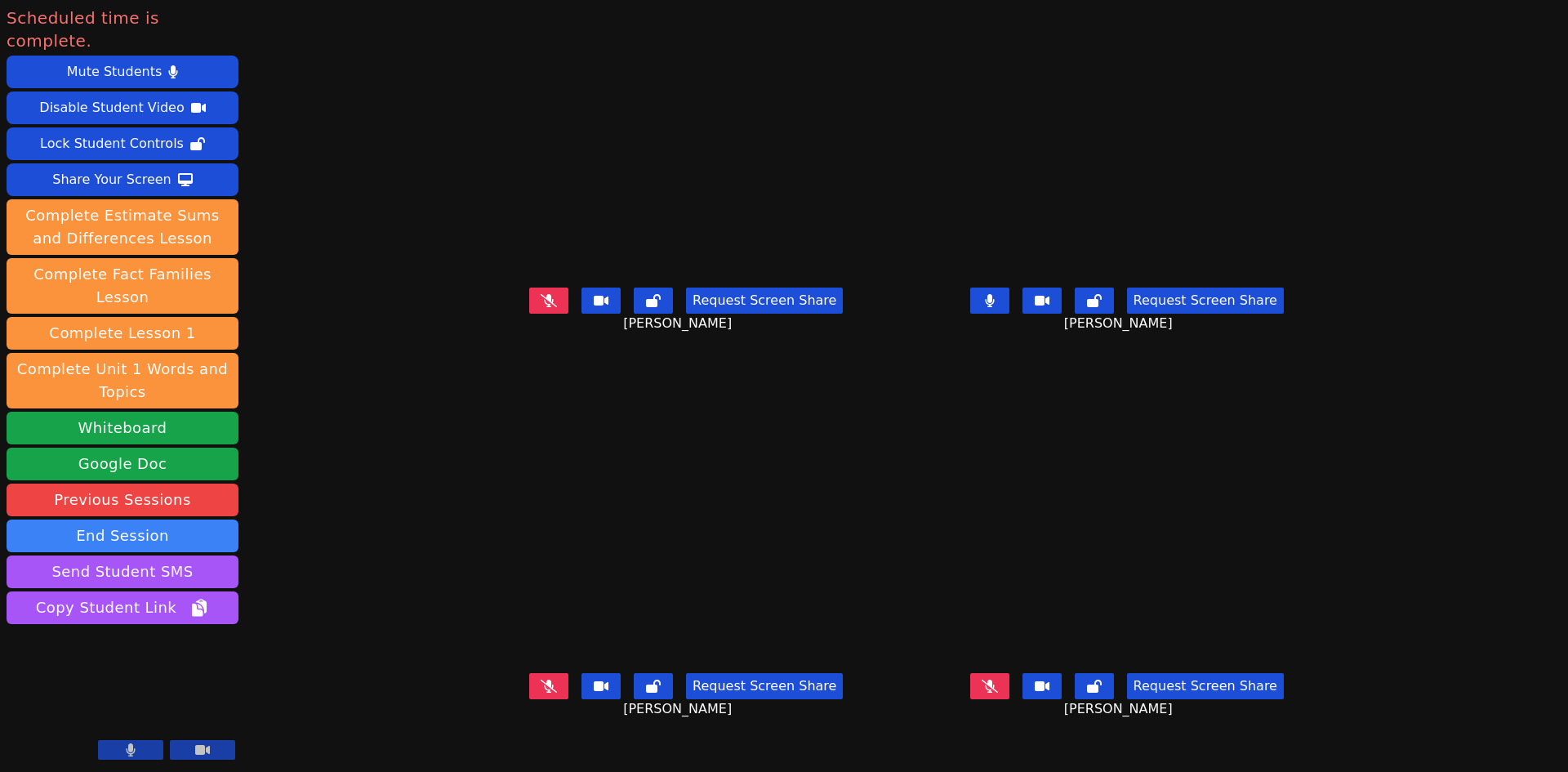
click at [1010, 699] on button at bounding box center [990, 685] width 39 height 26
click at [541, 692] on icon at bounding box center [549, 685] width 16 height 13
click at [529, 313] on button at bounding box center [548, 300] width 39 height 26
